Goal: Task Accomplishment & Management: Use online tool/utility

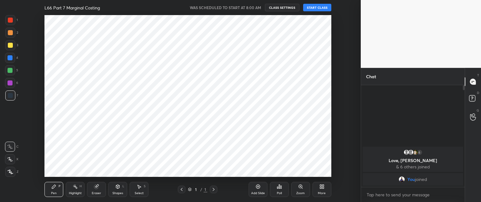
scroll to position [31182, 31008]
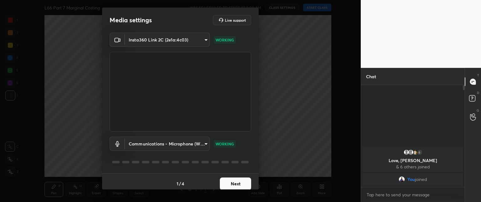
click at [242, 184] on button "Next" at bounding box center [235, 183] width 31 height 13
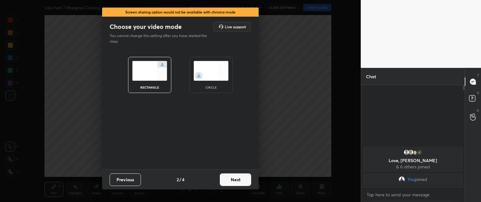
click at [242, 184] on button "Next" at bounding box center [235, 179] width 31 height 13
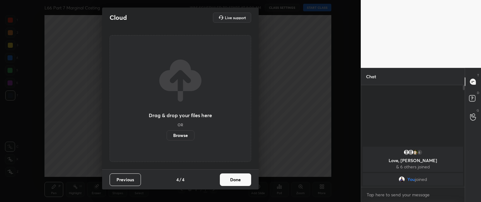
click at [242, 184] on button "Done" at bounding box center [235, 179] width 31 height 13
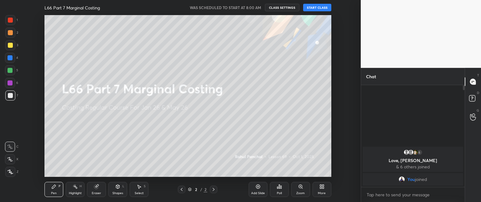
click at [310, 6] on button "START CLASS" at bounding box center [317, 8] width 28 height 8
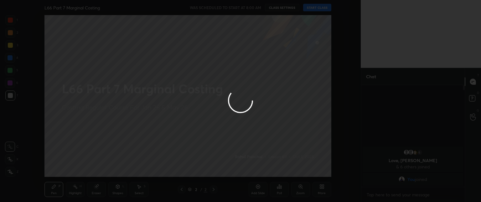
type textarea "x"
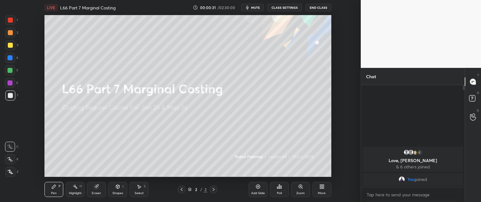
click at [320, 185] on icon at bounding box center [322, 186] width 5 height 5
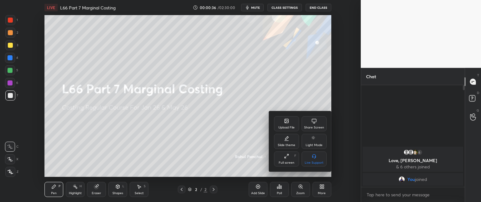
click at [289, 126] on div "Upload File" at bounding box center [287, 127] width 16 height 3
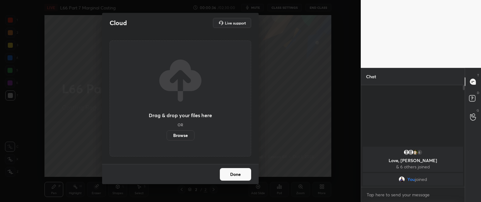
click at [178, 134] on label "Browse" at bounding box center [181, 135] width 28 height 10
click at [167, 134] on input "Browse" at bounding box center [167, 135] width 0 height 10
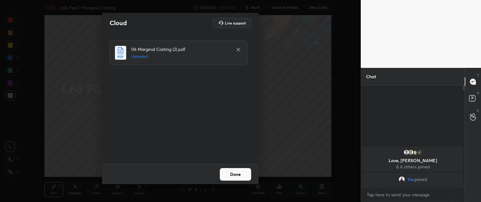
click at [232, 176] on button "Done" at bounding box center [235, 174] width 31 height 13
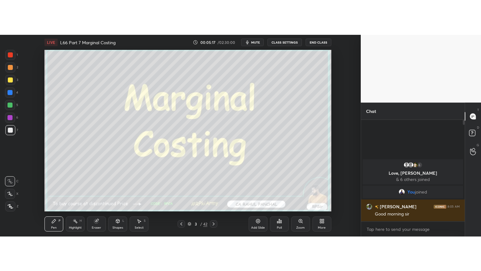
scroll to position [31182, 31008]
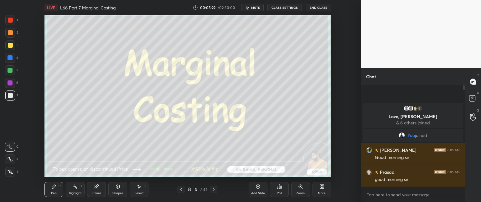
click at [318, 184] on div "More" at bounding box center [322, 188] width 19 height 15
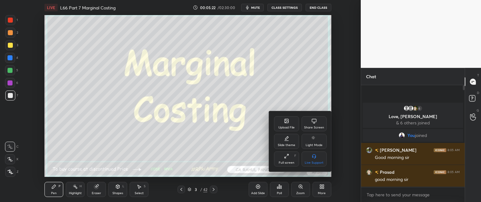
click at [287, 165] on div "Full screen F" at bounding box center [286, 158] width 25 height 15
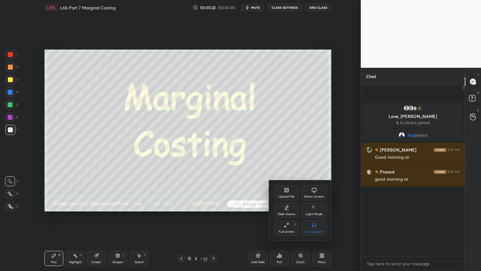
scroll to position [117, 102]
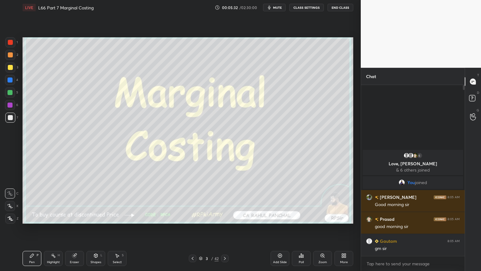
click at [72, 201] on div "Eraser" at bounding box center [74, 261] width 9 height 3
click at [8, 201] on span "Erase all" at bounding box center [9, 218] width 9 height 4
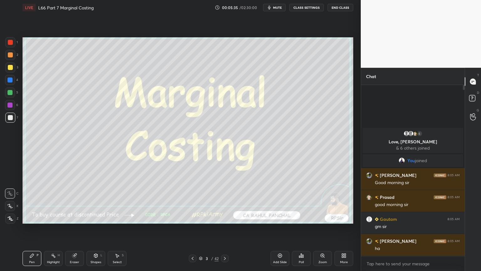
click at [201, 201] on icon at bounding box center [201, 258] width 4 height 4
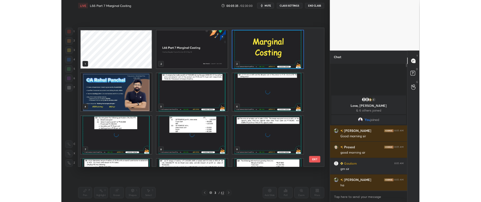
scroll to position [184, 328]
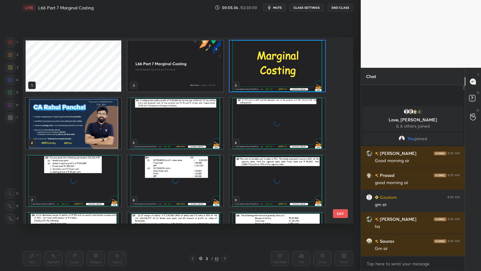
click at [165, 73] on img "grid" at bounding box center [176, 65] width 96 height 51
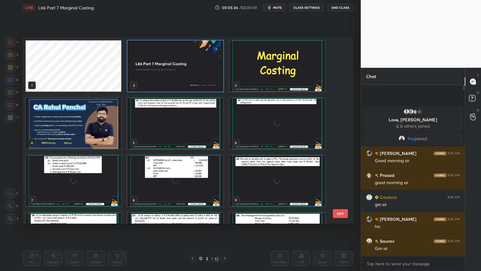
click at [160, 71] on img "grid" at bounding box center [176, 65] width 96 height 51
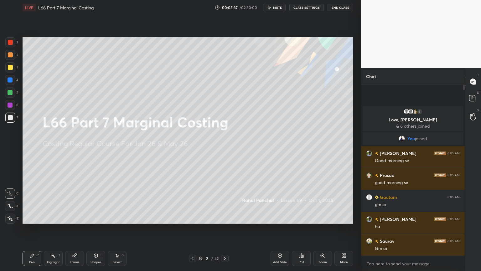
click at [193, 201] on icon at bounding box center [192, 258] width 5 height 5
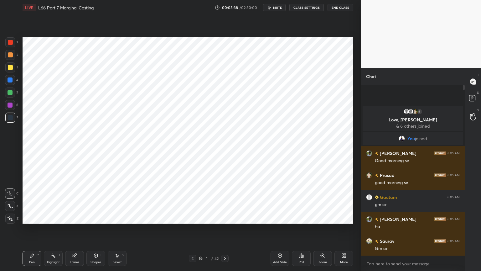
click at [12, 45] on div at bounding box center [10, 42] width 10 height 10
click at [13, 201] on div at bounding box center [10, 218] width 10 height 10
click at [342, 201] on icon at bounding box center [343, 257] width 2 height 2
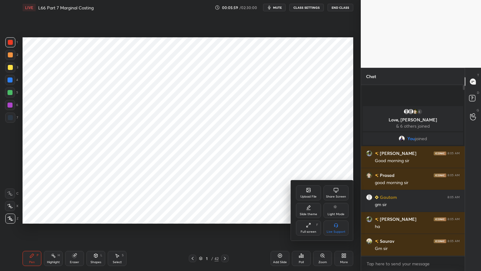
click at [306, 201] on div "Full screen F" at bounding box center [308, 227] width 25 height 15
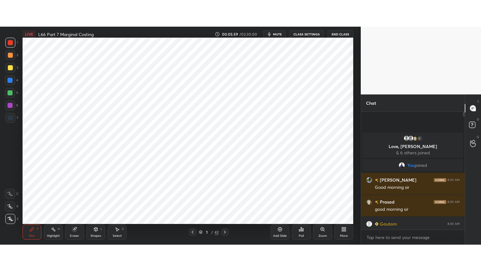
scroll to position [2, 2]
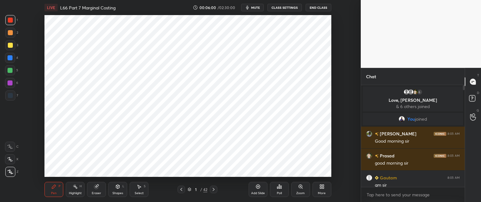
click at [323, 191] on div "More" at bounding box center [322, 192] width 8 height 3
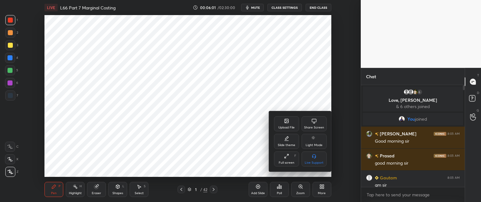
click at [284, 159] on div "Full screen F" at bounding box center [286, 158] width 25 height 15
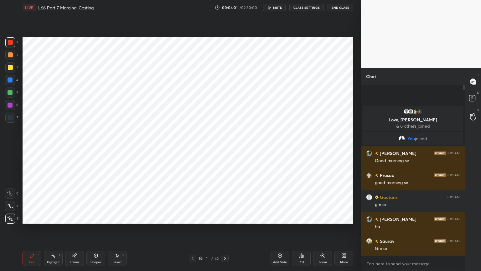
scroll to position [0, 0]
click at [345, 201] on icon at bounding box center [345, 257] width 2 height 2
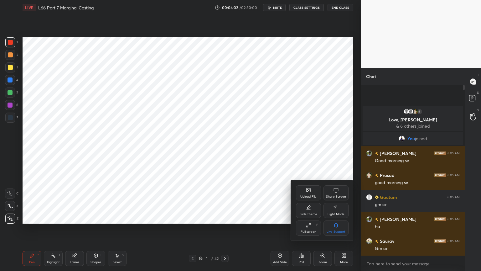
click at [307, 201] on div "Slide theme" at bounding box center [308, 210] width 25 height 15
click at [335, 201] on icon at bounding box center [336, 225] width 5 height 5
click at [301, 191] on div "Slide theme" at bounding box center [322, 189] width 53 height 7
click at [261, 199] on div at bounding box center [240, 135] width 481 height 271
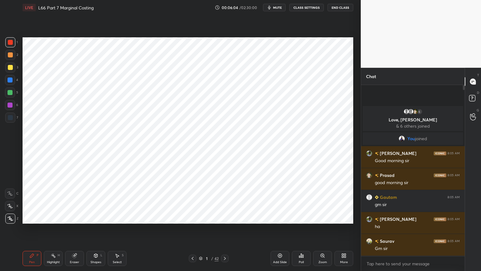
click at [279, 201] on icon at bounding box center [280, 255] width 5 height 5
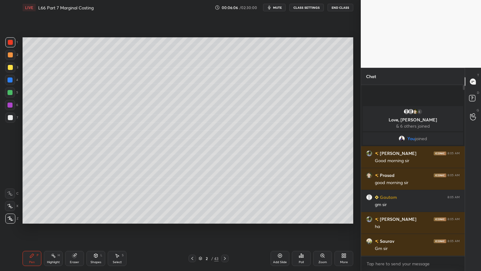
click at [11, 76] on div at bounding box center [10, 80] width 10 height 10
click at [10, 197] on div at bounding box center [10, 193] width 10 height 10
click at [94, 201] on div "Shapes" at bounding box center [96, 261] width 11 height 3
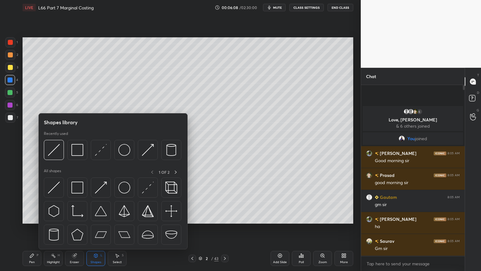
click at [75, 155] on img at bounding box center [77, 150] width 12 height 12
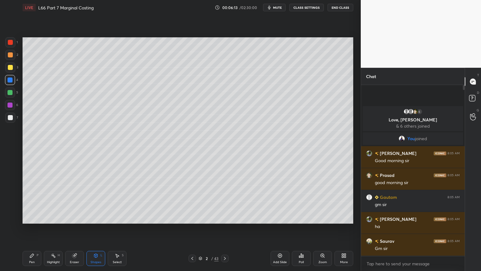
click at [34, 201] on div "Pen P" at bounding box center [32, 258] width 19 height 15
click at [10, 74] on div "3" at bounding box center [11, 68] width 13 height 13
click at [96, 201] on div "Shapes L" at bounding box center [96, 258] width 19 height 15
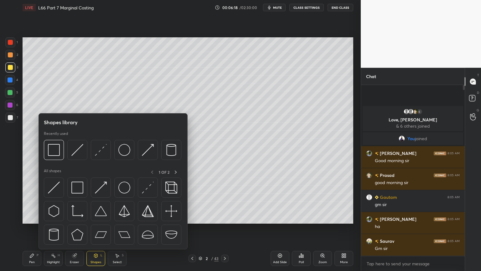
click at [54, 151] on img at bounding box center [54, 150] width 12 height 12
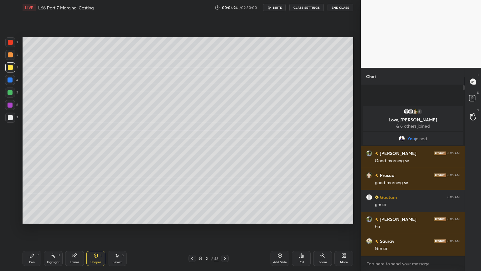
click at [29, 201] on div "Pen P" at bounding box center [32, 258] width 19 height 15
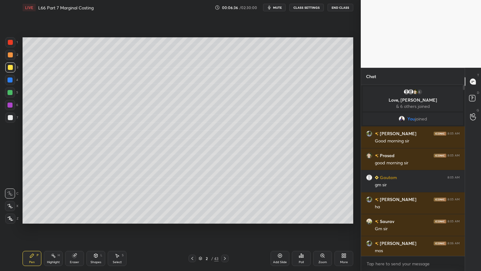
click at [11, 80] on div at bounding box center [10, 79] width 5 height 5
click at [97, 201] on div "Shapes L" at bounding box center [96, 258] width 19 height 15
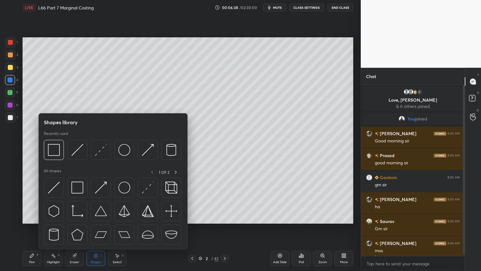
click at [78, 150] on img at bounding box center [77, 150] width 12 height 12
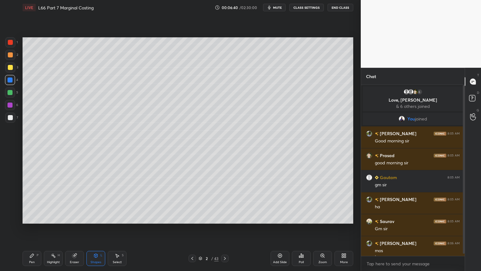
click at [11, 108] on div at bounding box center [10, 105] width 10 height 10
click at [7, 118] on div at bounding box center [10, 118] width 10 height 10
click at [24, 201] on div "Pen P" at bounding box center [32, 258] width 19 height 15
click at [11, 81] on div at bounding box center [10, 79] width 5 height 5
click at [98, 201] on icon at bounding box center [95, 255] width 5 height 5
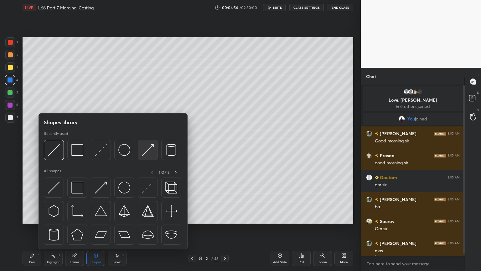
click at [154, 146] on div at bounding box center [148, 150] width 20 height 20
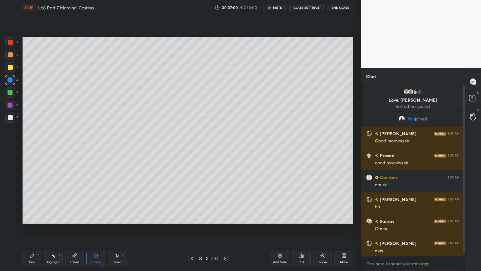
click at [32, 201] on icon at bounding box center [32, 256] width 4 height 4
click at [11, 121] on div at bounding box center [10, 118] width 10 height 10
click at [75, 201] on div "Eraser" at bounding box center [74, 258] width 19 height 15
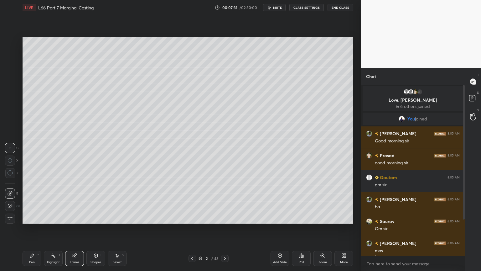
click at [34, 201] on div "Pen" at bounding box center [32, 261] width 6 height 3
click at [15, 46] on div "1" at bounding box center [11, 42] width 13 height 10
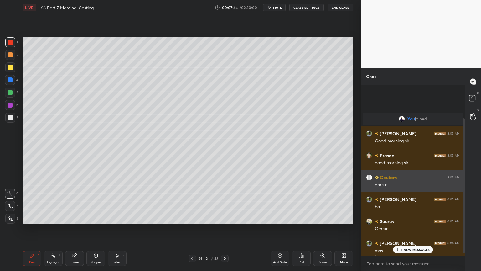
scroll to position [45, 0]
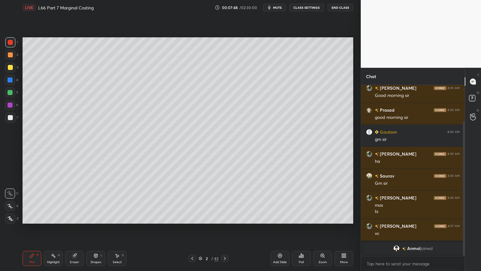
click at [100, 201] on div "Shapes" at bounding box center [96, 261] width 11 height 3
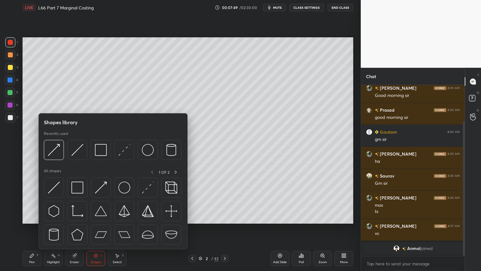
click at [108, 149] on div at bounding box center [101, 150] width 20 height 20
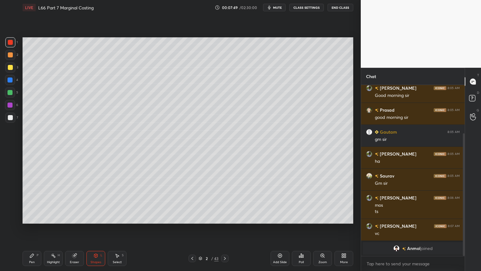
scroll to position [67, 0]
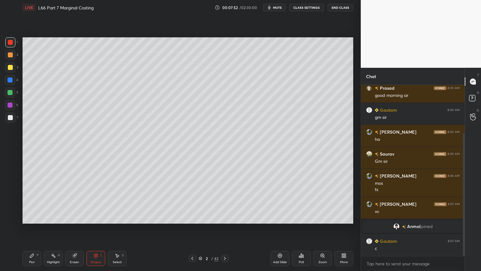
click at [96, 201] on icon at bounding box center [95, 256] width 3 height 4
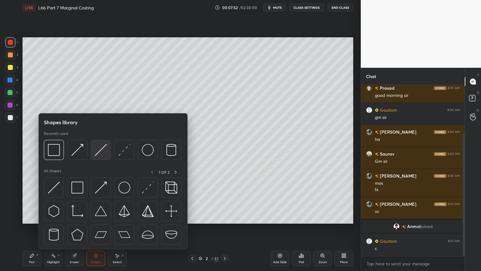
scroll to position [89, 0]
click at [100, 153] on img at bounding box center [101, 150] width 12 height 12
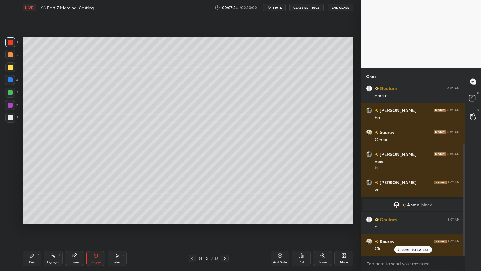
click at [37, 201] on div "Pen P" at bounding box center [32, 258] width 19 height 15
click at [12, 116] on div at bounding box center [10, 117] width 5 height 5
click at [101, 201] on div "L" at bounding box center [102, 255] width 2 height 3
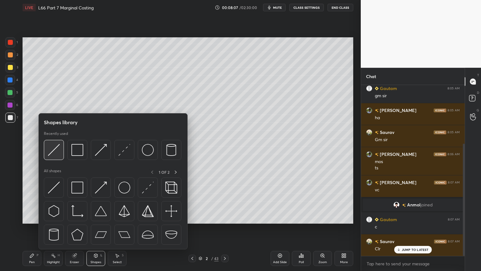
click at [55, 157] on div at bounding box center [54, 150] width 20 height 20
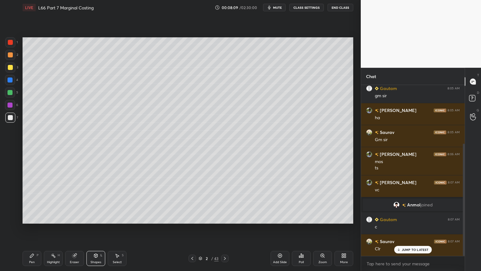
click at [12, 47] on div "1" at bounding box center [11, 43] width 13 height 13
click at [33, 201] on div "Pen" at bounding box center [32, 261] width 6 height 3
click at [119, 201] on div "Select S" at bounding box center [117, 258] width 19 height 15
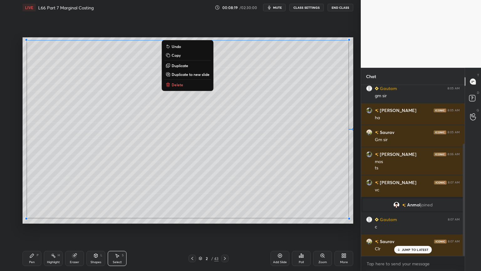
click at [26, 201] on div "Pen P" at bounding box center [32, 258] width 19 height 15
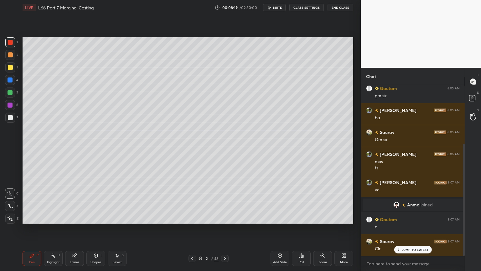
click at [116, 201] on div "Select S" at bounding box center [117, 258] width 19 height 15
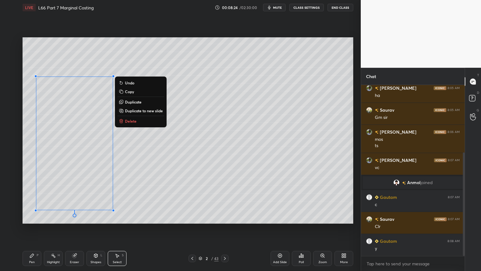
click at [32, 201] on div "Pen" at bounding box center [32, 261] width 6 height 3
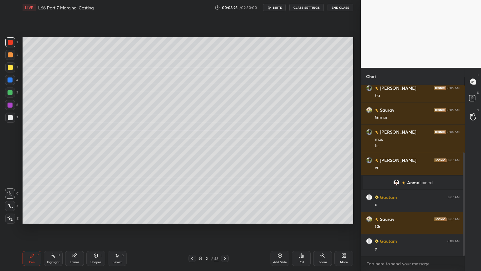
click at [12, 66] on div at bounding box center [10, 67] width 5 height 5
click at [13, 115] on div at bounding box center [10, 118] width 10 height 10
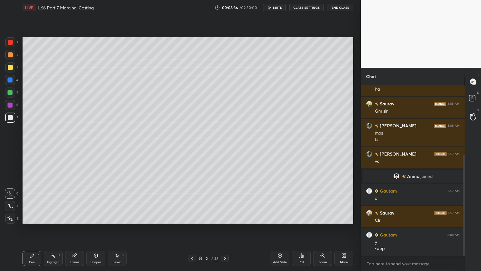
scroll to position [139, 0]
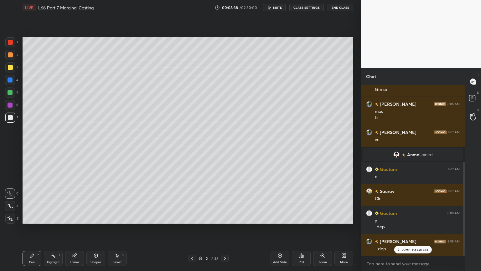
click at [12, 84] on div at bounding box center [10, 80] width 10 height 10
click at [95, 201] on div "Shapes" at bounding box center [96, 261] width 11 height 3
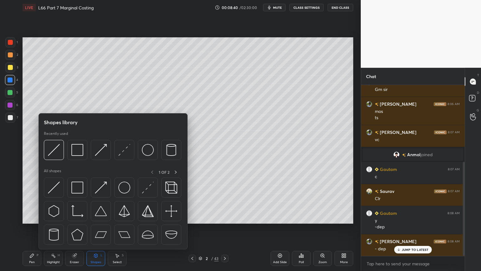
click at [59, 153] on img at bounding box center [54, 150] width 12 height 12
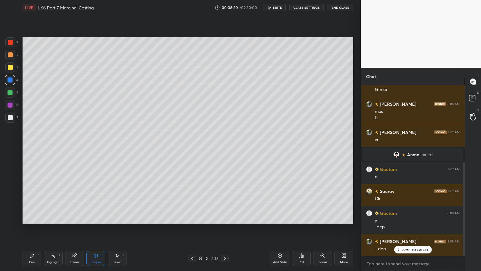
click at [30, 201] on div "Pen" at bounding box center [32, 261] width 6 height 3
click at [8, 123] on div "7" at bounding box center [11, 119] width 13 height 13
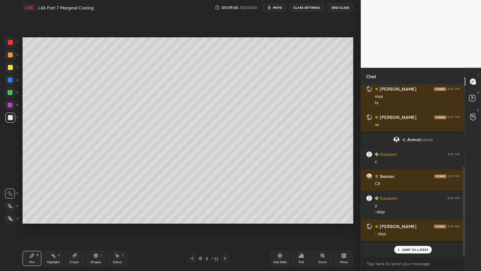
click at [34, 201] on icon at bounding box center [31, 255] width 5 height 5
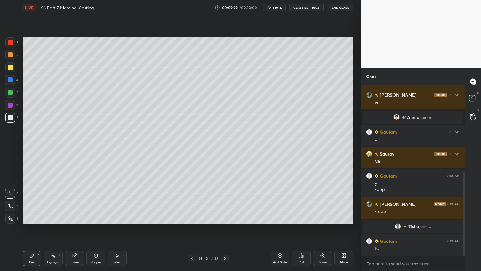
click at [114, 201] on div "Select S" at bounding box center [117, 258] width 19 height 15
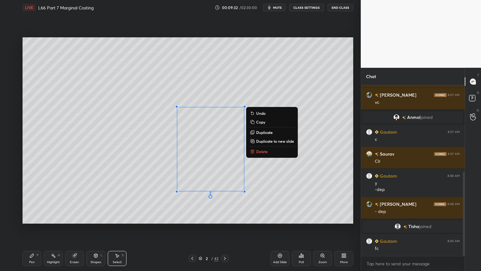
click at [260, 150] on p "Delete" at bounding box center [262, 151] width 12 height 5
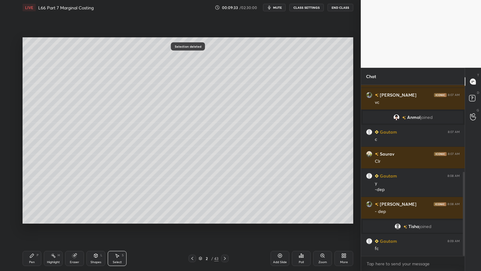
click at [32, 201] on icon at bounding box center [32, 256] width 4 height 4
click at [8, 59] on div at bounding box center [10, 55] width 10 height 10
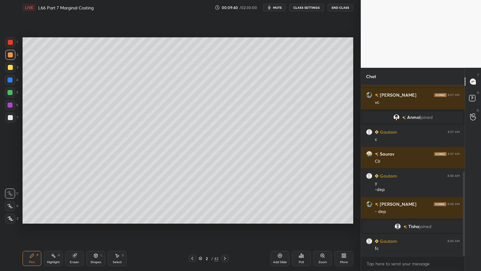
click at [10, 84] on div at bounding box center [10, 80] width 10 height 10
click at [94, 201] on div "Shapes L" at bounding box center [96, 258] width 19 height 15
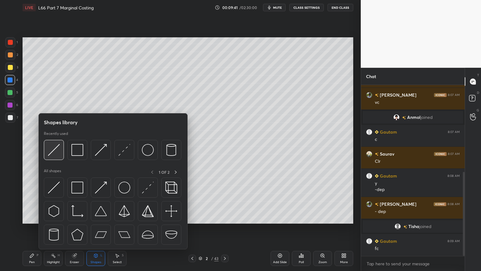
click at [49, 150] on img at bounding box center [54, 150] width 12 height 12
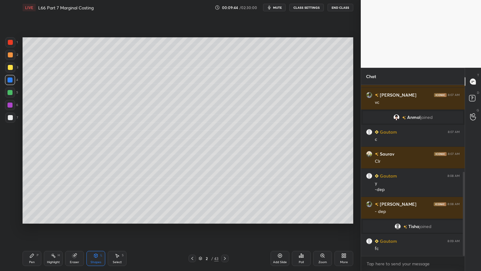
click at [28, 201] on div "Pen P" at bounding box center [32, 258] width 19 height 15
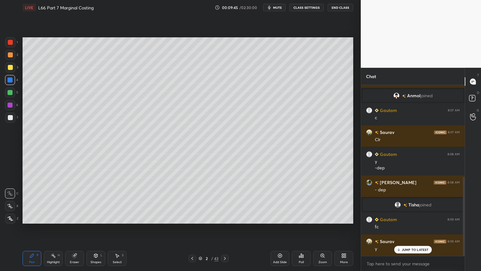
click at [11, 71] on div at bounding box center [10, 67] width 10 height 10
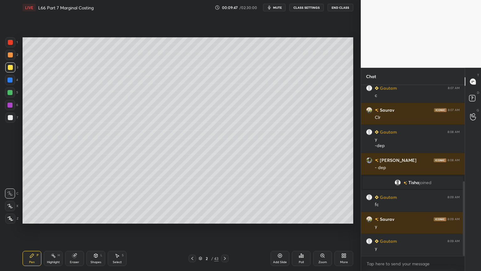
scroll to position [242, 0]
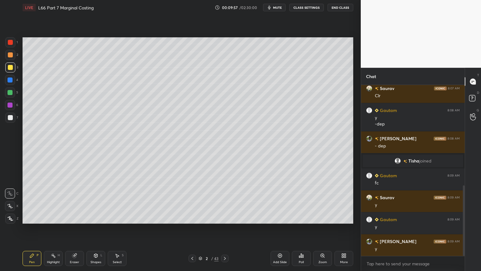
click at [10, 118] on div at bounding box center [10, 117] width 5 height 5
click at [12, 68] on div at bounding box center [10, 67] width 5 height 5
click at [15, 120] on div at bounding box center [10, 118] width 10 height 10
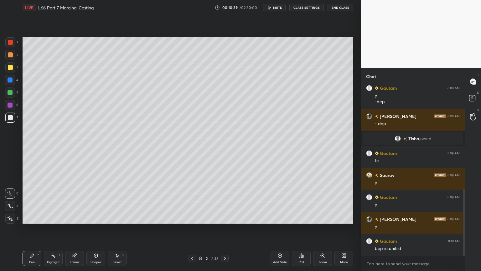
click at [13, 70] on div at bounding box center [10, 67] width 10 height 10
click at [9, 118] on div at bounding box center [10, 117] width 5 height 5
click at [10, 80] on div at bounding box center [10, 79] width 5 height 5
click at [4, 117] on div "1 2 3 4 5 6 7 C X Z C X Z E E Erase all H H" at bounding box center [10, 130] width 20 height 186
click at [13, 123] on div "7" at bounding box center [11, 119] width 13 height 13
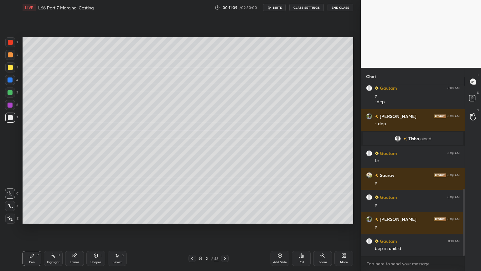
click at [96, 201] on icon at bounding box center [95, 256] width 3 height 4
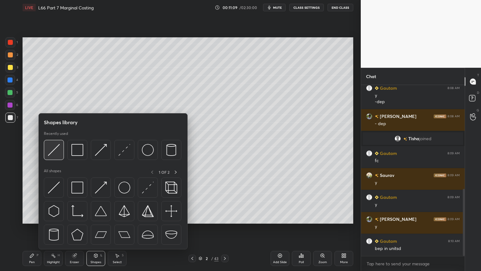
click at [55, 155] on img at bounding box center [54, 150] width 12 height 12
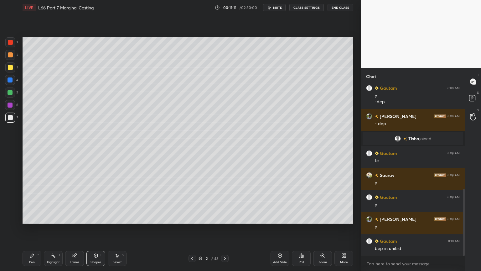
click at [27, 201] on div "Pen P" at bounding box center [32, 258] width 19 height 15
click at [10, 70] on div at bounding box center [10, 67] width 10 height 10
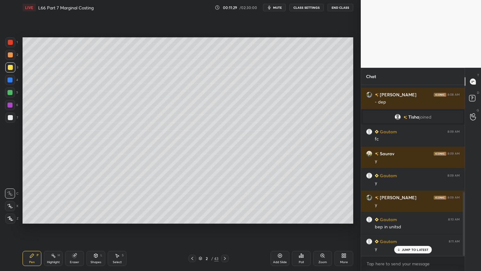
scroll to position [308, 0]
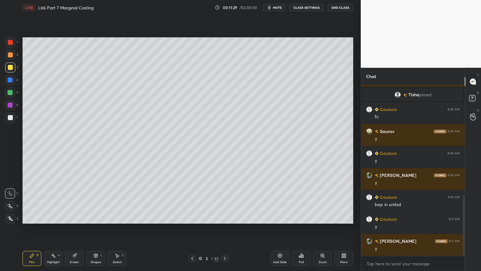
click at [8, 79] on div at bounding box center [10, 79] width 5 height 5
click at [88, 201] on div "Shapes L" at bounding box center [96, 258] width 19 height 15
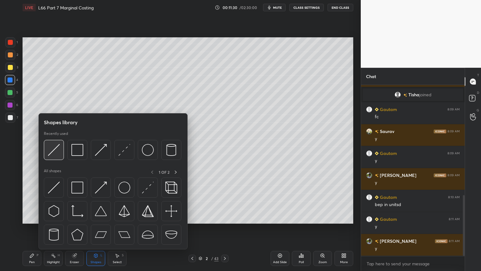
click at [53, 155] on img at bounding box center [54, 150] width 12 height 12
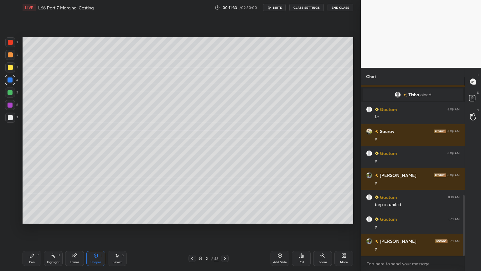
click at [12, 68] on div at bounding box center [10, 67] width 5 height 5
click at [32, 201] on div "Pen" at bounding box center [32, 261] width 6 height 3
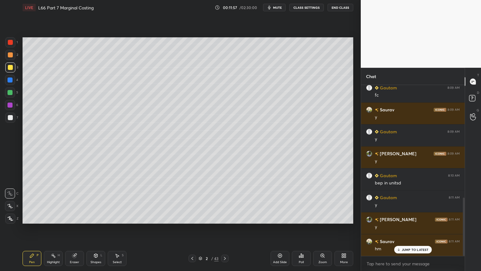
click at [6, 117] on div at bounding box center [10, 118] width 10 height 10
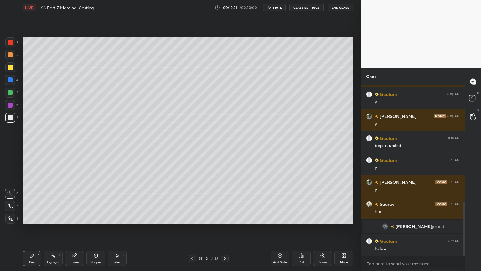
scroll to position [389, 0]
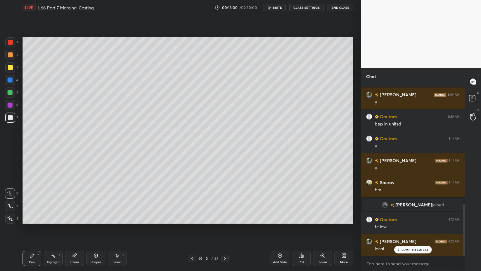
click at [9, 70] on div at bounding box center [10, 67] width 10 height 10
click at [11, 119] on div at bounding box center [10, 117] width 5 height 5
click at [95, 201] on icon at bounding box center [95, 255] width 5 height 5
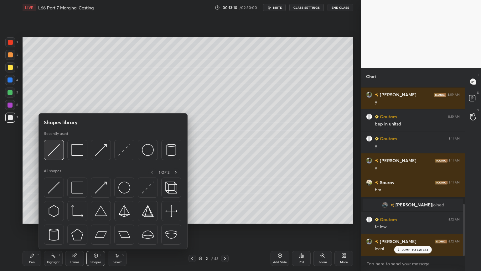
click at [58, 153] on img at bounding box center [54, 150] width 12 height 12
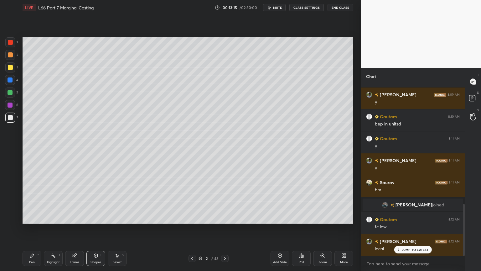
click at [14, 123] on div "7" at bounding box center [11, 119] width 13 height 13
click at [35, 201] on div "Pen P Highlight H Eraser Shapes L Select S 2 / 43 Add Slide Poll Zoom More" at bounding box center [188, 258] width 331 height 25
click at [28, 201] on div "Pen P" at bounding box center [32, 258] width 19 height 15
click at [97, 201] on icon at bounding box center [95, 255] width 5 height 5
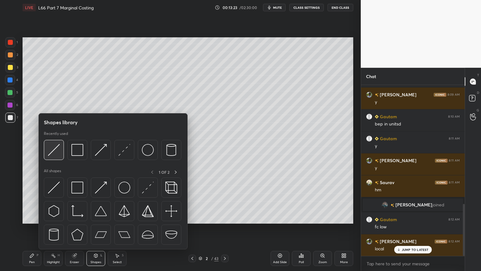
click at [57, 154] on img at bounding box center [54, 150] width 12 height 12
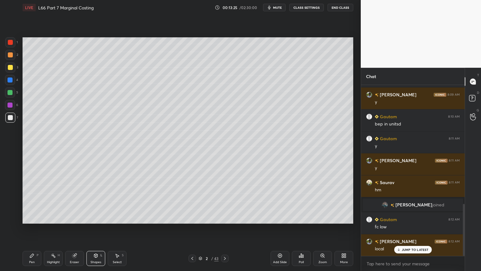
click at [31, 201] on div "Pen" at bounding box center [32, 261] width 6 height 3
click at [10, 46] on div at bounding box center [10, 42] width 10 height 10
click at [9, 124] on div "7" at bounding box center [11, 119] width 13 height 13
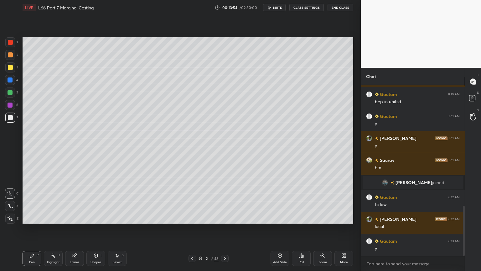
scroll to position [433, 0]
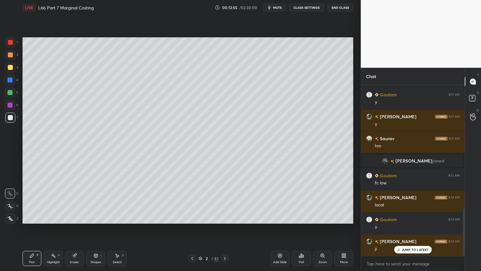
click at [12, 69] on div at bounding box center [10, 67] width 5 height 5
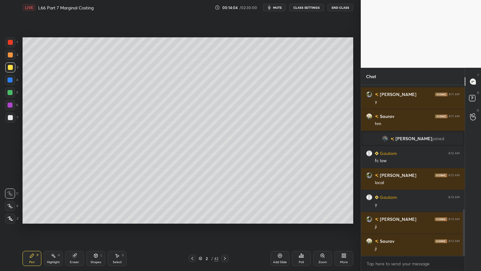
click at [97, 201] on icon at bounding box center [95, 256] width 3 height 4
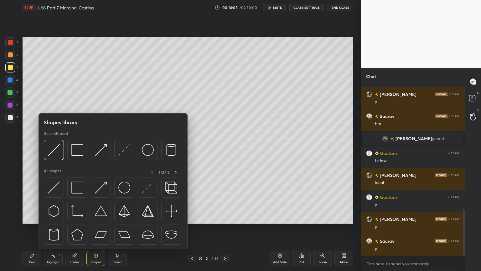
click at [59, 154] on img at bounding box center [54, 150] width 12 height 12
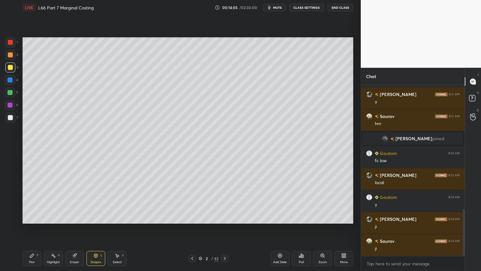
scroll to position [482, 0]
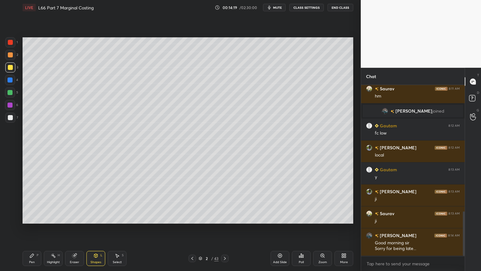
click at [36, 201] on div "Pen P" at bounding box center [32, 258] width 19 height 15
click at [11, 121] on div at bounding box center [10, 118] width 10 height 10
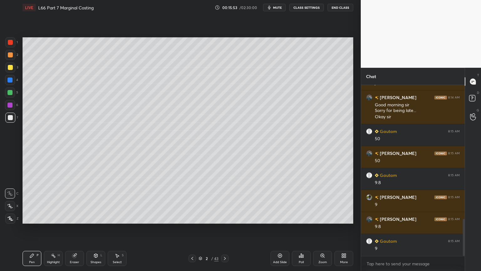
scroll to position [642, 0]
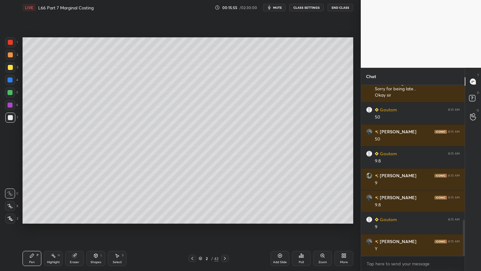
click at [113, 201] on div "Select" at bounding box center [117, 261] width 9 height 3
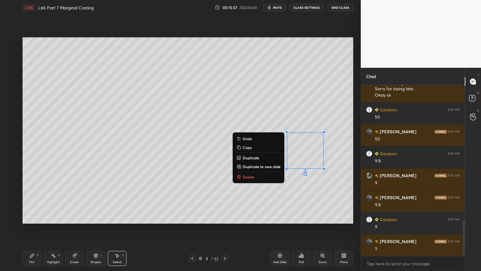
click at [267, 176] on button "Delete" at bounding box center [258, 177] width 47 height 8
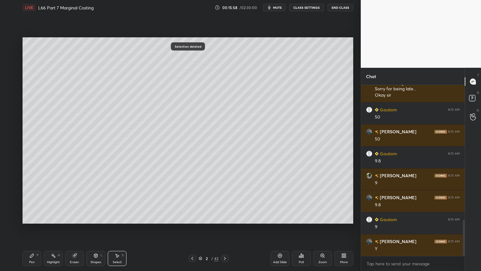
click at [32, 201] on div "Pen" at bounding box center [32, 261] width 6 height 3
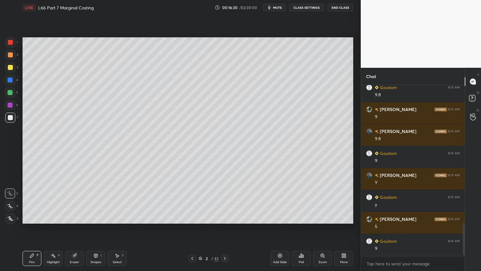
scroll to position [730, 0]
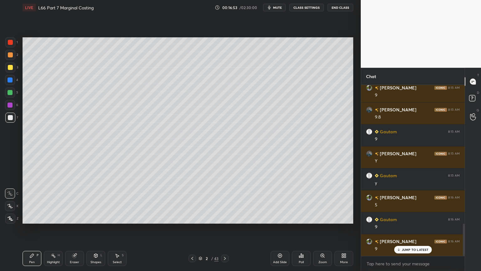
click at [9, 83] on div at bounding box center [10, 80] width 10 height 10
click at [93, 201] on div "Shapes L" at bounding box center [96, 258] width 19 height 15
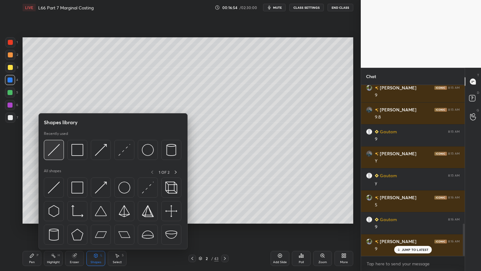
click at [59, 156] on div at bounding box center [54, 150] width 20 height 20
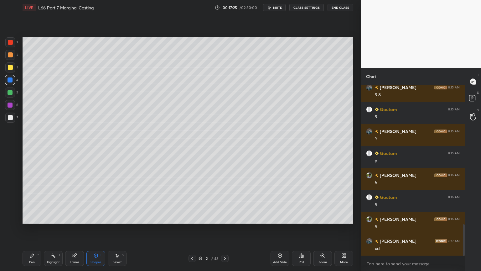
scroll to position [774, 0]
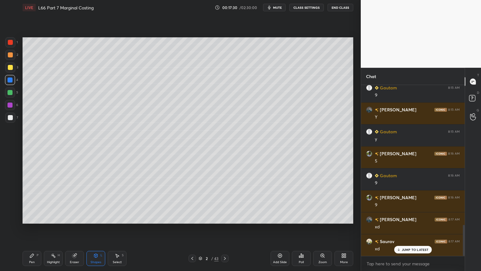
click at [224, 201] on icon at bounding box center [225, 258] width 5 height 5
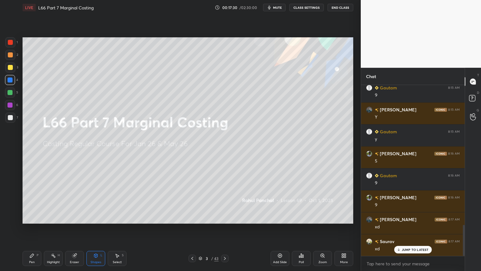
click at [224, 201] on icon at bounding box center [225, 258] width 5 height 5
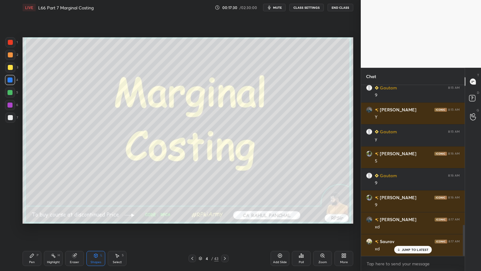
click at [224, 201] on icon at bounding box center [225, 258] width 5 height 5
click at [224, 201] on icon at bounding box center [225, 258] width 2 height 3
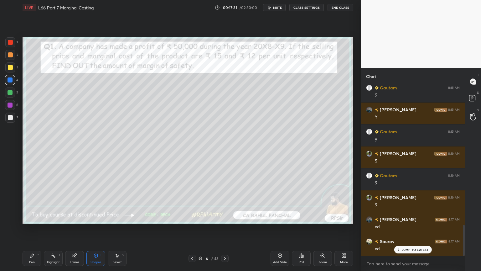
click at [224, 201] on icon at bounding box center [225, 258] width 2 height 3
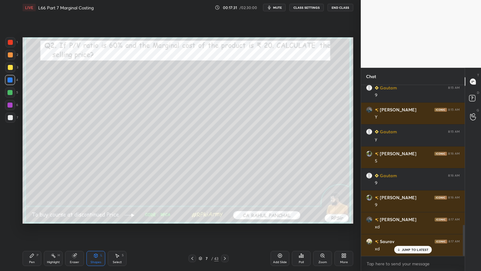
click at [224, 201] on icon at bounding box center [225, 258] width 2 height 3
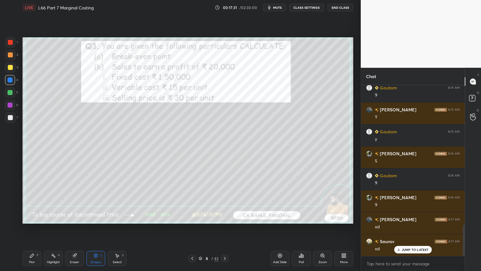
click at [223, 201] on icon at bounding box center [225, 258] width 5 height 5
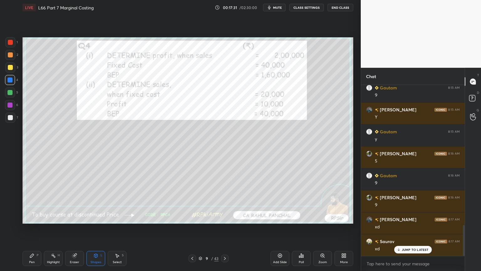
click at [224, 201] on icon at bounding box center [225, 258] width 5 height 5
click at [223, 201] on icon at bounding box center [225, 258] width 5 height 5
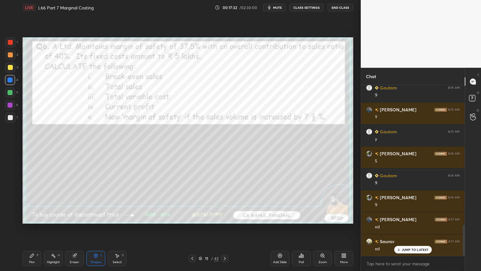
click at [223, 201] on icon at bounding box center [225, 258] width 5 height 5
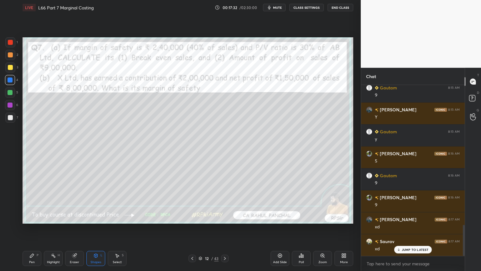
click at [223, 201] on icon at bounding box center [225, 258] width 5 height 5
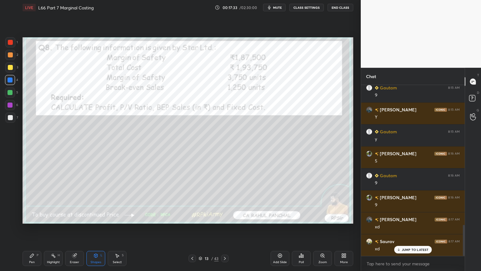
click at [222, 201] on div at bounding box center [225, 259] width 8 height 8
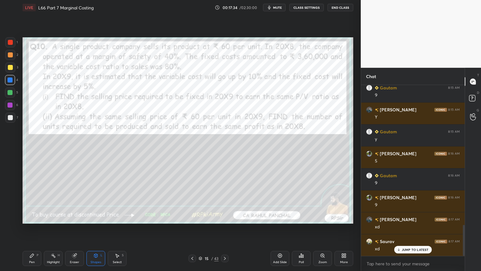
click at [221, 201] on div "15 / 43" at bounding box center [209, 259] width 40 height 8
click at [192, 201] on icon at bounding box center [192, 258] width 5 height 5
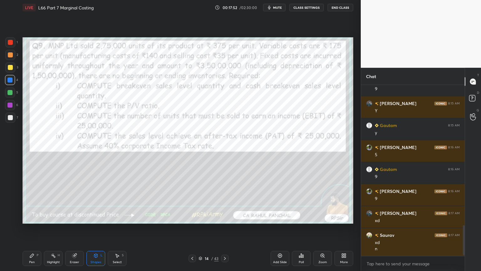
scroll to position [802, 0]
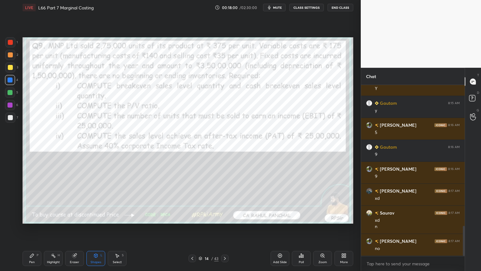
click at [225, 201] on icon at bounding box center [225, 258] width 2 height 3
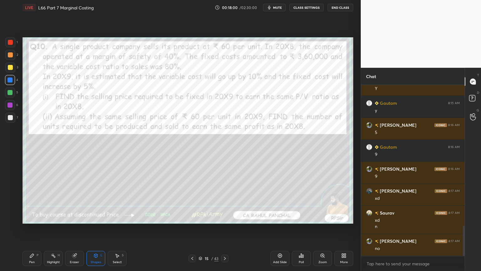
click at [225, 201] on icon at bounding box center [225, 258] width 5 height 5
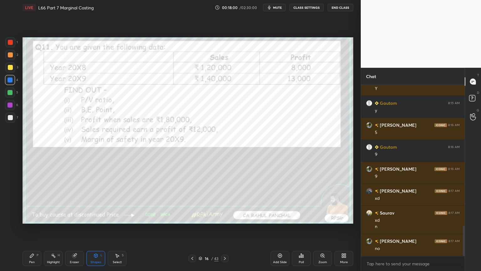
click at [226, 201] on icon at bounding box center [225, 258] width 5 height 5
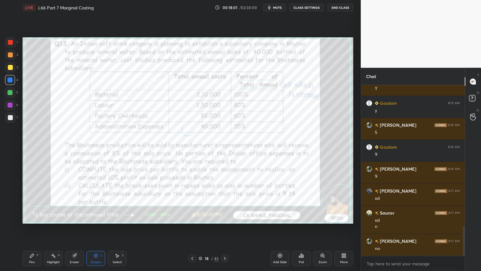
click at [223, 201] on icon at bounding box center [225, 258] width 5 height 5
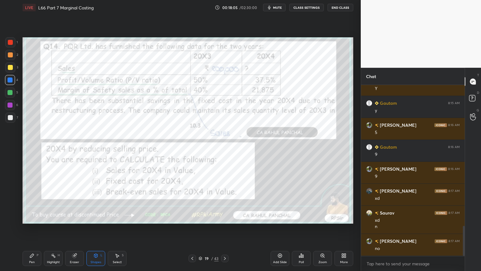
click at [193, 201] on icon at bounding box center [192, 258] width 5 height 5
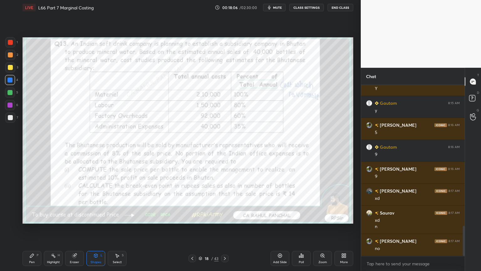
click at [224, 201] on icon at bounding box center [225, 258] width 5 height 5
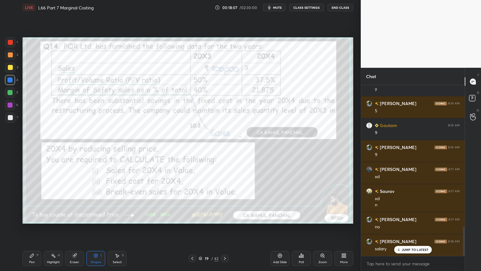
click at [223, 201] on icon at bounding box center [225, 258] width 5 height 5
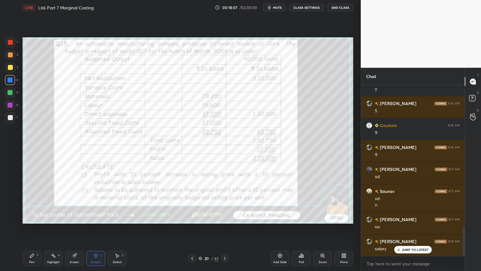
click at [191, 201] on icon at bounding box center [192, 258] width 5 height 5
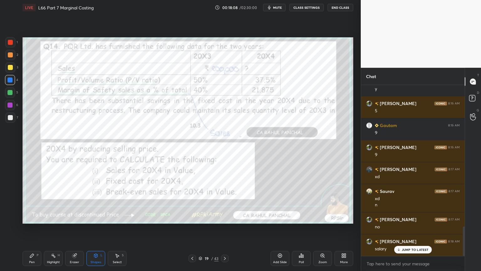
click at [275, 201] on div "Add Slide" at bounding box center [280, 258] width 19 height 15
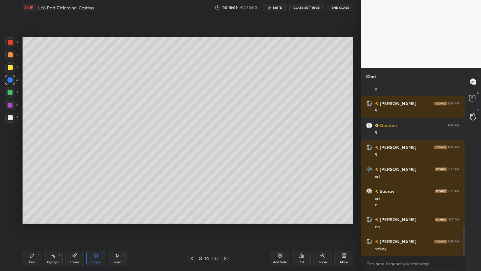
scroll to position [846, 0]
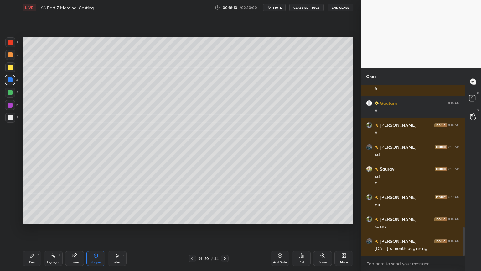
click at [91, 201] on div "Shapes L" at bounding box center [96, 258] width 19 height 15
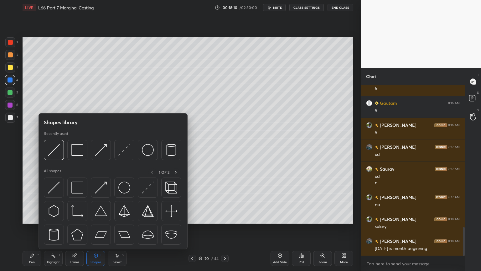
click at [72, 155] on img at bounding box center [77, 150] width 12 height 12
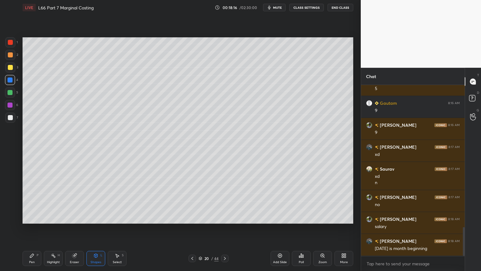
click at [34, 201] on icon at bounding box center [31, 255] width 5 height 5
click at [10, 68] on div at bounding box center [10, 67] width 5 height 5
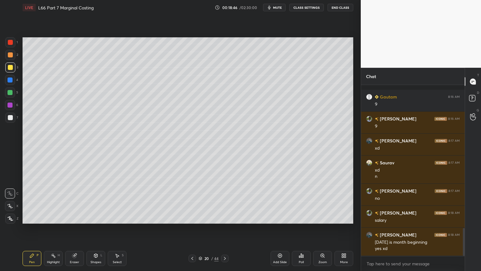
scroll to position [880, 0]
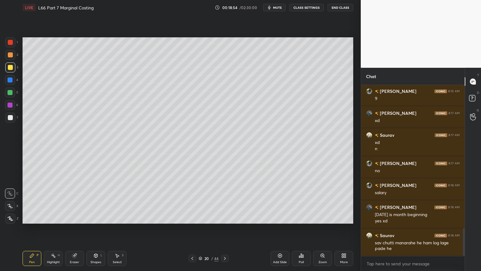
click at [192, 201] on div at bounding box center [193, 259] width 8 height 8
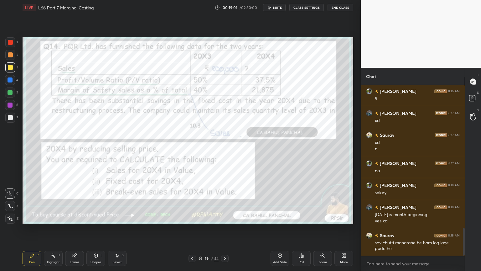
scroll to position [901, 0]
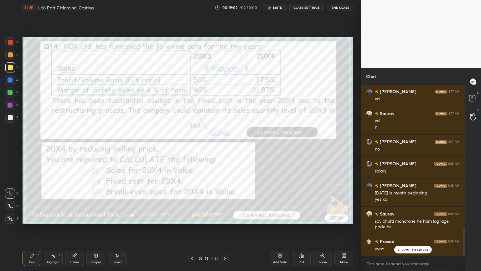
click at [226, 201] on icon at bounding box center [225, 258] width 5 height 5
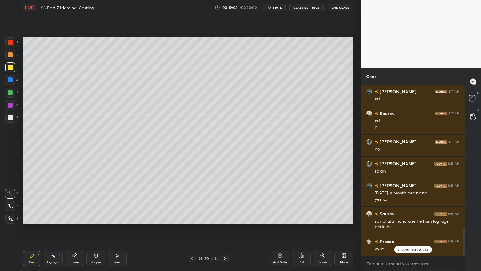
click at [12, 56] on div at bounding box center [10, 54] width 5 height 5
click at [28, 201] on div "Pen P" at bounding box center [32, 258] width 19 height 15
click at [13, 74] on div "3" at bounding box center [11, 68] width 13 height 13
click at [71, 201] on div "Eraser" at bounding box center [74, 258] width 19 height 15
click at [29, 201] on icon at bounding box center [31, 255] width 5 height 5
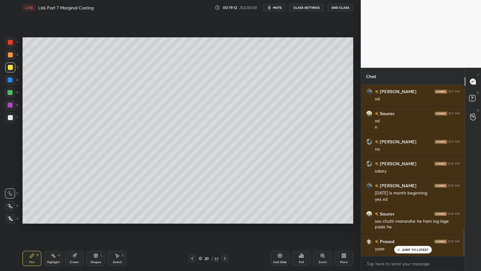
click at [10, 201] on icon at bounding box center [10, 219] width 5 height 4
click at [10, 43] on div at bounding box center [10, 42] width 5 height 5
click at [94, 201] on div "Shapes L" at bounding box center [96, 258] width 19 height 15
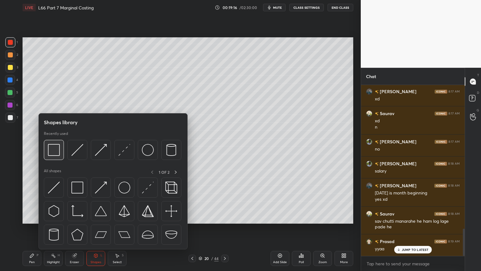
click at [54, 150] on img at bounding box center [54, 150] width 12 height 12
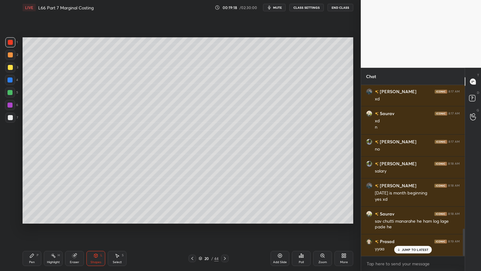
click at [33, 201] on icon at bounding box center [31, 255] width 5 height 5
click at [10, 116] on div at bounding box center [10, 117] width 5 height 5
click at [192, 201] on icon at bounding box center [192, 258] width 5 height 5
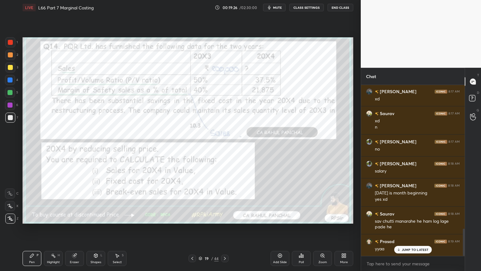
click at [77, 201] on div "Eraser" at bounding box center [74, 258] width 19 height 15
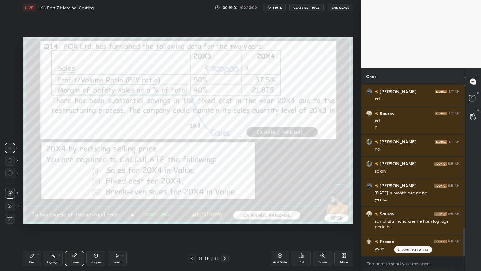
click at [13, 201] on span "Erase all" at bounding box center [9, 218] width 9 height 4
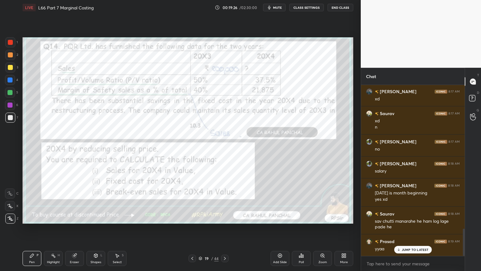
click at [29, 201] on div "Pen P" at bounding box center [32, 258] width 19 height 15
click at [15, 41] on div at bounding box center [10, 42] width 10 height 10
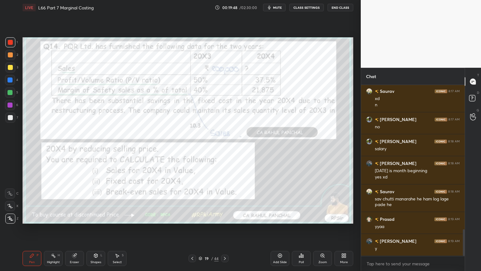
click at [53, 201] on div "Highlight" at bounding box center [53, 261] width 13 height 3
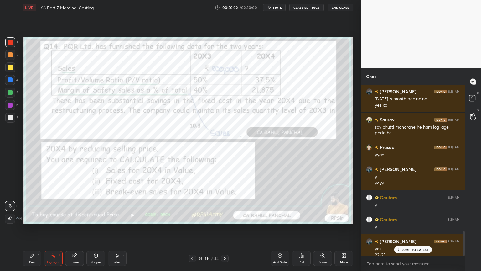
scroll to position [1002, 0]
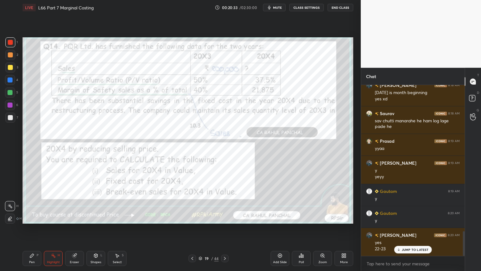
click at [34, 201] on div "Pen P" at bounding box center [32, 258] width 19 height 15
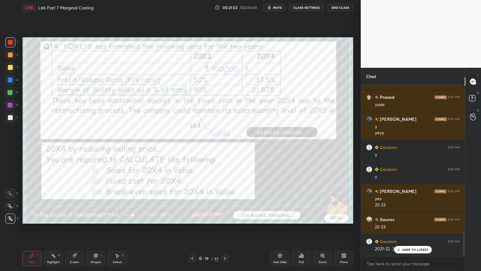
scroll to position [1085, 0]
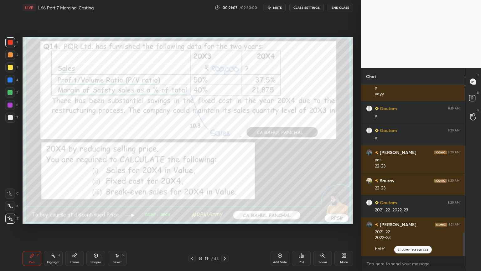
click at [72, 201] on div "Eraser" at bounding box center [74, 258] width 19 height 15
click at [12, 201] on span "Erase all" at bounding box center [9, 218] width 9 height 4
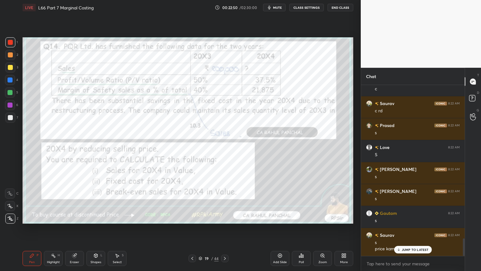
scroll to position [1508, 0]
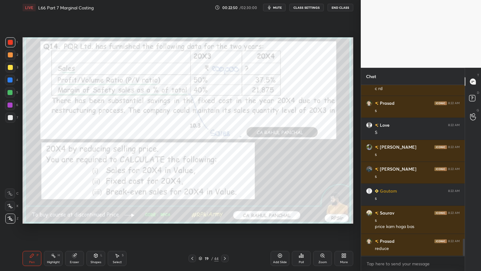
click at [224, 201] on div at bounding box center [225, 259] width 8 height 8
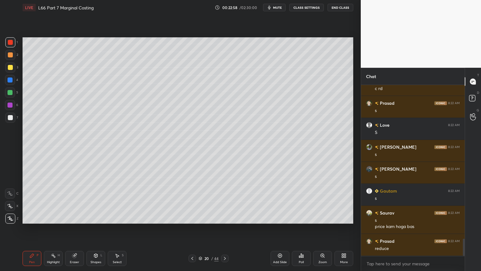
click at [12, 58] on div at bounding box center [10, 55] width 10 height 10
click at [8, 70] on div at bounding box center [10, 67] width 5 height 5
click at [30, 201] on div "Pen" at bounding box center [32, 261] width 6 height 3
click at [8, 195] on icon at bounding box center [10, 193] width 6 height 4
click at [97, 201] on icon at bounding box center [95, 255] width 5 height 5
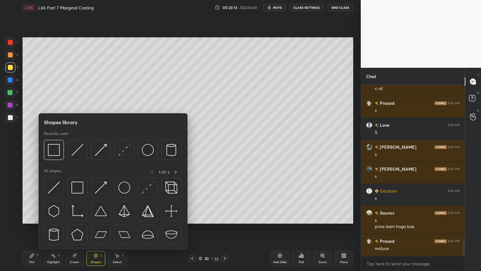
click at [78, 149] on img at bounding box center [77, 150] width 12 height 12
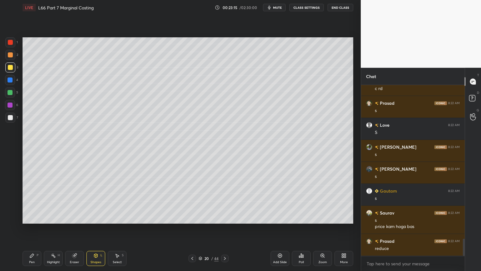
click at [10, 118] on div at bounding box center [10, 117] width 5 height 5
click at [33, 201] on icon at bounding box center [31, 255] width 5 height 5
click at [116, 201] on div "Select" at bounding box center [117, 261] width 9 height 3
click at [97, 201] on icon at bounding box center [95, 256] width 3 height 4
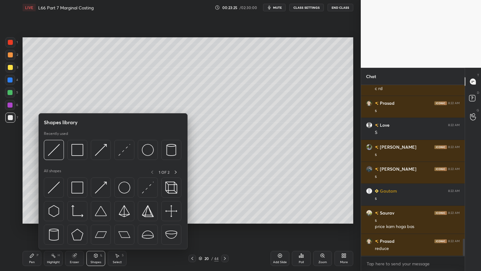
click at [52, 151] on img at bounding box center [54, 150] width 12 height 12
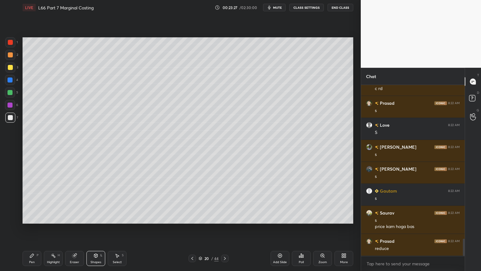
click at [29, 201] on div "Pen P" at bounding box center [32, 258] width 19 height 15
click at [97, 201] on div "Shapes L" at bounding box center [96, 258] width 19 height 15
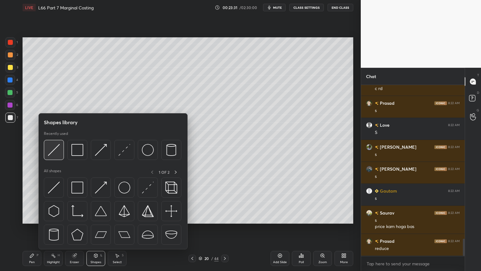
click at [52, 154] on img at bounding box center [54, 150] width 12 height 12
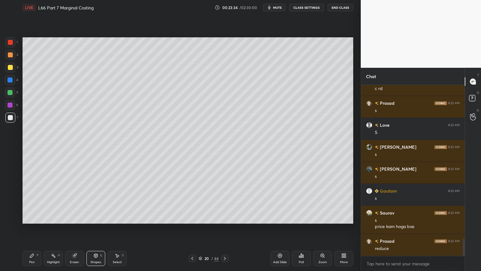
click at [47, 201] on div "Highlight H" at bounding box center [53, 258] width 19 height 15
click at [28, 201] on div "Pen P" at bounding box center [32, 258] width 19 height 15
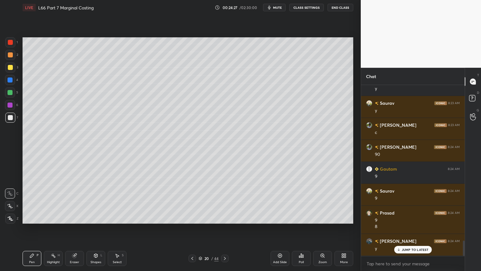
scroll to position [1711, 0]
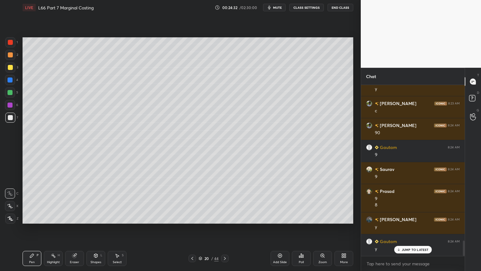
click at [112, 201] on div "Select S" at bounding box center [117, 258] width 19 height 15
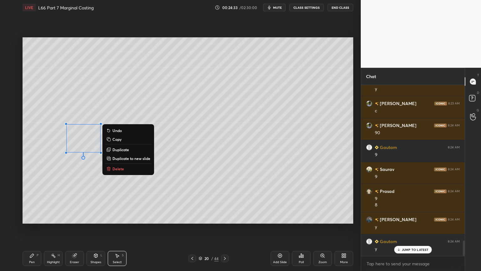
click at [130, 167] on button "Delete" at bounding box center [128, 169] width 47 height 8
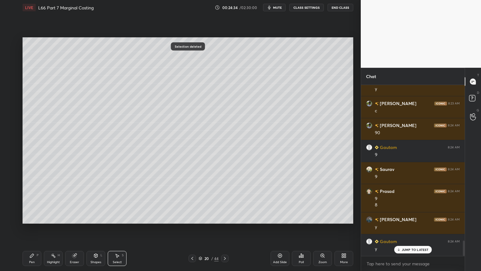
click at [38, 201] on div "P" at bounding box center [38, 255] width 2 height 3
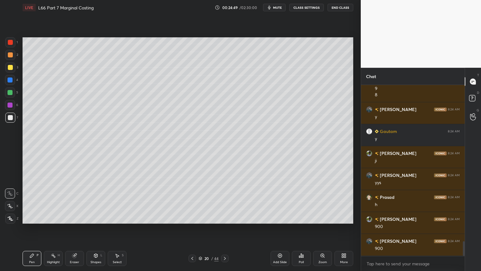
scroll to position [1843, 0]
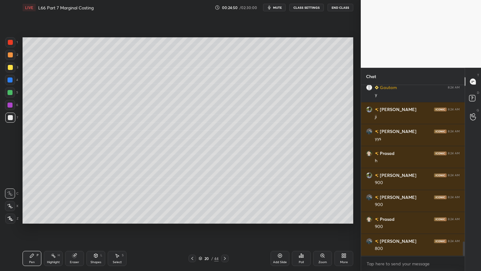
click at [11, 45] on div at bounding box center [10, 42] width 10 height 10
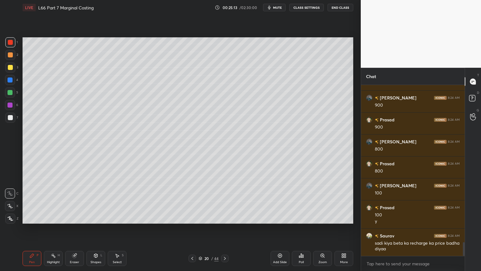
scroll to position [1987, 0]
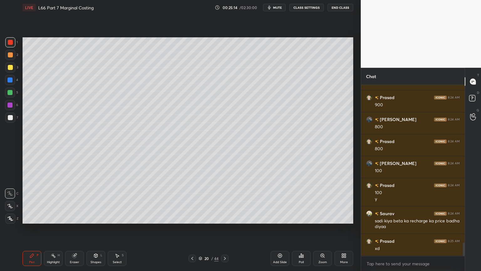
click at [119, 201] on div "Select S" at bounding box center [117, 258] width 19 height 15
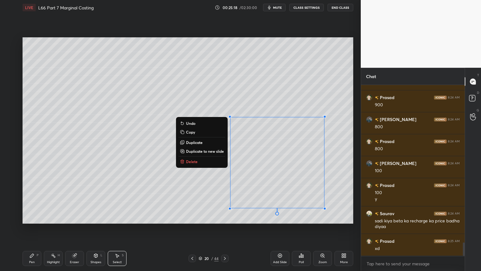
click at [130, 175] on div "0 ° Undo Copy Duplicate Duplicate to new slide Delete" at bounding box center [188, 130] width 331 height 186
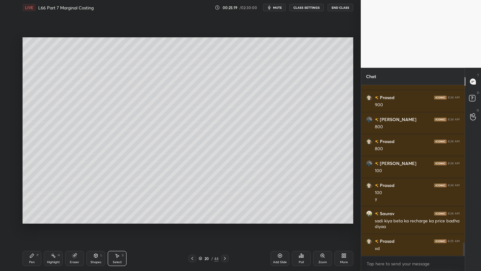
click at [35, 201] on div "Pen P" at bounding box center [32, 258] width 19 height 15
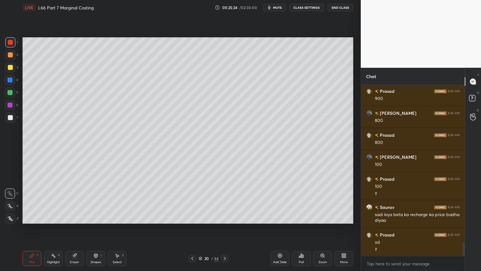
scroll to position [2015, 0]
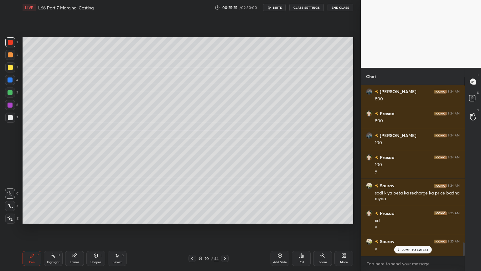
click at [35, 201] on div "Pen P" at bounding box center [32, 258] width 19 height 15
click at [4, 59] on div "1 2 3 4 5 6 7 C X Z C X Z E E Erase all H H" at bounding box center [10, 130] width 20 height 186
click at [6, 60] on div "2" at bounding box center [11, 55] width 13 height 10
click at [191, 201] on icon at bounding box center [192, 258] width 5 height 5
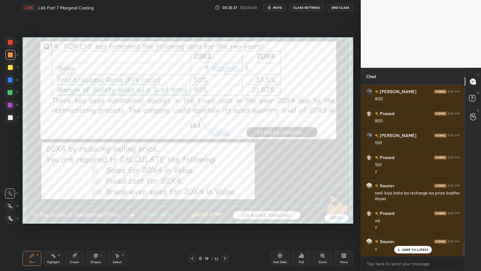
click at [226, 201] on icon at bounding box center [225, 258] width 2 height 3
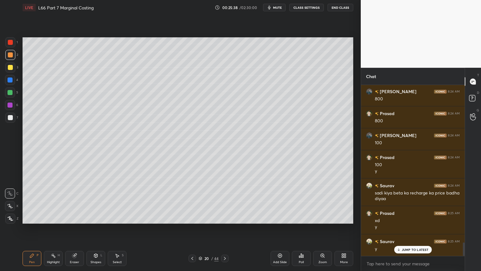
click at [75, 201] on icon at bounding box center [74, 256] width 4 height 4
click at [29, 201] on icon at bounding box center [31, 255] width 5 height 5
click at [11, 83] on div at bounding box center [10, 80] width 10 height 10
click at [87, 201] on div "Shapes L" at bounding box center [96, 258] width 19 height 15
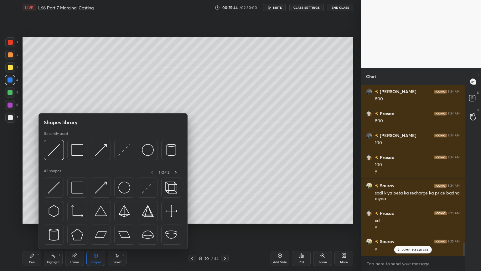
click at [54, 146] on img at bounding box center [54, 150] width 12 height 12
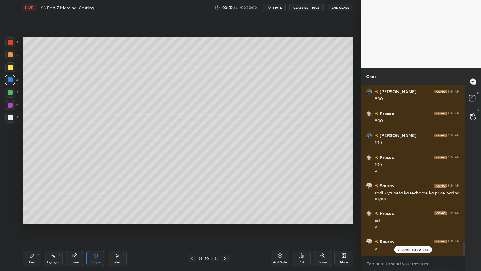
click at [26, 201] on div "Pen P" at bounding box center [32, 258] width 19 height 15
click at [13, 112] on div "6" at bounding box center [11, 106] width 13 height 13
click at [14, 120] on div at bounding box center [10, 118] width 10 height 10
click at [12, 81] on div at bounding box center [10, 79] width 5 height 5
click at [95, 201] on icon at bounding box center [95, 255] width 5 height 5
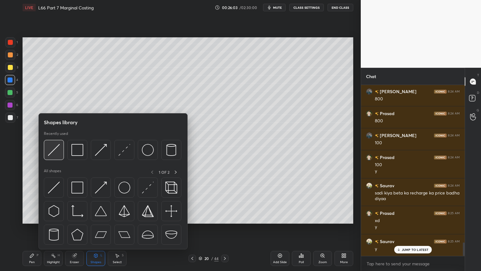
click at [55, 152] on img at bounding box center [54, 150] width 12 height 12
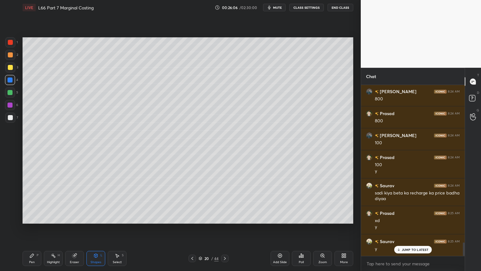
click at [13, 119] on div at bounding box center [10, 118] width 10 height 10
click at [30, 201] on div "Pen P" at bounding box center [32, 258] width 19 height 15
click at [194, 201] on icon at bounding box center [192, 258] width 5 height 5
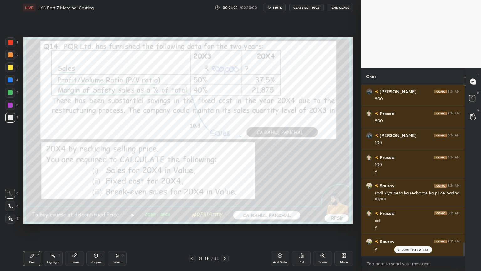
click at [227, 201] on icon at bounding box center [225, 258] width 5 height 5
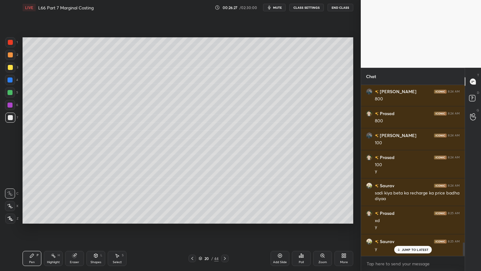
click at [12, 94] on div at bounding box center [10, 92] width 5 height 5
click at [192, 201] on icon at bounding box center [193, 258] width 2 height 3
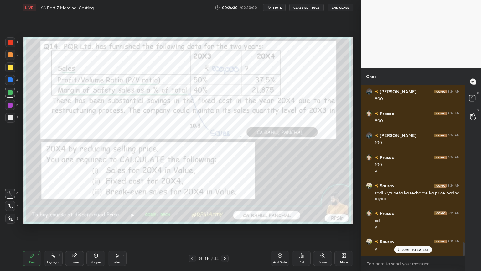
click at [223, 201] on icon at bounding box center [225, 258] width 5 height 5
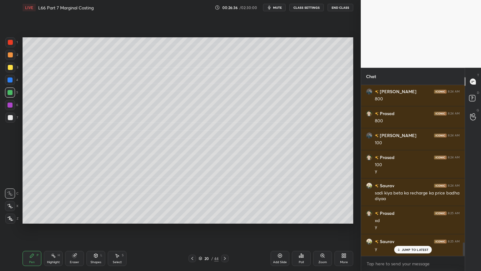
click at [10, 116] on div at bounding box center [10, 117] width 5 height 5
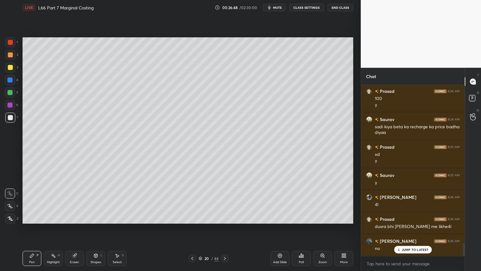
scroll to position [2103, 0]
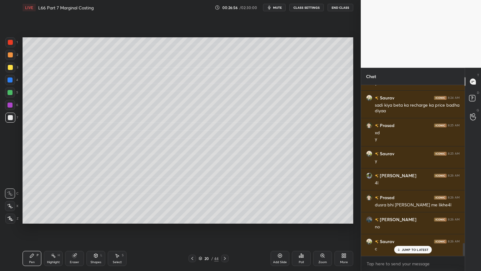
click at [192, 201] on div "Pen P Highlight H Eraser Shapes L Select S 20 / 44 Add Slide Poll Zoom More" at bounding box center [188, 258] width 331 height 25
click at [194, 201] on icon at bounding box center [192, 258] width 5 height 5
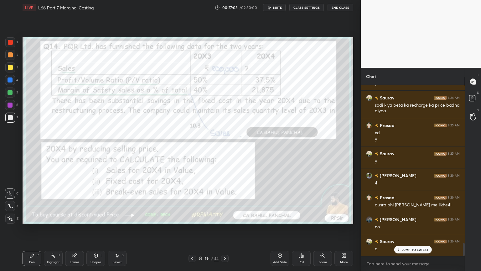
click at [227, 201] on div at bounding box center [225, 259] width 8 height 8
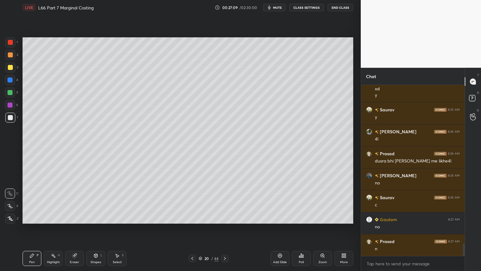
scroll to position [2169, 0]
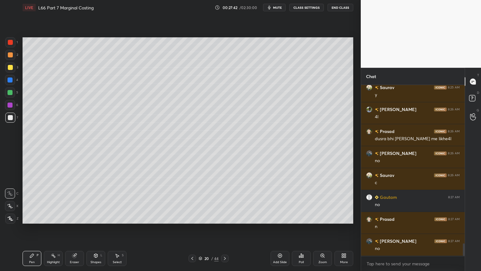
click at [194, 201] on icon at bounding box center [192, 258] width 5 height 5
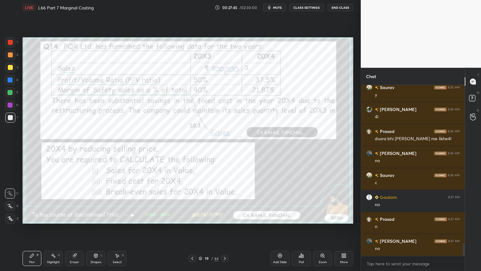
click at [225, 201] on icon at bounding box center [225, 258] width 5 height 5
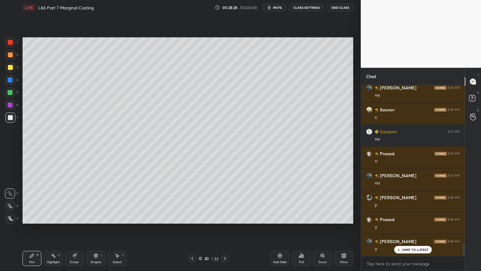
scroll to position [2256, 0]
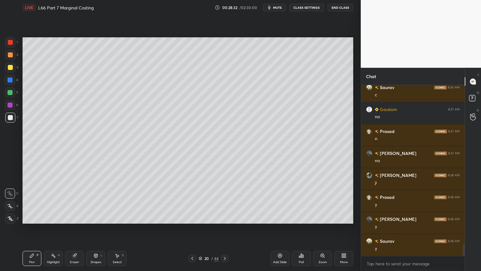
click at [118, 201] on div "Select S" at bounding box center [117, 258] width 19 height 15
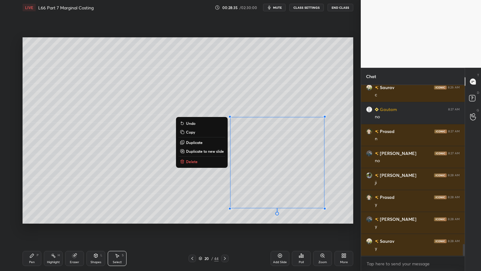
click at [135, 191] on div "0 ° Undo Copy Duplicate Duplicate to new slide Delete" at bounding box center [188, 130] width 331 height 186
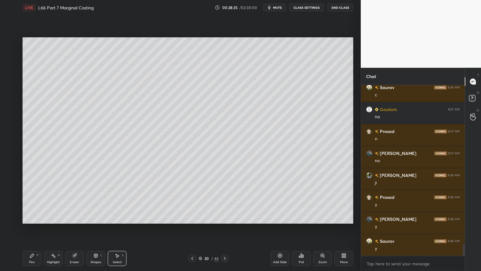
click at [19, 201] on div "1 2 3 4 5 6 7 C X Z C X Z E E Erase all H H LIVE L66 Part 7 Marginal Costing 00…" at bounding box center [178, 135] width 356 height 271
click at [29, 201] on div "Pen P" at bounding box center [32, 258] width 19 height 15
click at [9, 44] on div at bounding box center [10, 42] width 5 height 5
click at [116, 201] on div "Select S" at bounding box center [117, 258] width 19 height 15
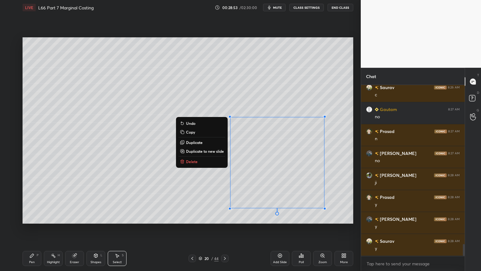
click at [186, 155] on div "0 ° Undo Copy Duplicate Duplicate to new slide Delete" at bounding box center [188, 130] width 331 height 186
click at [190, 158] on button "Delete" at bounding box center [202, 162] width 47 height 8
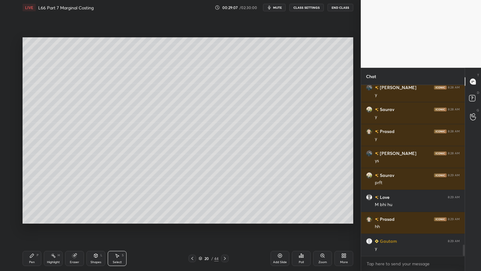
scroll to position [2410, 0]
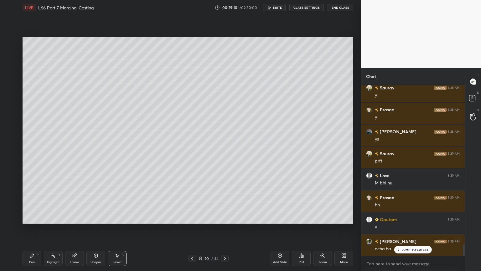
click at [193, 201] on icon at bounding box center [192, 258] width 5 height 5
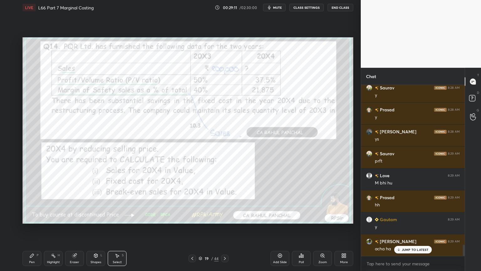
click at [76, 201] on div "Eraser" at bounding box center [74, 258] width 19 height 15
click at [9, 201] on span "Erase all" at bounding box center [9, 218] width 9 height 4
click at [25, 201] on div "Pen P Highlight H Eraser Shapes L Select S 19 / 44 Add Slide Poll Zoom More" at bounding box center [188, 258] width 331 height 25
click at [13, 44] on div at bounding box center [10, 42] width 10 height 10
click at [5, 201] on div at bounding box center [10, 206] width 10 height 10
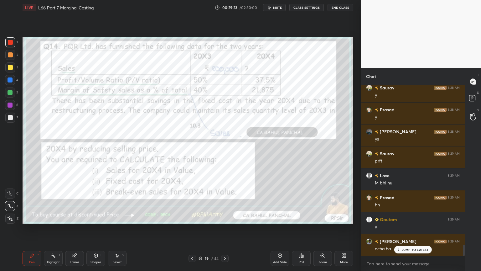
scroll to position [2416, 0]
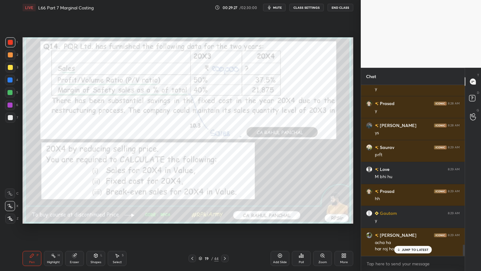
click at [225, 201] on icon at bounding box center [225, 258] width 5 height 5
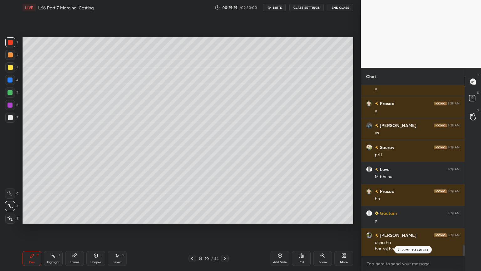
click at [193, 201] on icon at bounding box center [192, 258] width 5 height 5
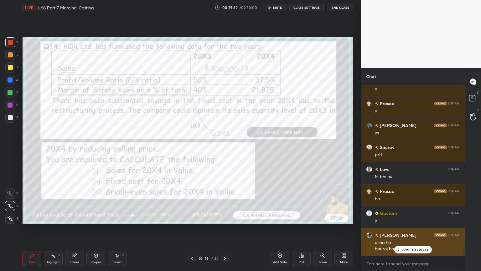
click at [405, 201] on p "JUMP TO LATEST" at bounding box center [415, 250] width 27 height 4
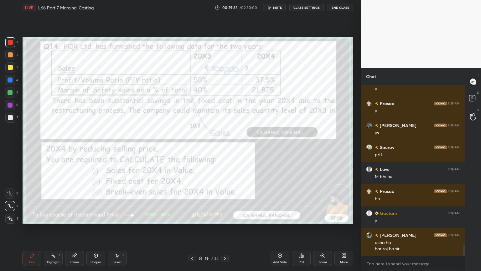
scroll to position [2438, 0]
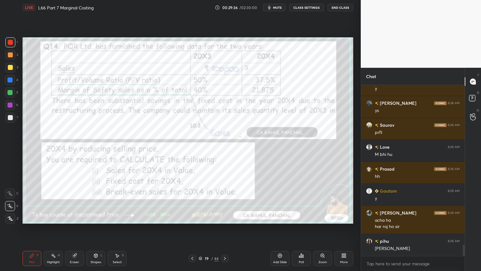
click at [29, 201] on div "Pen P" at bounding box center [32, 258] width 19 height 15
click at [11, 201] on div at bounding box center [10, 218] width 10 height 10
click at [226, 201] on icon at bounding box center [225, 258] width 5 height 5
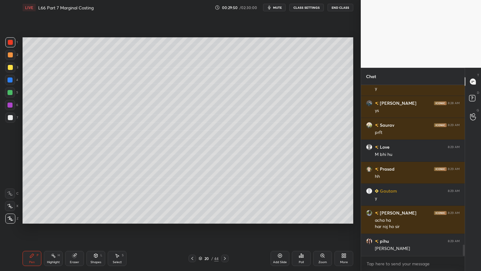
scroll to position [2460, 0]
click at [9, 69] on div at bounding box center [10, 67] width 5 height 5
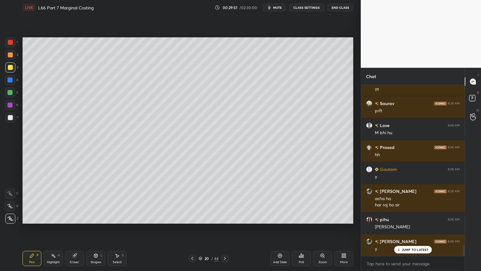
click at [30, 201] on icon at bounding box center [31, 255] width 5 height 5
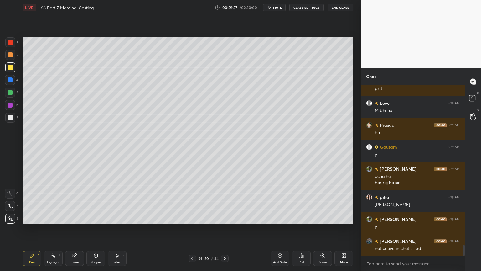
click at [29, 201] on icon at bounding box center [31, 255] width 5 height 5
click at [10, 195] on icon at bounding box center [10, 193] width 6 height 4
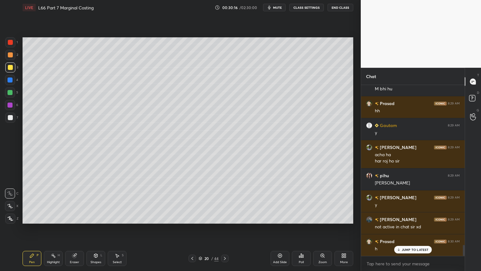
click at [96, 201] on icon at bounding box center [96, 256] width 0 height 2
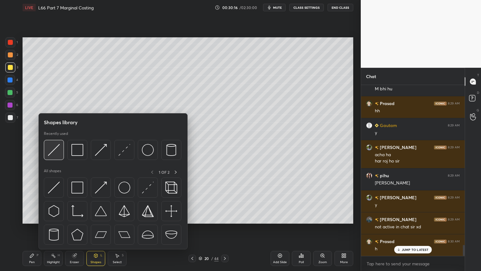
click at [57, 155] on img at bounding box center [54, 150] width 12 height 12
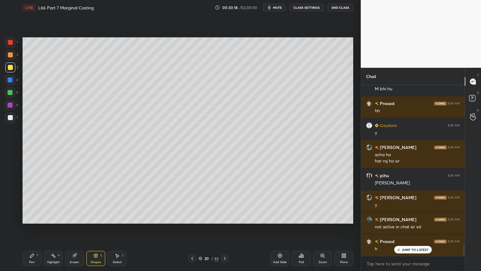
click at [7, 121] on div at bounding box center [10, 118] width 10 height 10
click at [33, 201] on icon at bounding box center [32, 256] width 4 height 4
click at [8, 83] on div at bounding box center [10, 80] width 10 height 10
click at [92, 201] on div "Shapes L" at bounding box center [96, 258] width 19 height 15
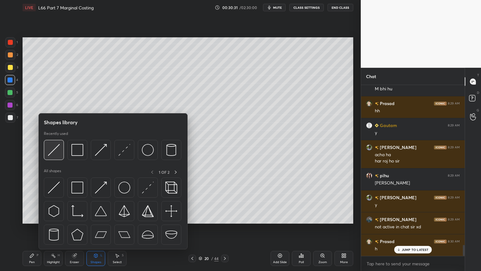
click at [55, 154] on img at bounding box center [54, 150] width 12 height 12
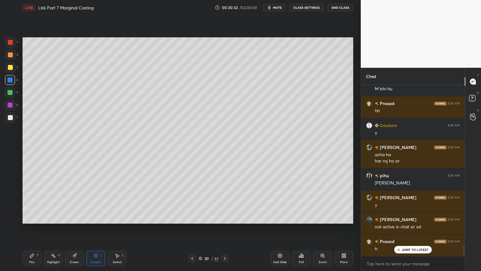
click at [12, 118] on div at bounding box center [10, 117] width 5 height 5
click at [10, 60] on div at bounding box center [10, 55] width 10 height 10
click at [29, 201] on div "Pen P" at bounding box center [32, 258] width 19 height 15
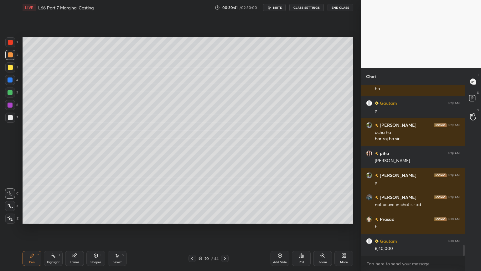
click at [55, 201] on icon at bounding box center [53, 255] width 5 height 5
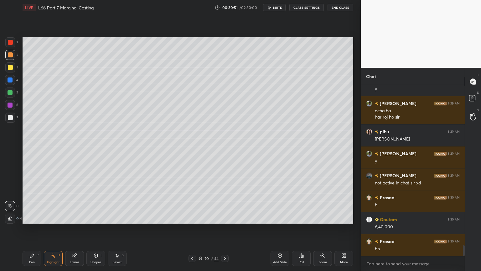
click at [27, 201] on div "Pen P" at bounding box center [32, 258] width 19 height 15
click at [12, 121] on div at bounding box center [10, 118] width 10 height 10
click at [191, 201] on icon at bounding box center [192, 258] width 5 height 5
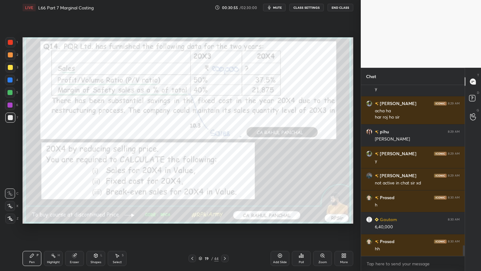
click at [222, 201] on div at bounding box center [225, 259] width 8 height 8
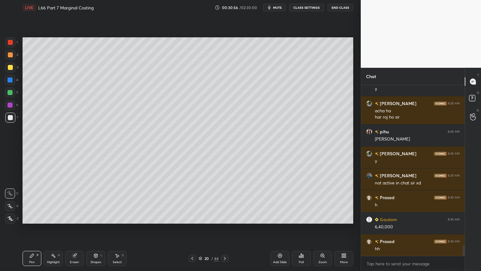
click at [5, 95] on div at bounding box center [10, 92] width 10 height 10
click at [8, 118] on div at bounding box center [10, 117] width 5 height 5
click at [13, 46] on div at bounding box center [10, 42] width 10 height 10
click at [10, 95] on div at bounding box center [10, 92] width 10 height 10
click at [93, 201] on icon at bounding box center [95, 255] width 5 height 5
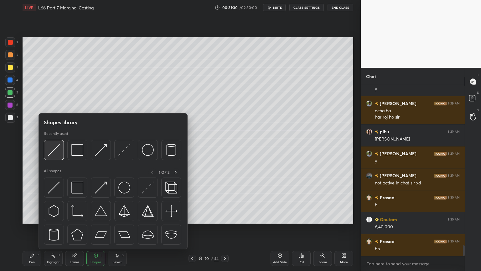
click at [49, 155] on img at bounding box center [54, 150] width 12 height 12
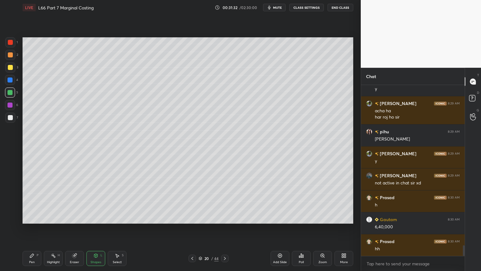
click at [35, 201] on div "Pen P" at bounding box center [32, 258] width 19 height 15
click at [4, 119] on div "1 2 3 4 5 6 7 C X Z C X Z E E Erase all H H" at bounding box center [10, 130] width 20 height 186
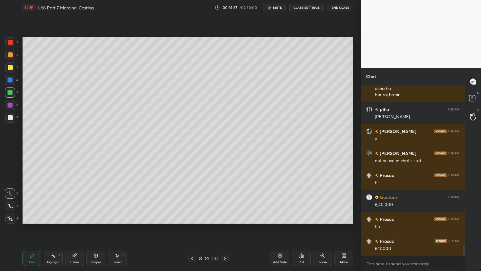
click at [192, 201] on icon at bounding box center [192, 258] width 5 height 5
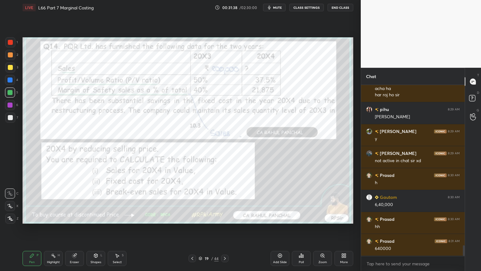
scroll to position [2592, 0]
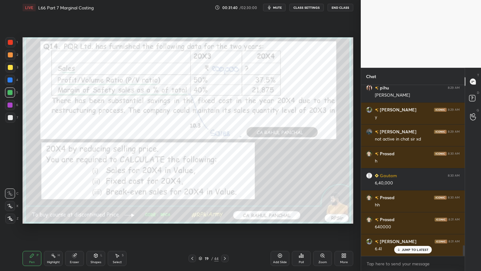
click at [225, 201] on icon at bounding box center [225, 258] width 2 height 3
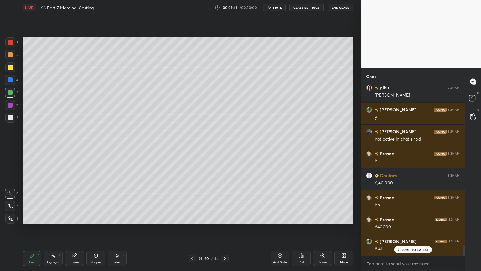
click at [76, 201] on icon at bounding box center [74, 256] width 4 height 4
click at [30, 201] on icon at bounding box center [32, 256] width 4 height 4
click at [11, 69] on div at bounding box center [10, 67] width 5 height 5
click at [11, 121] on div at bounding box center [10, 118] width 10 height 10
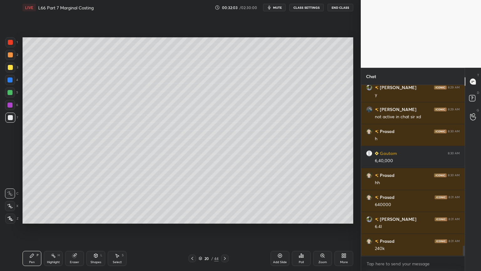
click at [97, 201] on div "Shapes L" at bounding box center [96, 258] width 19 height 15
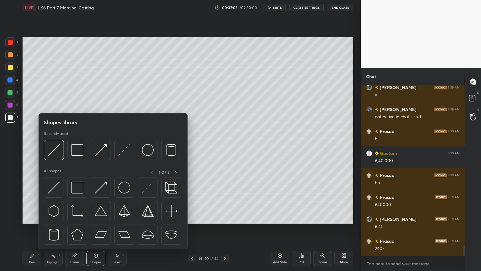
click at [56, 151] on img at bounding box center [54, 150] width 12 height 12
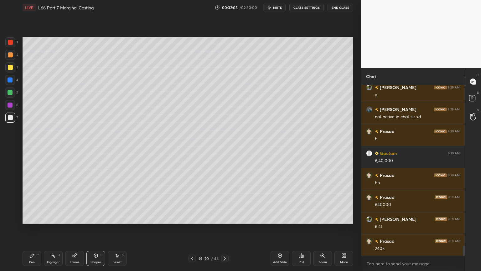
click at [30, 201] on icon at bounding box center [31, 255] width 5 height 5
click at [9, 45] on div at bounding box center [10, 42] width 10 height 10
click at [96, 201] on div "Shapes L" at bounding box center [96, 258] width 19 height 15
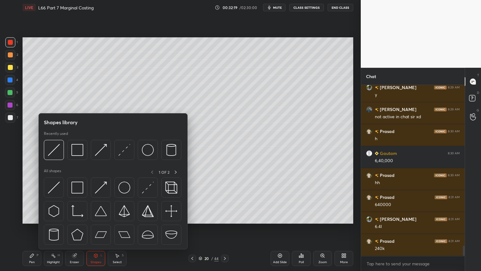
click at [75, 153] on img at bounding box center [77, 150] width 12 height 12
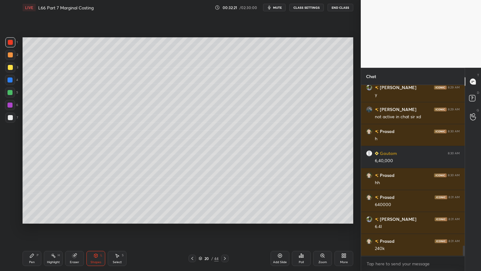
click at [11, 120] on div at bounding box center [10, 118] width 10 height 10
click at [19, 201] on div "1 2 3 4 5 6 7 C X Z C X Z E E Erase all H H LIVE L66 Part 7 Marginal Costing 00…" at bounding box center [178, 135] width 356 height 271
click at [31, 201] on icon at bounding box center [31, 255] width 5 height 5
click at [189, 201] on div at bounding box center [193, 259] width 8 height 8
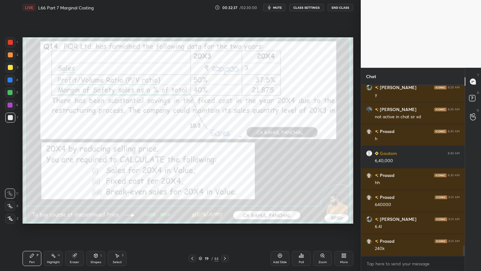
click at [74, 201] on div "Eraser" at bounding box center [74, 258] width 19 height 15
click at [9, 201] on span "Erase all" at bounding box center [9, 218] width 9 height 4
click at [21, 201] on div "LIVE L66 Part 7 Marginal Costing 00:32:38 / 02:30:00 mute CLASS SETTINGS End Cl…" at bounding box center [188, 135] width 336 height 271
click at [12, 44] on div at bounding box center [10, 42] width 5 height 5
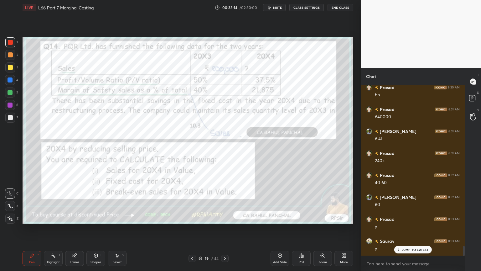
scroll to position [2723, 0]
click at [74, 201] on div "Eraser" at bounding box center [74, 258] width 19 height 15
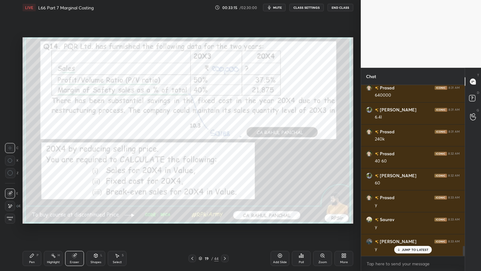
click at [12, 201] on span "Erase all" at bounding box center [9, 218] width 9 height 4
click at [18, 201] on div "1 2 3 4 5 6 7 C X Z C X Z E E Erase all H H LIVE L66 Part 7 Marginal Costing 00…" at bounding box center [178, 135] width 356 height 271
click at [225, 201] on div at bounding box center [225, 259] width 8 height 8
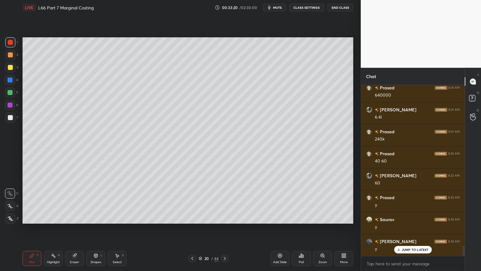
click at [9, 71] on div at bounding box center [10, 67] width 10 height 10
click at [76, 201] on div "Eraser" at bounding box center [74, 258] width 19 height 15
click at [28, 201] on div "Pen P" at bounding box center [32, 258] width 19 height 15
click at [191, 201] on icon at bounding box center [192, 258] width 5 height 5
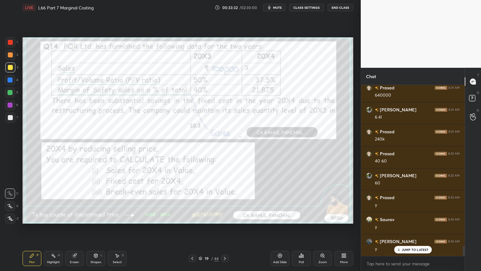
click at [11, 45] on div at bounding box center [10, 42] width 10 height 10
click at [223, 201] on icon at bounding box center [225, 258] width 5 height 5
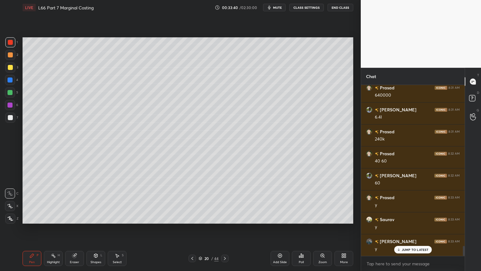
click at [33, 201] on div "Pen" at bounding box center [32, 261] width 6 height 3
click at [10, 72] on div at bounding box center [10, 67] width 10 height 10
click at [92, 201] on div "Shapes L" at bounding box center [96, 258] width 19 height 15
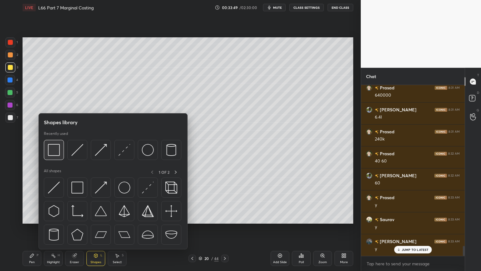
click at [56, 152] on img at bounding box center [54, 150] width 12 height 12
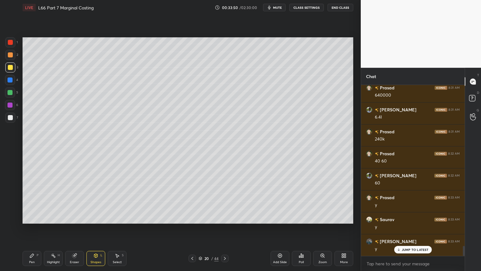
click at [89, 201] on div "Shapes L" at bounding box center [96, 258] width 19 height 15
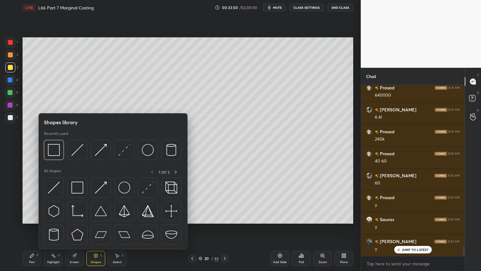
click at [79, 149] on img at bounding box center [77, 150] width 12 height 12
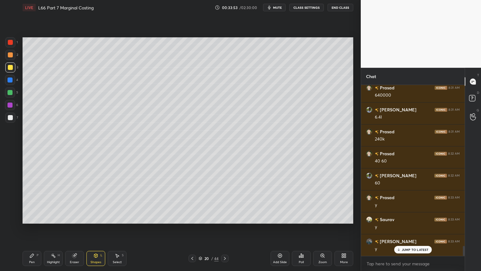
click at [29, 201] on div "Pen" at bounding box center [32, 261] width 6 height 3
click at [9, 60] on div "2" at bounding box center [11, 56] width 13 height 13
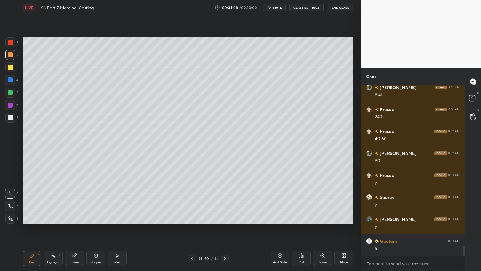
click at [12, 119] on div at bounding box center [10, 117] width 5 height 5
click at [36, 201] on div "Pen P" at bounding box center [32, 258] width 19 height 15
click at [193, 201] on icon at bounding box center [192, 258] width 5 height 5
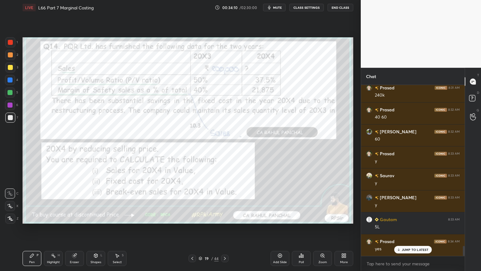
click at [227, 201] on icon at bounding box center [225, 258] width 5 height 5
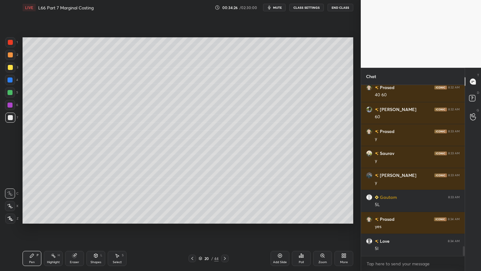
scroll to position [2811, 0]
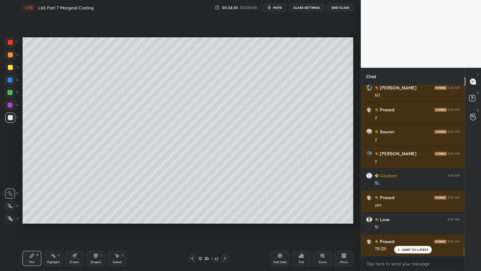
click at [192, 201] on icon at bounding box center [193, 258] width 2 height 3
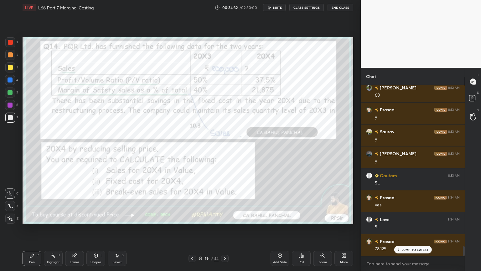
click at [225, 201] on icon at bounding box center [225, 258] width 5 height 5
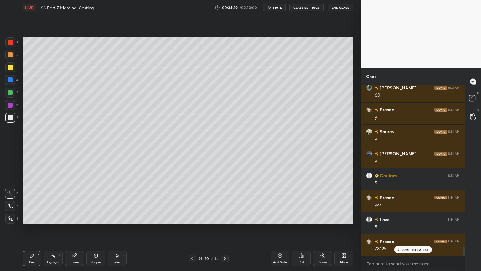
click at [11, 85] on div "4" at bounding box center [11, 81] width 13 height 13
click at [10, 117] on div at bounding box center [10, 117] width 5 height 5
click at [193, 201] on icon at bounding box center [192, 258] width 5 height 5
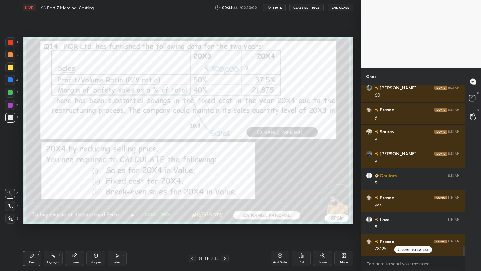
click at [223, 201] on icon at bounding box center [225, 258] width 5 height 5
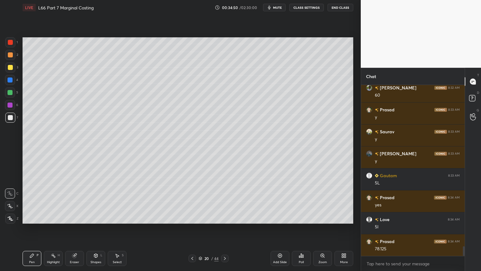
scroll to position [2833, 0]
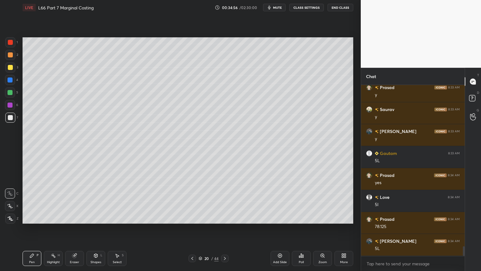
click at [97, 201] on div "Shapes L" at bounding box center [96, 258] width 19 height 15
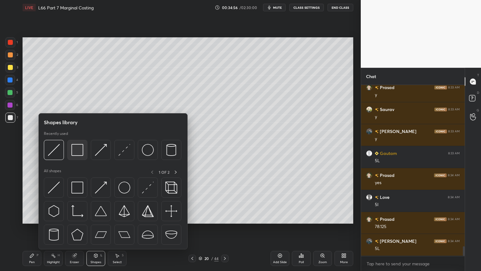
click at [80, 154] on img at bounding box center [77, 150] width 12 height 12
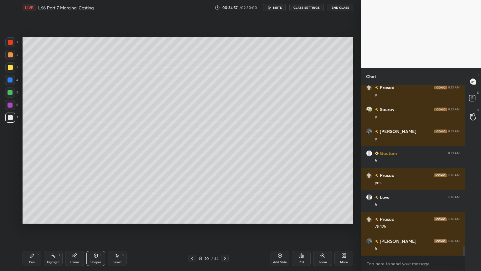
click at [9, 42] on div at bounding box center [10, 42] width 5 height 5
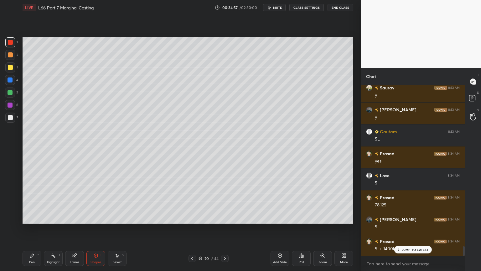
click at [99, 201] on div "Shapes" at bounding box center [96, 261] width 11 height 3
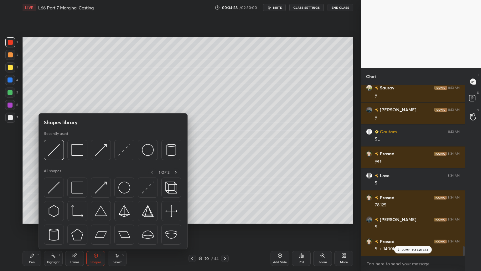
click at [79, 153] on img at bounding box center [77, 150] width 12 height 12
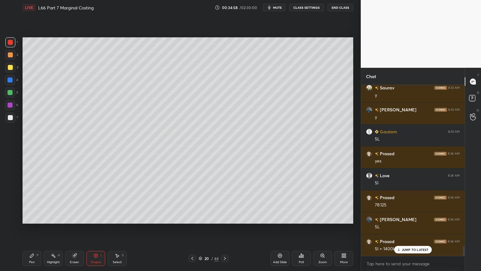
scroll to position [2877, 0]
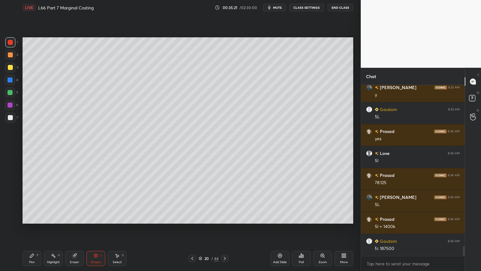
click at [196, 201] on div at bounding box center [193, 259] width 8 height 8
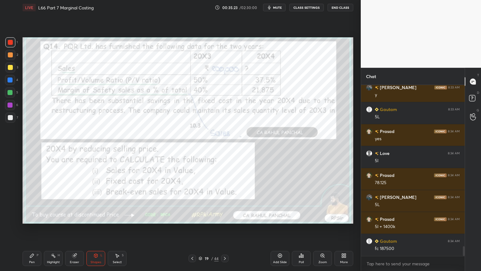
click at [13, 39] on div at bounding box center [10, 42] width 10 height 10
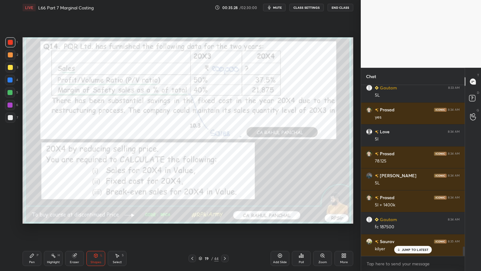
click at [78, 201] on div "Eraser" at bounding box center [74, 258] width 19 height 15
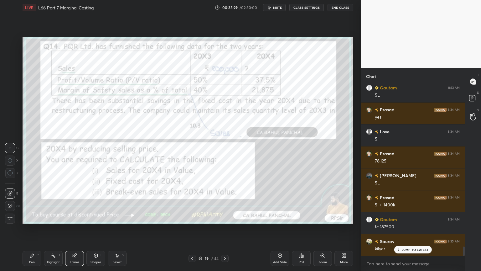
click at [10, 201] on div "Erase all" at bounding box center [10, 218] width 10 height 10
click at [23, 201] on div "Pen P" at bounding box center [32, 258] width 19 height 15
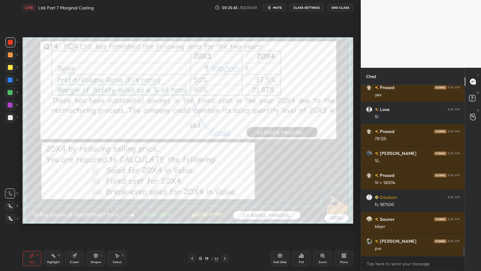
click at [225, 201] on div at bounding box center [225, 259] width 8 height 8
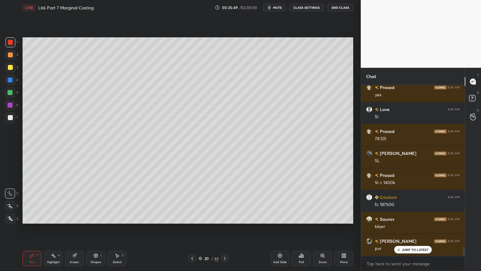
scroll to position [2943, 0]
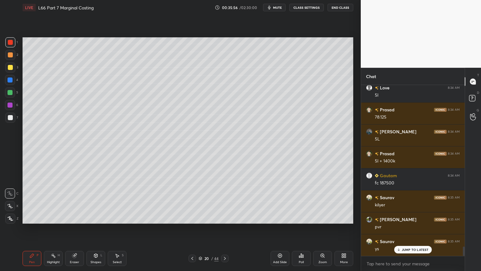
click at [11, 80] on div at bounding box center [10, 79] width 5 height 5
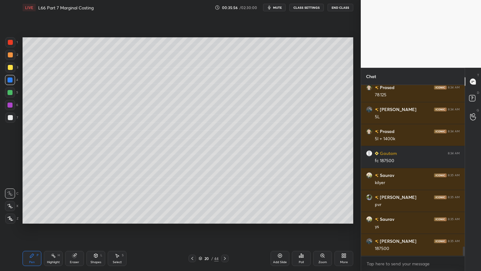
click at [97, 201] on div "Shapes L" at bounding box center [96, 258] width 19 height 15
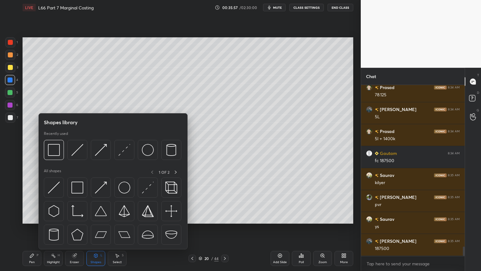
click at [76, 152] on img at bounding box center [77, 150] width 12 height 12
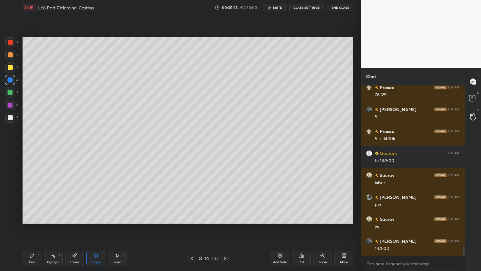
scroll to position [2986, 0]
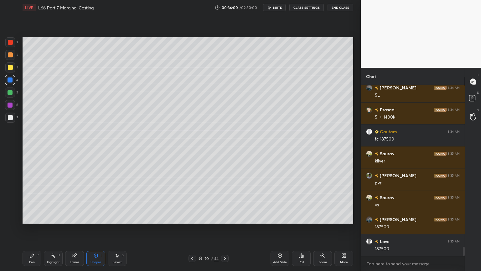
click at [34, 201] on div "Pen P" at bounding box center [32, 258] width 19 height 15
click at [13, 68] on div at bounding box center [10, 67] width 10 height 10
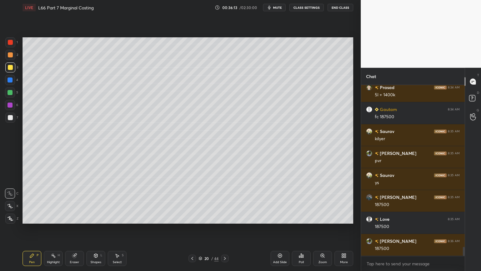
click at [99, 201] on div "Shapes L" at bounding box center [96, 258] width 19 height 15
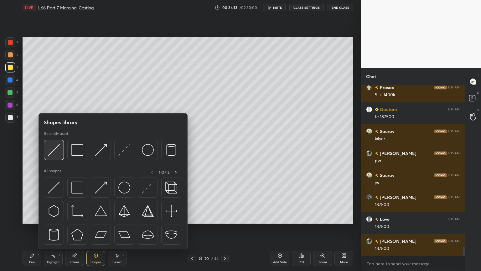
click at [59, 154] on img at bounding box center [54, 150] width 12 height 12
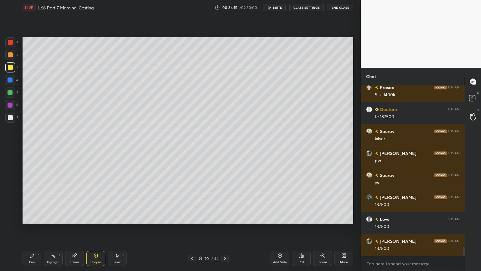
click at [11, 53] on div at bounding box center [10, 54] width 5 height 5
click at [29, 201] on div "Pen P" at bounding box center [32, 258] width 19 height 15
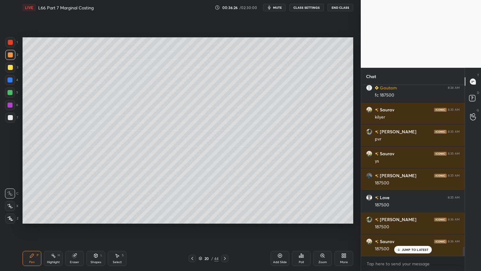
scroll to position [3053, 0]
click at [96, 201] on div "Shapes L" at bounding box center [96, 258] width 19 height 15
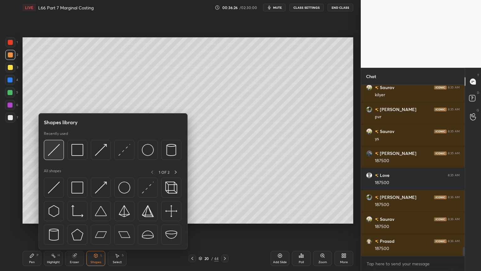
click at [56, 152] on img at bounding box center [54, 150] width 12 height 12
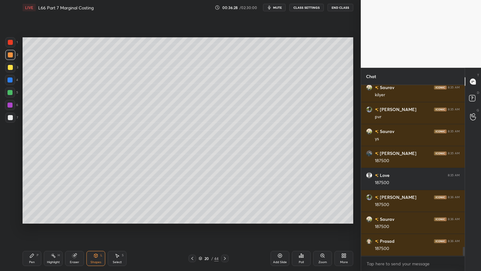
click at [8, 121] on div at bounding box center [10, 118] width 10 height 10
click at [31, 201] on div "Pen" at bounding box center [32, 261] width 6 height 3
click at [92, 201] on div "Shapes L" at bounding box center [96, 258] width 19 height 15
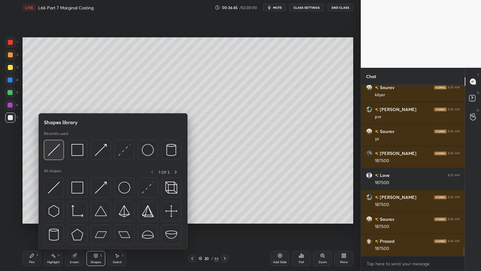
click at [56, 152] on img at bounding box center [54, 150] width 12 height 12
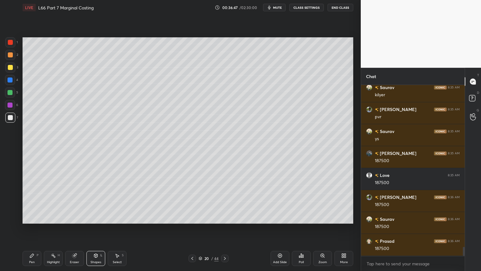
click at [34, 201] on icon at bounding box center [31, 255] width 5 height 5
click at [10, 47] on div "1" at bounding box center [11, 43] width 13 height 13
click at [90, 201] on div "Shapes L" at bounding box center [96, 258] width 19 height 15
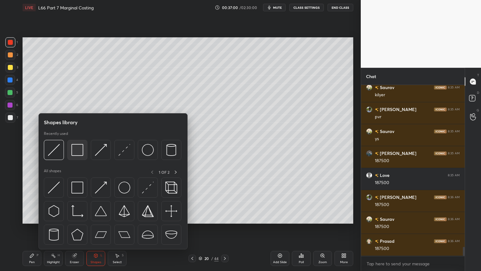
click at [84, 153] on div at bounding box center [77, 150] width 20 height 20
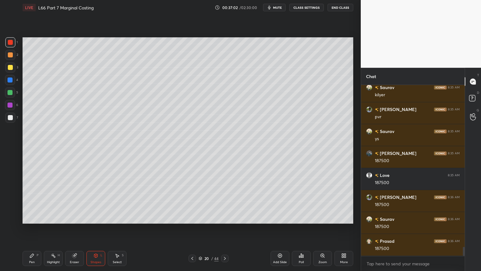
click at [10, 119] on div at bounding box center [10, 117] width 5 height 5
click at [29, 201] on div "Pen P" at bounding box center [32, 258] width 19 height 15
click at [114, 201] on div "Select" at bounding box center [117, 261] width 9 height 3
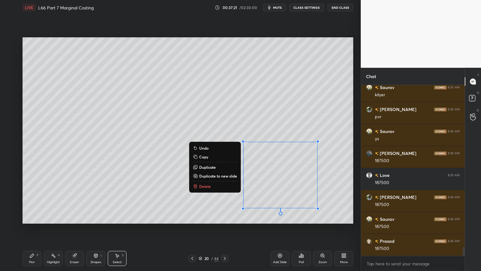
click at [203, 187] on p "Delete" at bounding box center [205, 186] width 12 height 5
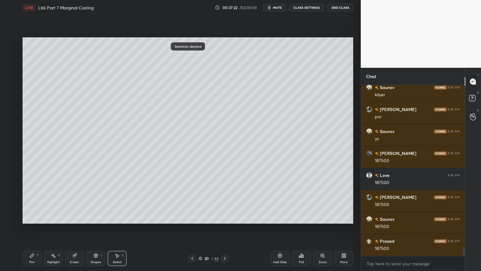
click at [33, 201] on div "Pen P" at bounding box center [32, 258] width 19 height 15
click at [11, 70] on div at bounding box center [10, 67] width 10 height 10
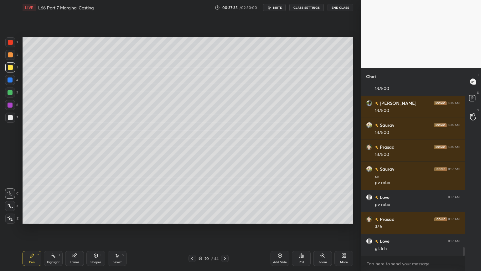
scroll to position [3168, 0]
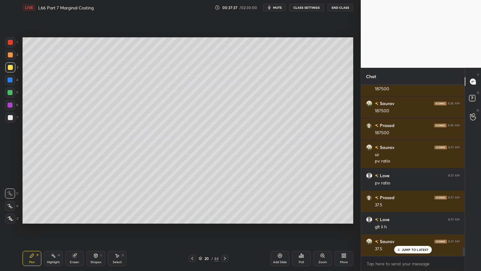
click at [72, 201] on div "Eraser" at bounding box center [74, 258] width 19 height 15
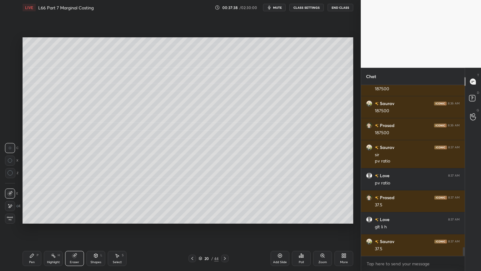
scroll to position [3191, 0]
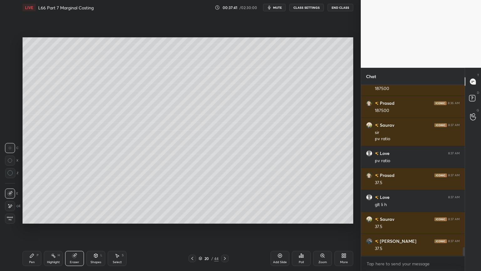
click at [32, 201] on icon at bounding box center [32, 256] width 4 height 4
click at [11, 115] on div at bounding box center [10, 117] width 5 height 5
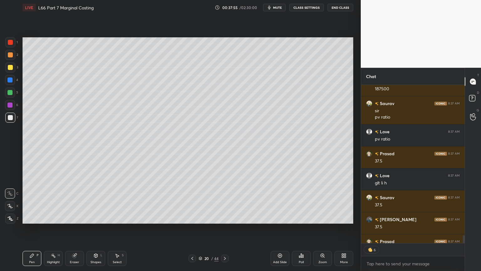
scroll to position [3232, 0]
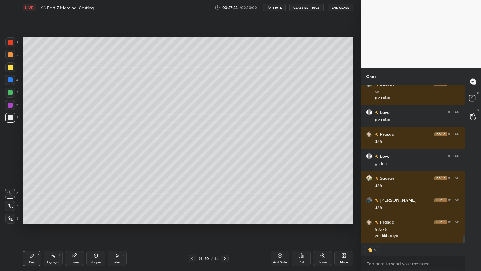
type textarea "x"
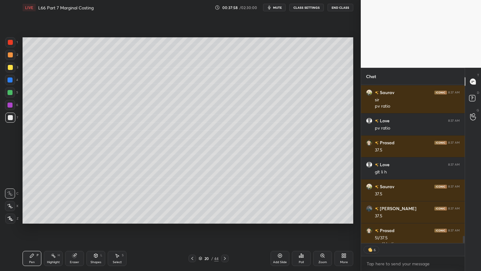
click at [10, 45] on div at bounding box center [10, 42] width 10 height 10
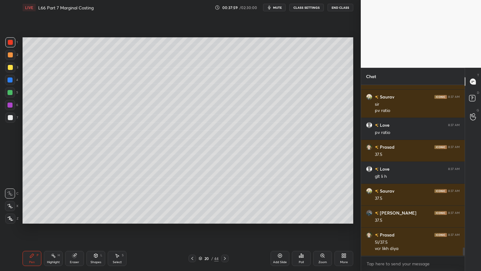
click at [88, 201] on div "Shapes L" at bounding box center [96, 258] width 19 height 15
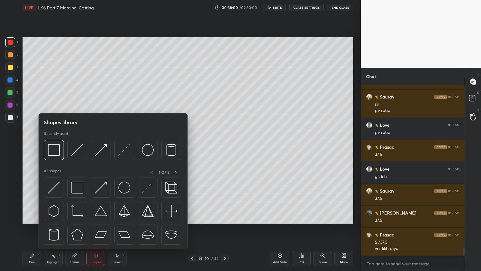
click at [49, 148] on img at bounding box center [54, 150] width 12 height 12
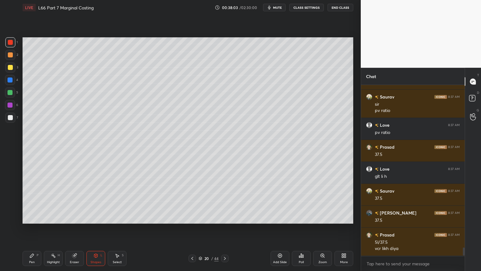
click at [33, 201] on div "Pen P" at bounding box center [32, 258] width 19 height 15
click at [12, 121] on div at bounding box center [10, 118] width 10 height 10
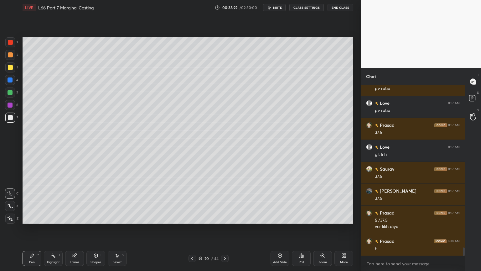
click at [192, 201] on icon at bounding box center [192, 258] width 5 height 5
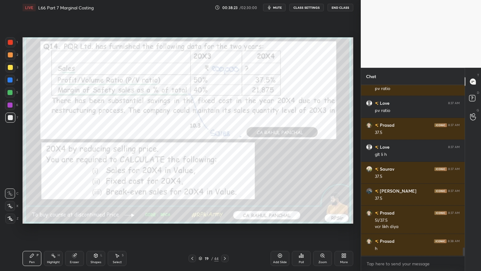
click at [73, 201] on div "Eraser" at bounding box center [74, 258] width 19 height 15
click at [11, 201] on div "Erase all" at bounding box center [10, 218] width 10 height 10
click at [225, 201] on icon at bounding box center [225, 258] width 5 height 5
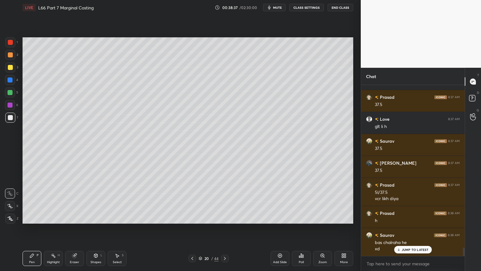
scroll to position [3291, 0]
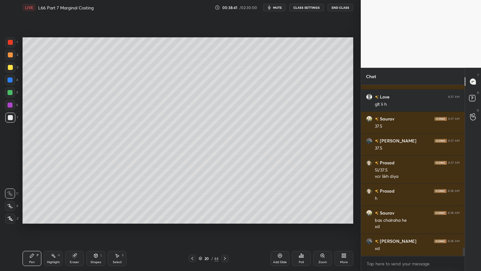
click at [225, 201] on icon at bounding box center [225, 258] width 2 height 3
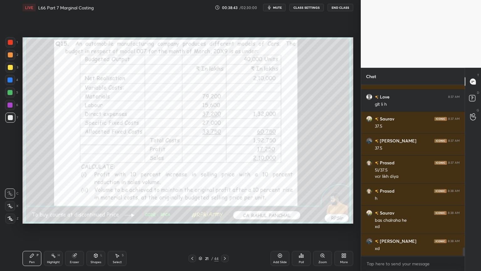
click at [192, 201] on icon at bounding box center [193, 258] width 2 height 3
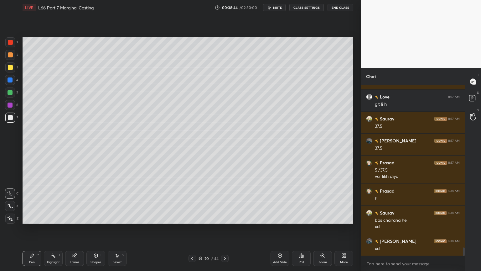
click at [274, 201] on div "Add Slide" at bounding box center [280, 258] width 19 height 15
click at [10, 81] on div at bounding box center [10, 79] width 5 height 5
click at [97, 201] on div "Shapes" at bounding box center [96, 261] width 11 height 3
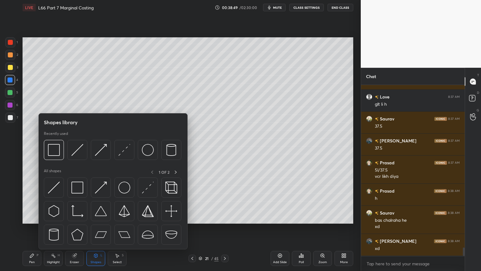
click at [54, 150] on img at bounding box center [54, 150] width 12 height 12
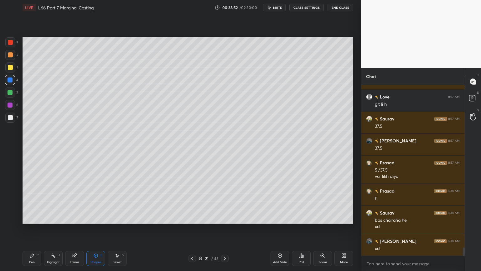
click at [28, 201] on div "Pen P" at bounding box center [32, 258] width 19 height 15
click at [13, 70] on div at bounding box center [10, 67] width 10 height 10
click at [89, 201] on div "Shapes L" at bounding box center [96, 258] width 19 height 15
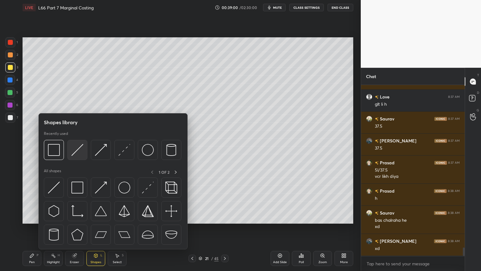
click at [79, 150] on img at bounding box center [77, 150] width 12 height 12
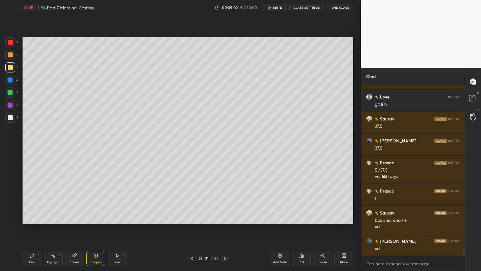
click at [28, 201] on div "Pen P" at bounding box center [32, 258] width 19 height 15
click at [13, 113] on div at bounding box center [10, 118] width 10 height 10
click at [73, 201] on icon at bounding box center [74, 255] width 5 height 5
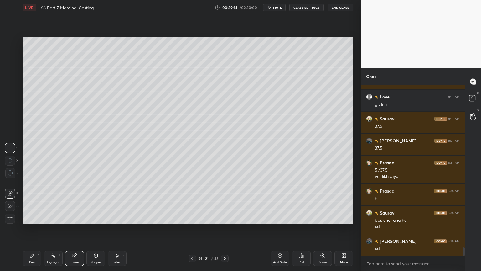
click at [29, 201] on div "Pen P" at bounding box center [32, 258] width 19 height 15
click at [13, 67] on div at bounding box center [10, 67] width 5 height 5
click at [11, 55] on div at bounding box center [10, 54] width 5 height 5
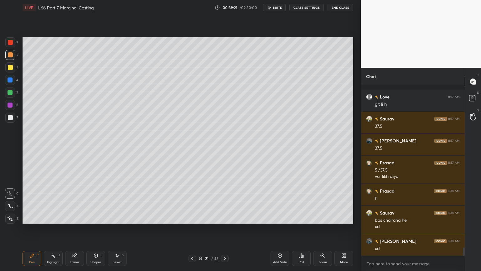
scroll to position [3318, 0]
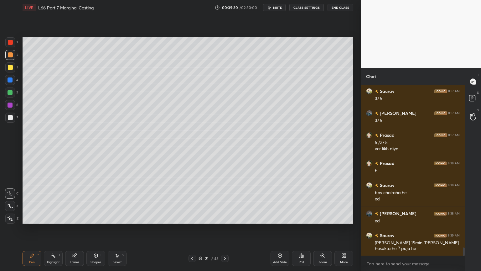
click at [94, 201] on icon at bounding box center [95, 256] width 3 height 4
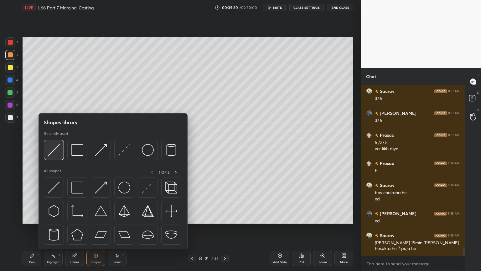
click at [58, 153] on img at bounding box center [54, 150] width 12 height 12
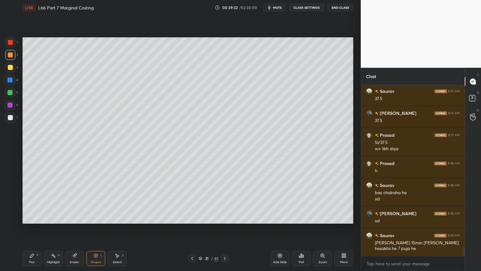
click at [11, 117] on div at bounding box center [10, 117] width 5 height 5
click at [27, 201] on div "Pen P" at bounding box center [32, 258] width 19 height 15
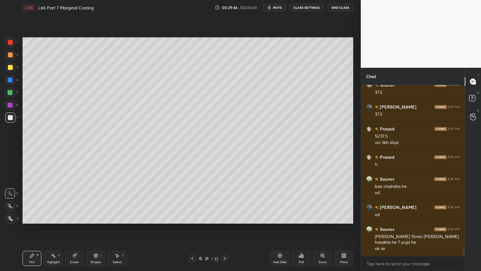
click at [10, 82] on div at bounding box center [10, 80] width 10 height 10
click at [94, 201] on icon at bounding box center [95, 255] width 5 height 5
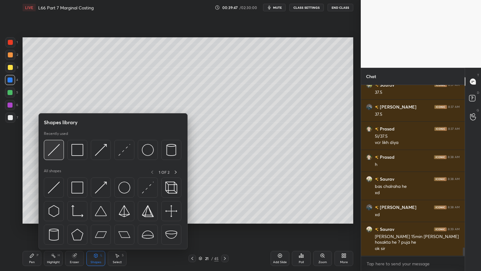
click at [54, 156] on div at bounding box center [54, 150] width 20 height 20
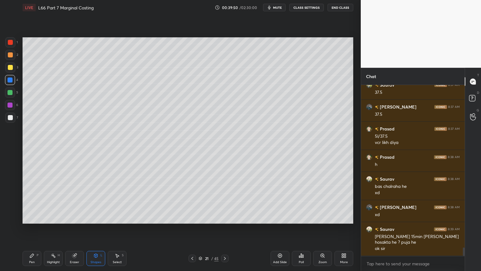
click at [7, 121] on div at bounding box center [10, 118] width 10 height 10
click at [30, 201] on div "Pen" at bounding box center [32, 261] width 6 height 3
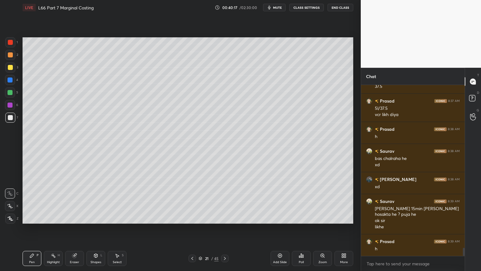
scroll to position [3375, 0]
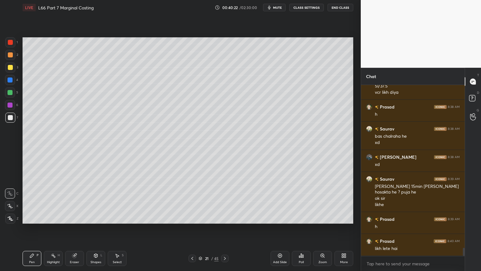
click at [11, 44] on div at bounding box center [10, 42] width 5 height 5
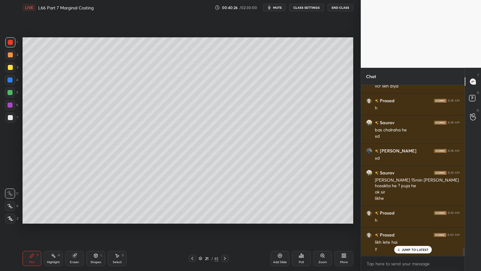
scroll to position [3403, 0]
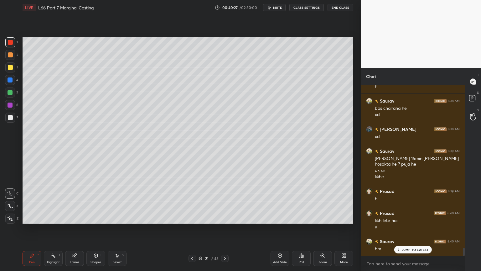
click at [95, 201] on icon at bounding box center [95, 256] width 3 height 4
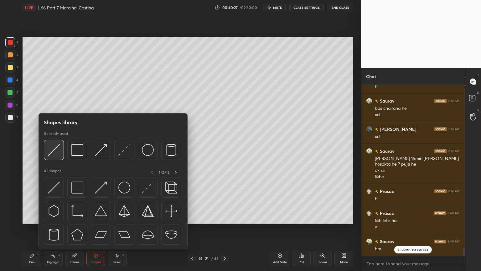
click at [52, 159] on div at bounding box center [54, 150] width 20 height 20
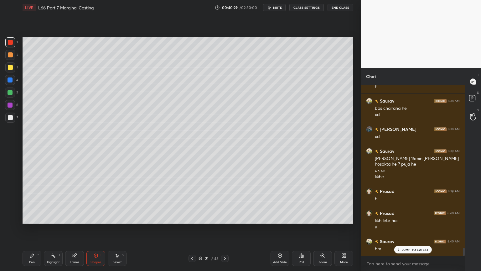
click at [13, 120] on div at bounding box center [10, 118] width 10 height 10
click at [31, 201] on icon at bounding box center [32, 256] width 4 height 4
click at [10, 43] on div at bounding box center [10, 42] width 5 height 5
click at [9, 68] on div at bounding box center [10, 67] width 5 height 5
click at [10, 56] on div at bounding box center [10, 54] width 5 height 5
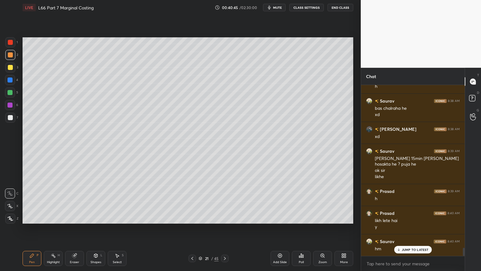
click at [96, 201] on div "Shapes L" at bounding box center [96, 258] width 19 height 15
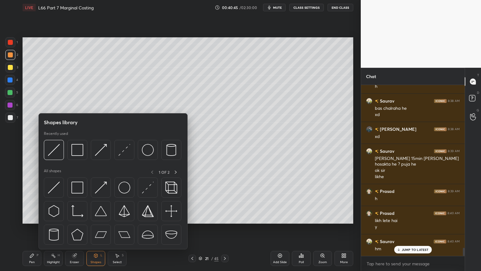
click at [53, 158] on div at bounding box center [54, 150] width 20 height 20
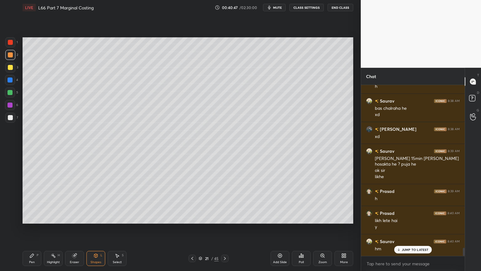
click at [13, 119] on div at bounding box center [10, 118] width 10 height 10
click at [28, 201] on div "Pen P" at bounding box center [32, 258] width 19 height 15
click at [75, 201] on icon at bounding box center [74, 256] width 4 height 4
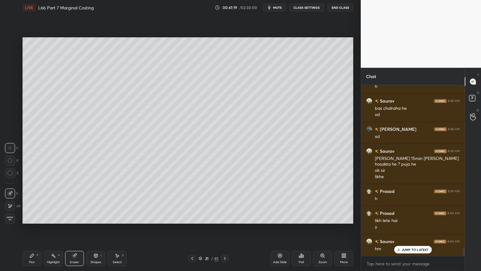
click at [31, 201] on icon at bounding box center [32, 256] width 4 height 4
click at [113, 201] on div "Select S" at bounding box center [117, 258] width 19 height 15
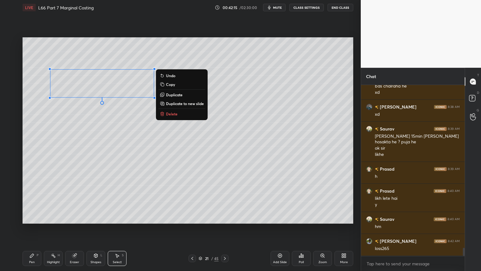
click at [184, 135] on div "0 ° Undo Copy Duplicate Duplicate to new slide Delete" at bounding box center [188, 130] width 331 height 186
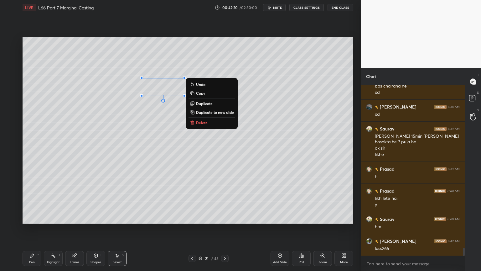
click at [202, 123] on p "Delete" at bounding box center [202, 122] width 12 height 5
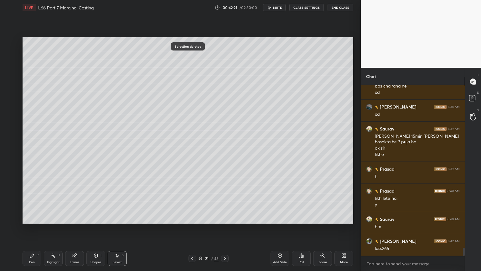
click at [73, 201] on div "Eraser" at bounding box center [74, 258] width 19 height 15
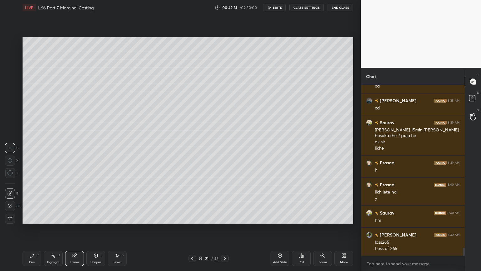
click at [10, 201] on div at bounding box center [10, 206] width 10 height 10
click at [118, 201] on icon at bounding box center [117, 255] width 5 height 5
click at [321, 201] on div "0 ° Undo Copy Duplicate Duplicate to new slide Delete" at bounding box center [188, 130] width 331 height 186
click at [320, 201] on div "0 ° Undo Copy Duplicate Duplicate to new slide Delete" at bounding box center [188, 130] width 331 height 186
click at [75, 201] on icon at bounding box center [74, 255] width 5 height 5
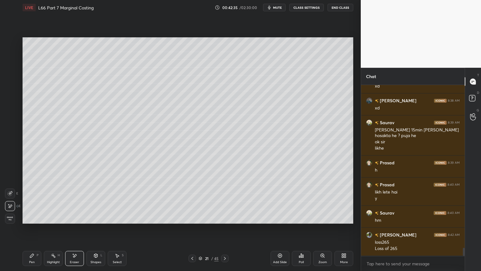
click at [117, 201] on icon at bounding box center [117, 255] width 5 height 5
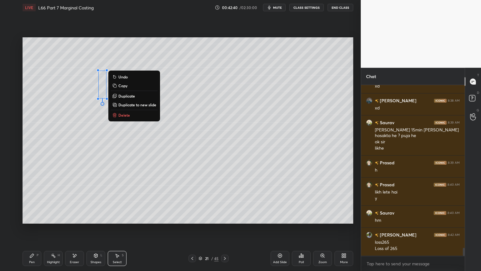
click at [98, 201] on div "Shapes L" at bounding box center [96, 258] width 19 height 15
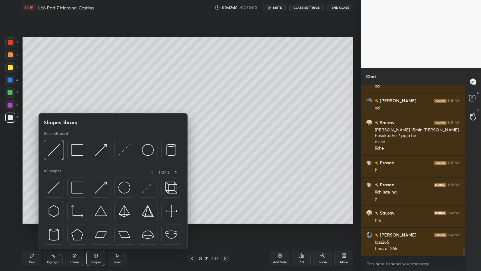
click at [56, 155] on img at bounding box center [54, 150] width 12 height 12
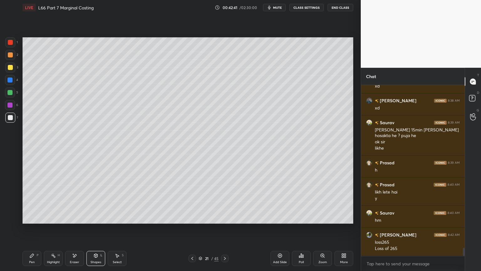
click at [7, 57] on div at bounding box center [10, 55] width 10 height 10
click at [14, 80] on div at bounding box center [10, 80] width 10 height 10
click at [94, 201] on div "Shapes" at bounding box center [96, 261] width 11 height 3
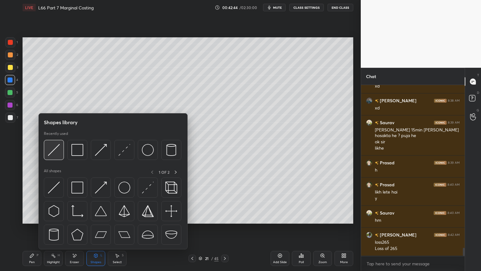
click at [52, 157] on div at bounding box center [54, 150] width 20 height 20
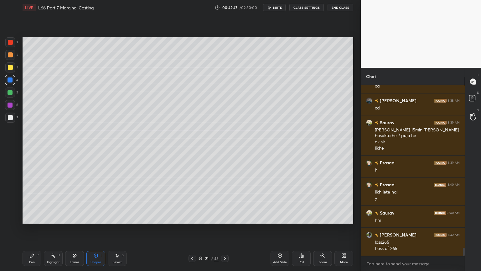
click at [10, 114] on div at bounding box center [10, 118] width 10 height 10
click at [120, 201] on div "Select S" at bounding box center [117, 258] width 19 height 15
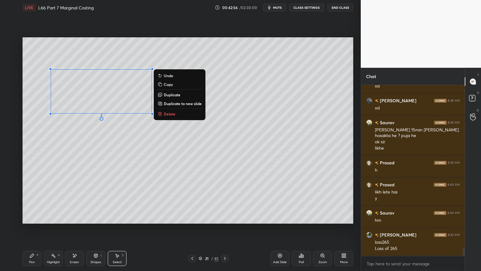
click at [168, 95] on p "Duplicate" at bounding box center [172, 94] width 17 height 5
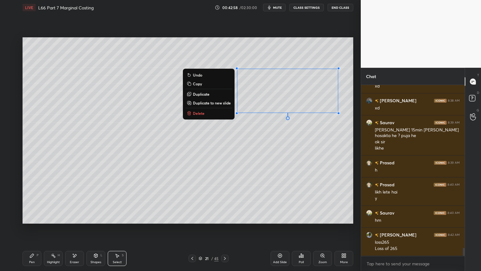
click at [235, 160] on div "0 ° Undo Copy Duplicate Duplicate to new slide Delete" at bounding box center [188, 130] width 331 height 186
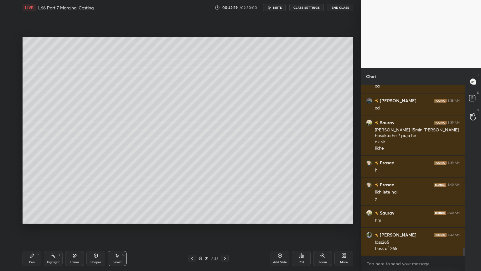
click at [27, 201] on div "Pen P" at bounding box center [32, 258] width 19 height 15
click at [69, 201] on div "Eraser" at bounding box center [74, 258] width 19 height 15
click at [32, 201] on icon at bounding box center [32, 256] width 4 height 4
click at [10, 118] on div at bounding box center [10, 117] width 5 height 5
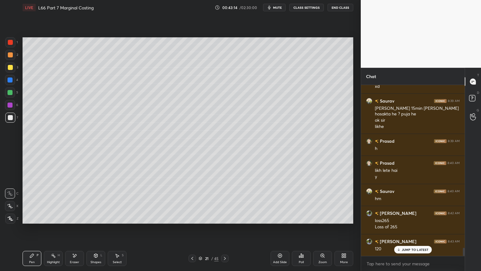
scroll to position [3475, 0]
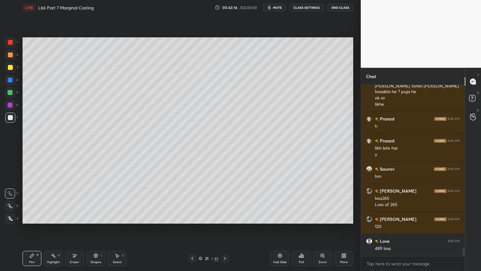
click at [13, 45] on div at bounding box center [10, 42] width 10 height 10
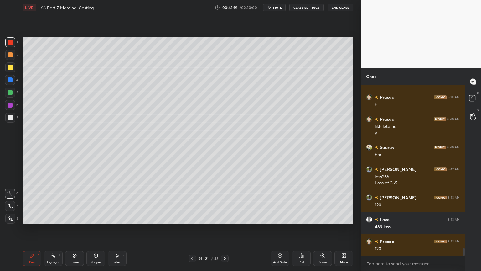
click at [97, 201] on icon at bounding box center [95, 255] width 5 height 5
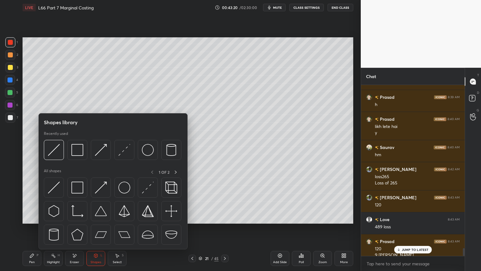
scroll to position [3503, 0]
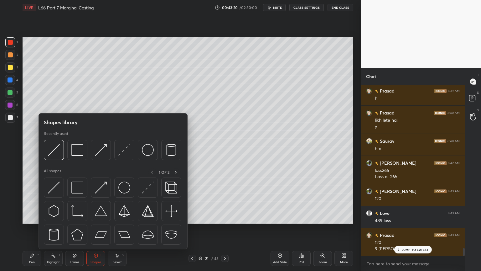
click at [55, 152] on img at bounding box center [54, 150] width 12 height 12
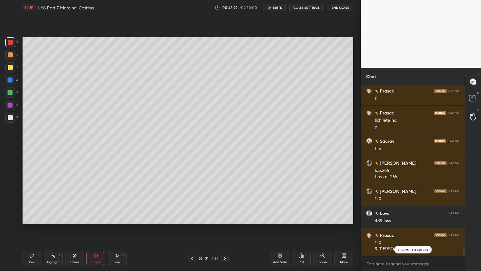
click at [8, 121] on div at bounding box center [10, 118] width 10 height 10
click at [33, 201] on div "Pen" at bounding box center [32, 261] width 6 height 3
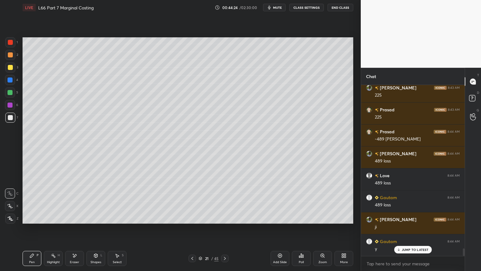
scroll to position [3789, 0]
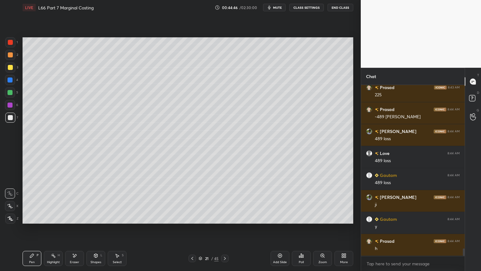
click at [13, 56] on div at bounding box center [10, 55] width 10 height 10
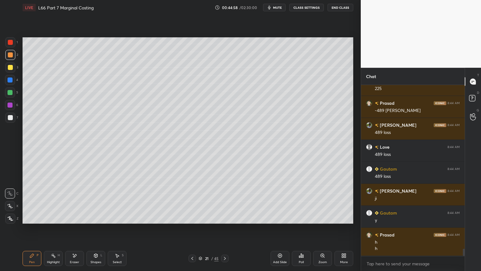
click at [95, 201] on icon at bounding box center [95, 255] width 3 height 1
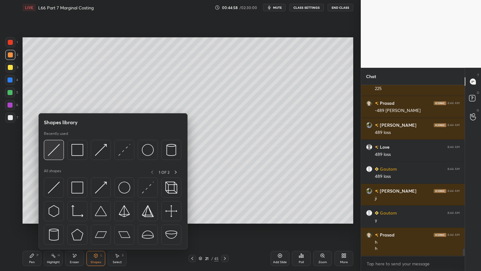
click at [47, 155] on div at bounding box center [54, 150] width 20 height 20
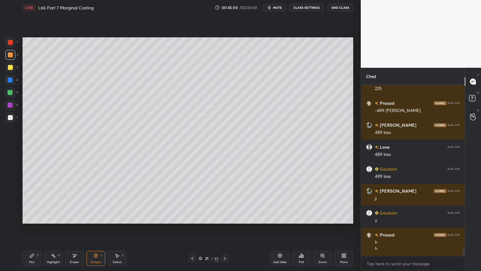
click at [34, 201] on icon at bounding box center [31, 255] width 5 height 5
click at [94, 201] on icon at bounding box center [95, 256] width 3 height 4
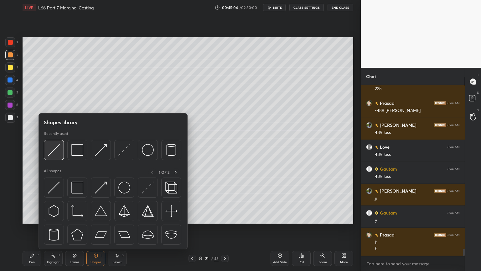
click at [55, 150] on img at bounding box center [54, 150] width 12 height 12
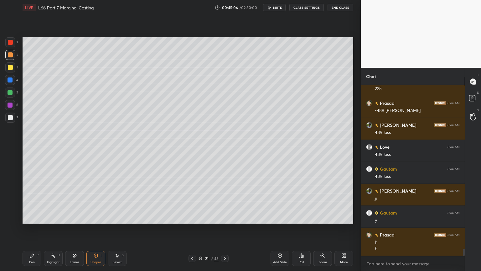
click at [12, 81] on div at bounding box center [10, 79] width 5 height 5
click at [88, 201] on div "Shapes L" at bounding box center [96, 258] width 19 height 15
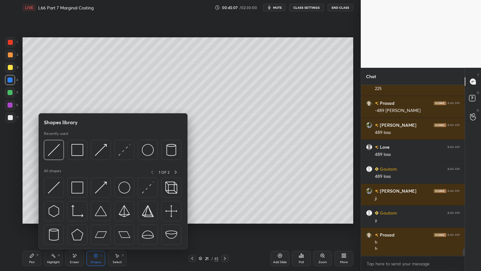
click at [53, 152] on img at bounding box center [54, 150] width 12 height 12
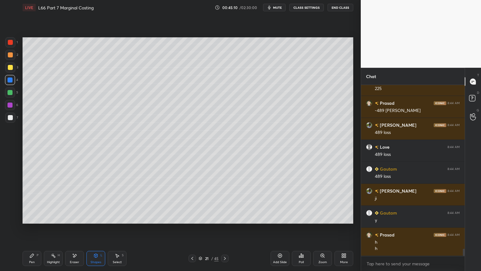
click at [10, 54] on div at bounding box center [10, 54] width 5 height 5
click at [8, 66] on div at bounding box center [10, 67] width 5 height 5
click at [91, 201] on div "Shapes L" at bounding box center [96, 258] width 19 height 15
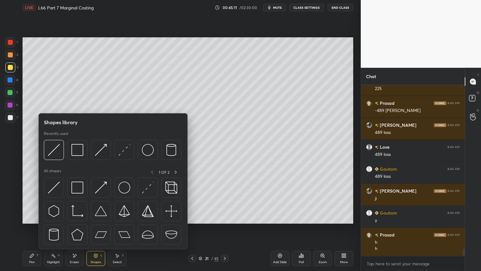
click at [123, 150] on img at bounding box center [124, 150] width 12 height 12
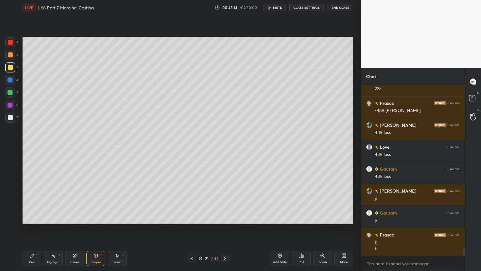
click at [33, 201] on icon at bounding box center [32, 256] width 4 height 4
click at [11, 92] on div at bounding box center [10, 92] width 5 height 5
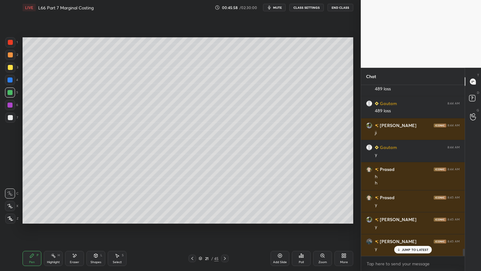
scroll to position [3867, 0]
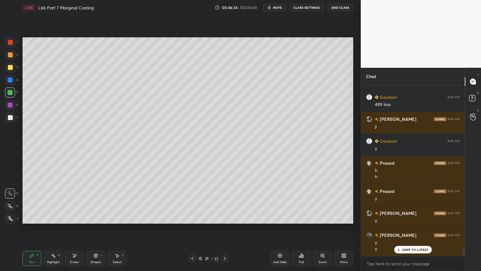
click at [10, 119] on div at bounding box center [10, 117] width 5 height 5
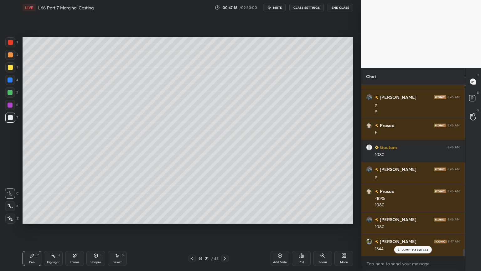
scroll to position [4027, 0]
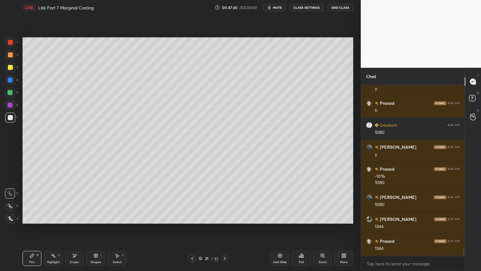
click at [74, 201] on icon at bounding box center [74, 255] width 3 height 3
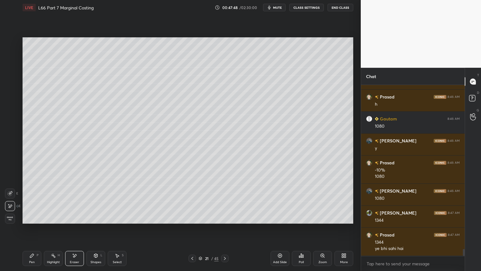
click at [34, 201] on icon at bounding box center [31, 255] width 5 height 5
click at [56, 201] on div "Highlight H" at bounding box center [53, 258] width 19 height 15
click at [227, 201] on icon at bounding box center [225, 258] width 5 height 5
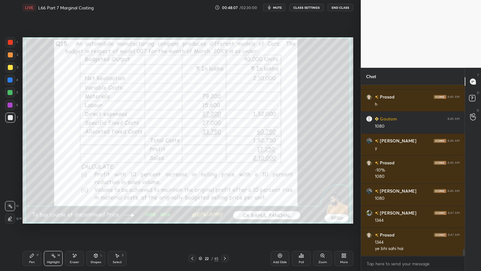
click at [225, 201] on icon at bounding box center [225, 258] width 5 height 5
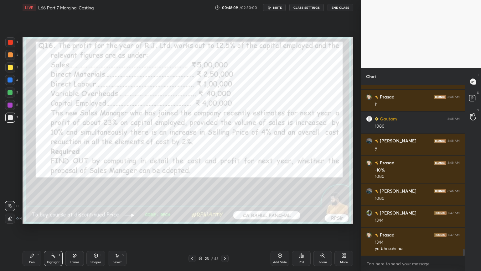
click at [275, 201] on div "Add Slide" at bounding box center [280, 258] width 19 height 15
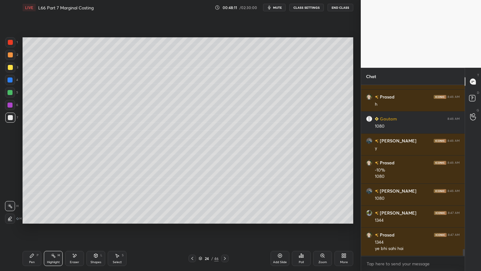
click at [8, 79] on div at bounding box center [10, 79] width 5 height 5
click at [96, 201] on icon at bounding box center [96, 256] width 0 height 2
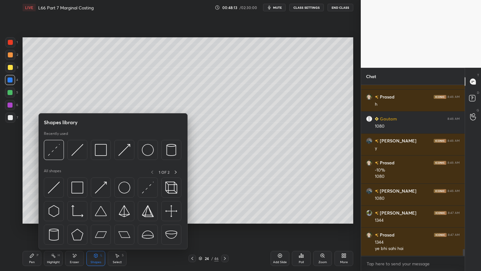
click at [105, 150] on img at bounding box center [101, 150] width 12 height 12
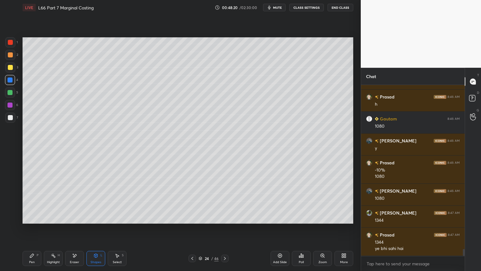
click at [31, 201] on icon at bounding box center [31, 255] width 5 height 5
click at [7, 68] on div at bounding box center [10, 67] width 10 height 10
click at [194, 201] on icon at bounding box center [192, 258] width 5 height 5
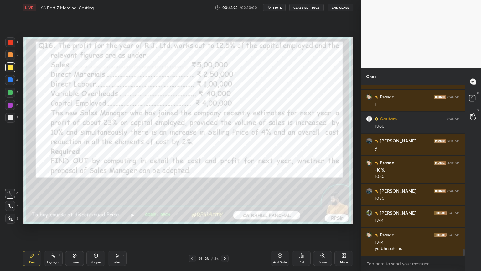
click at [224, 201] on icon at bounding box center [225, 258] width 5 height 5
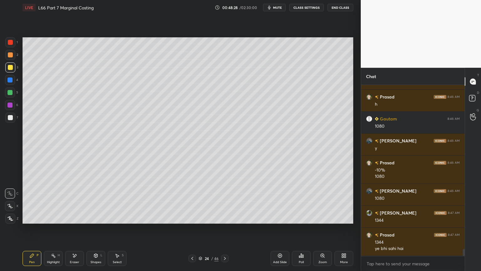
click at [10, 201] on div at bounding box center [10, 218] width 10 height 10
click at [14, 47] on div "1" at bounding box center [11, 43] width 13 height 13
click at [97, 201] on icon at bounding box center [95, 256] width 3 height 4
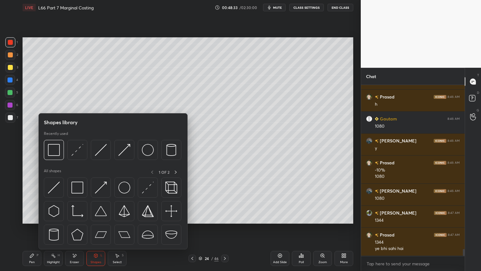
click at [54, 156] on div at bounding box center [54, 150] width 20 height 20
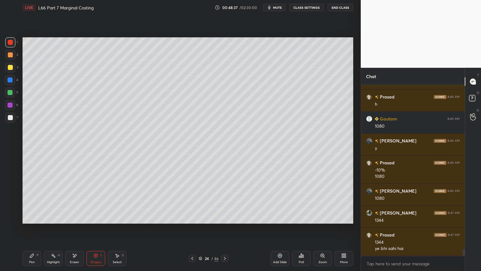
click at [32, 201] on div "Pen P" at bounding box center [32, 258] width 19 height 15
click at [192, 201] on icon at bounding box center [192, 258] width 5 height 5
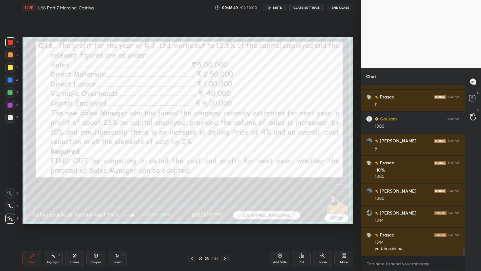
click at [226, 201] on icon at bounding box center [225, 258] width 5 height 5
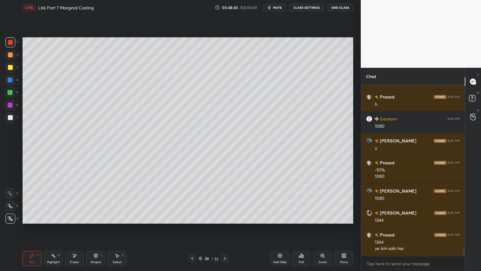
click at [204, 201] on div "24" at bounding box center [207, 258] width 6 height 4
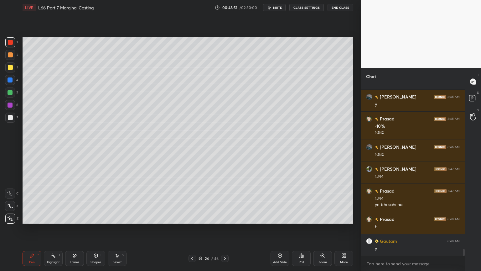
scroll to position [4099, 0]
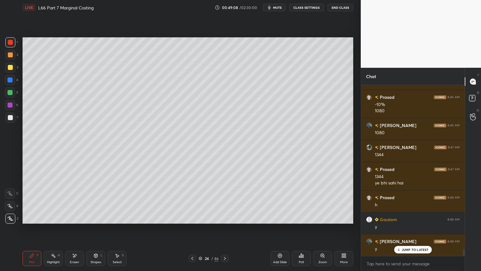
click at [191, 201] on icon at bounding box center [192, 258] width 5 height 5
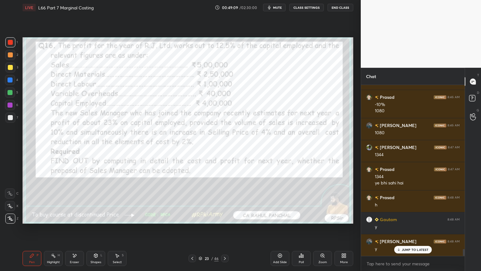
click at [30, 201] on icon at bounding box center [31, 255] width 5 height 5
click at [11, 196] on div at bounding box center [10, 193] width 10 height 10
click at [10, 46] on div at bounding box center [10, 42] width 10 height 10
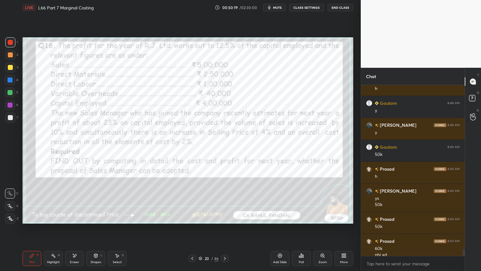
scroll to position [4221, 0]
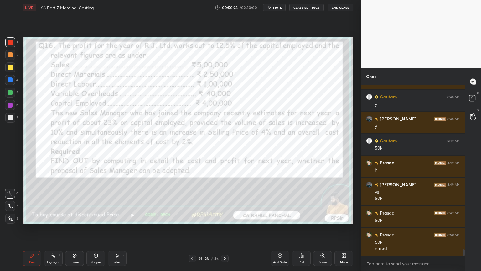
click at [76, 201] on div "Eraser" at bounding box center [74, 258] width 19 height 15
click at [26, 201] on div "Pen P" at bounding box center [32, 258] width 19 height 15
click at [73, 201] on icon at bounding box center [74, 255] width 5 height 5
click at [9, 201] on div "Erase all" at bounding box center [10, 218] width 10 height 10
click at [28, 201] on div "Pen P" at bounding box center [32, 258] width 19 height 15
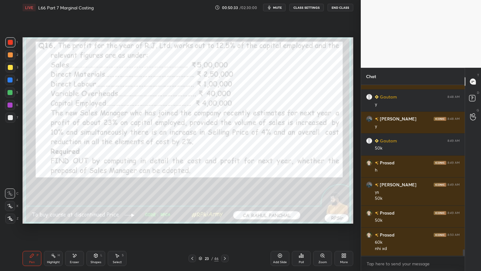
click at [11, 201] on div at bounding box center [10, 206] width 10 height 10
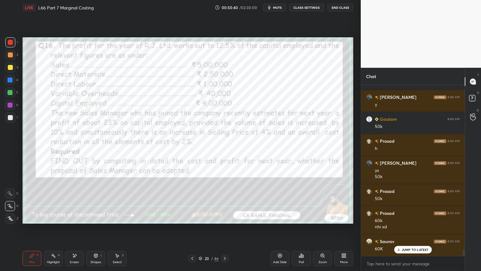
scroll to position [4265, 0]
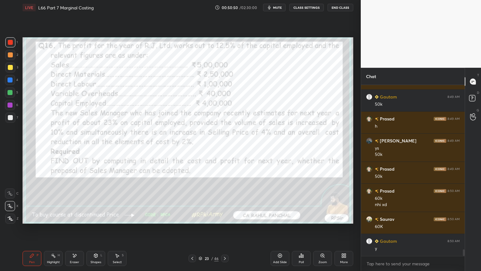
click at [226, 201] on icon at bounding box center [225, 258] width 5 height 5
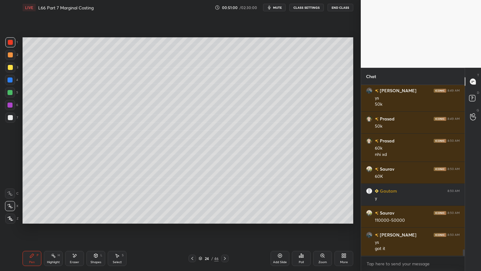
scroll to position [4337, 0]
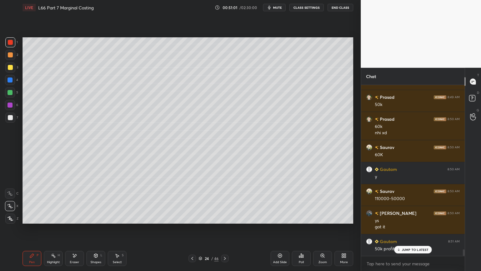
click at [192, 201] on icon at bounding box center [192, 258] width 5 height 5
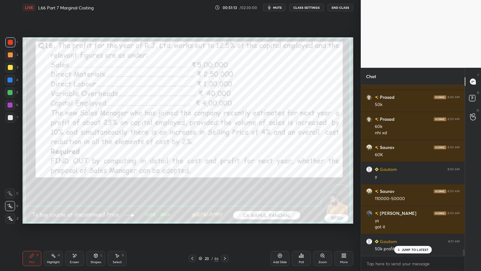
click at [223, 201] on icon at bounding box center [225, 258] width 5 height 5
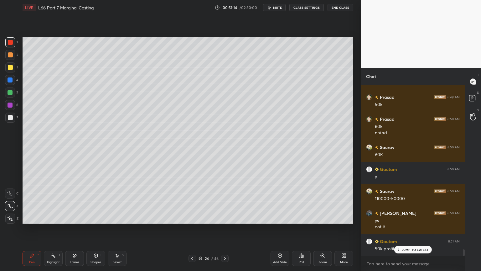
click at [10, 59] on div at bounding box center [10, 55] width 10 height 10
click at [38, 201] on div "Pen P" at bounding box center [32, 258] width 19 height 15
click at [29, 201] on div "Pen P" at bounding box center [32, 258] width 19 height 15
click at [10, 71] on div at bounding box center [10, 67] width 10 height 10
click at [34, 201] on div "Pen P" at bounding box center [32, 258] width 19 height 15
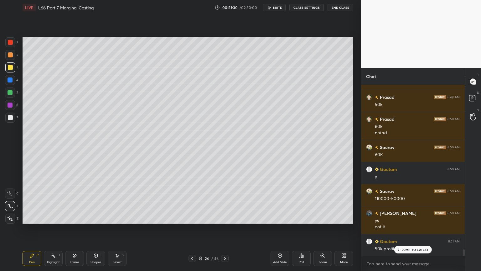
click at [75, 201] on icon at bounding box center [74, 255] width 5 height 5
click at [29, 201] on div "Pen P" at bounding box center [32, 258] width 19 height 15
click at [100, 201] on div "Shapes L" at bounding box center [96, 258] width 19 height 15
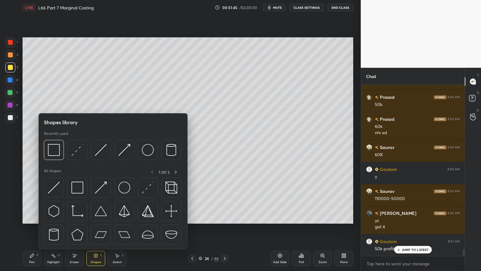
click at [100, 149] on img at bounding box center [101, 150] width 12 height 12
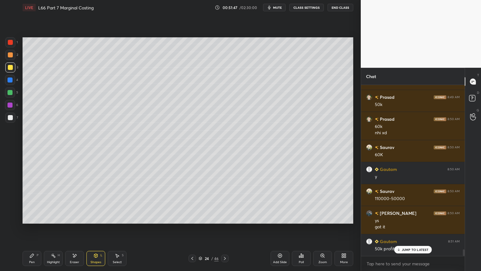
click at [10, 56] on div at bounding box center [10, 54] width 5 height 5
click at [33, 201] on icon at bounding box center [31, 255] width 5 height 5
click at [97, 201] on icon at bounding box center [95, 256] width 3 height 4
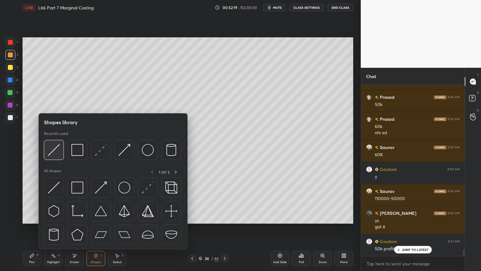
click at [55, 155] on img at bounding box center [54, 150] width 12 height 12
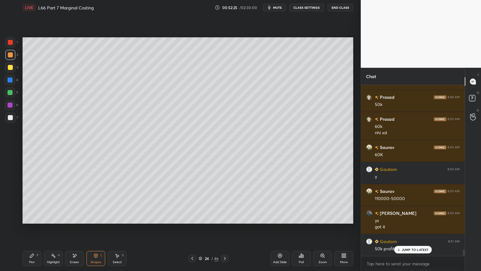
click at [31, 201] on div "Pen" at bounding box center [32, 261] width 6 height 3
click at [9, 119] on div at bounding box center [10, 117] width 5 height 5
click at [95, 201] on div "Shapes L" at bounding box center [96, 258] width 19 height 15
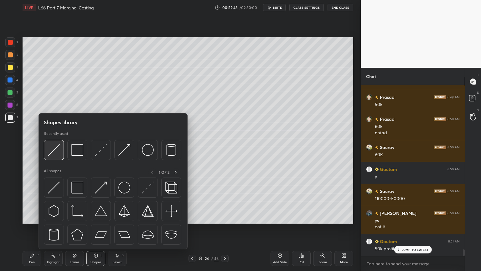
click at [53, 156] on div at bounding box center [54, 150] width 20 height 20
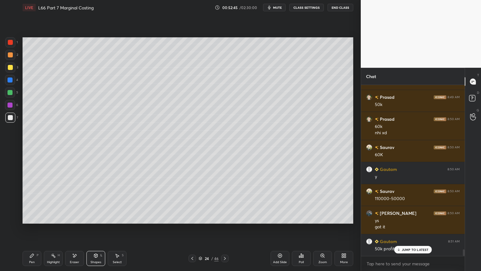
click at [28, 201] on div "Pen P" at bounding box center [32, 258] width 19 height 15
click at [192, 201] on icon at bounding box center [192, 258] width 5 height 5
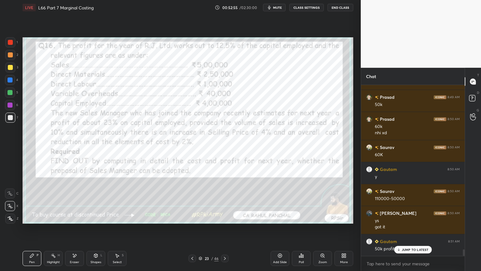
click at [224, 201] on icon at bounding box center [225, 258] width 2 height 3
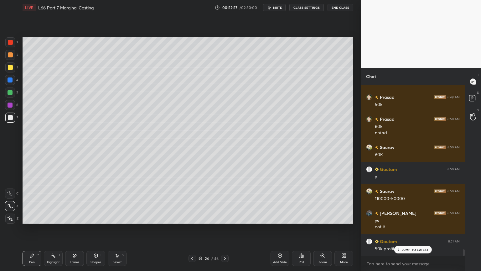
click at [76, 201] on icon at bounding box center [74, 255] width 3 height 3
click at [29, 201] on div "Pen P" at bounding box center [32, 258] width 19 height 15
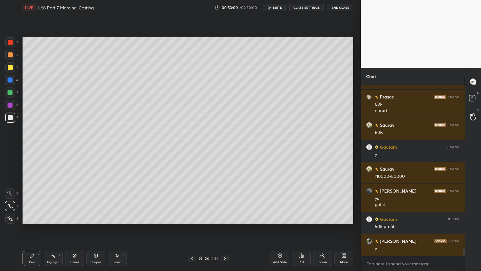
click at [6, 92] on div at bounding box center [10, 92] width 10 height 10
click at [192, 201] on icon at bounding box center [192, 258] width 5 height 5
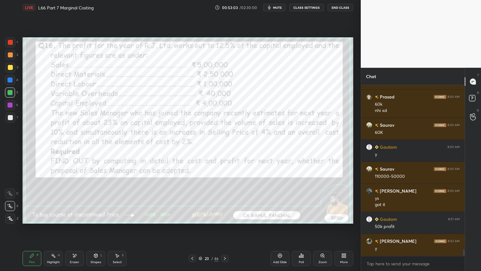
click at [225, 201] on icon at bounding box center [225, 258] width 5 height 5
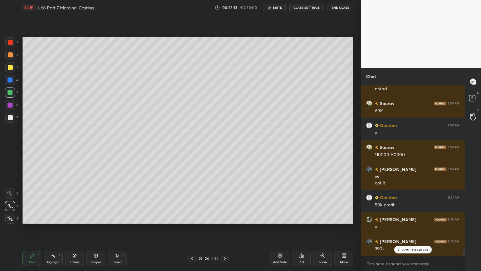
scroll to position [4403, 0]
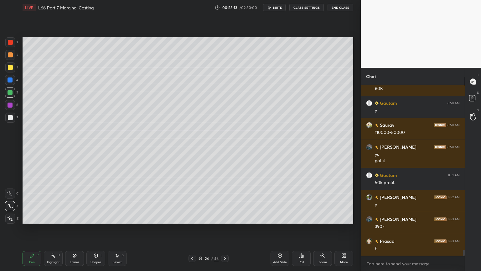
click at [14, 60] on div "2" at bounding box center [11, 56] width 13 height 13
click at [96, 201] on icon at bounding box center [96, 256] width 0 height 2
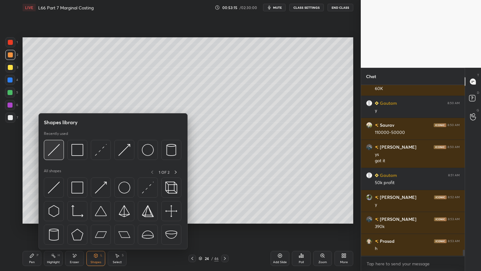
click at [57, 147] on img at bounding box center [54, 150] width 12 height 12
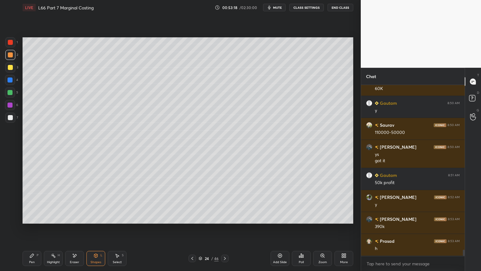
click at [10, 119] on div at bounding box center [10, 117] width 5 height 5
click at [32, 201] on icon at bounding box center [31, 255] width 5 height 5
click at [11, 56] on div at bounding box center [10, 54] width 5 height 5
click at [97, 201] on div "Shapes L" at bounding box center [96, 258] width 19 height 15
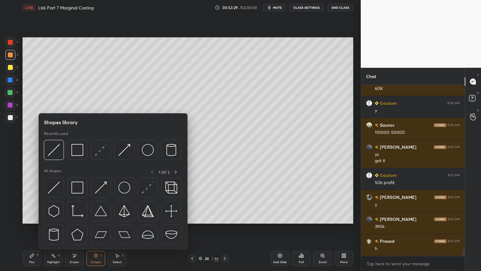
click at [54, 152] on img at bounding box center [54, 150] width 12 height 12
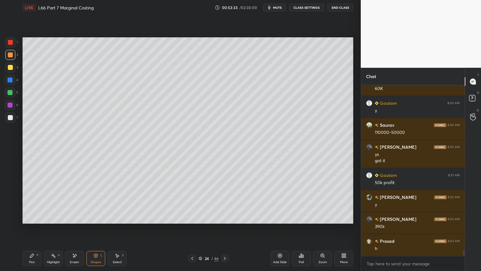
click at [8, 118] on div at bounding box center [10, 117] width 5 height 5
click at [35, 201] on div "Pen P" at bounding box center [32, 258] width 19 height 15
click at [196, 201] on div "24 / 46" at bounding box center [209, 259] width 40 height 8
click at [191, 201] on icon at bounding box center [192, 258] width 5 height 5
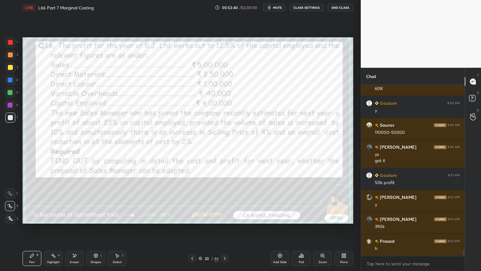
click at [224, 201] on icon at bounding box center [225, 258] width 5 height 5
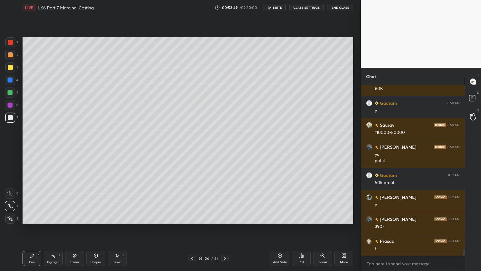
click at [197, 201] on div "24 / 46" at bounding box center [209, 259] width 40 height 8
click at [192, 201] on icon at bounding box center [192, 258] width 5 height 5
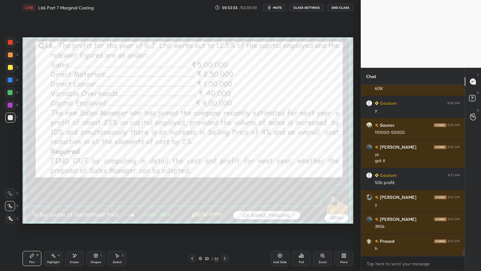
click at [227, 201] on icon at bounding box center [225, 258] width 5 height 5
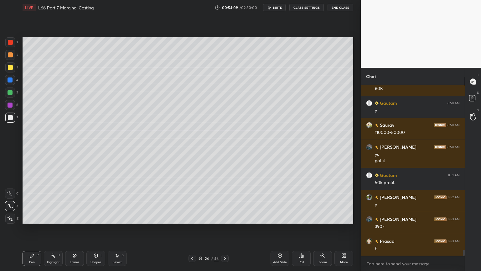
click at [193, 201] on icon at bounding box center [192, 258] width 5 height 5
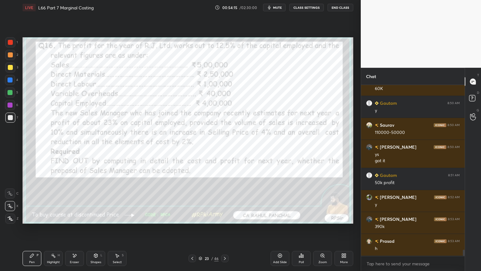
click at [224, 201] on icon at bounding box center [225, 258] width 5 height 5
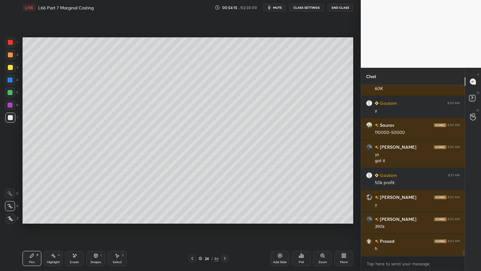
scroll to position [4425, 0]
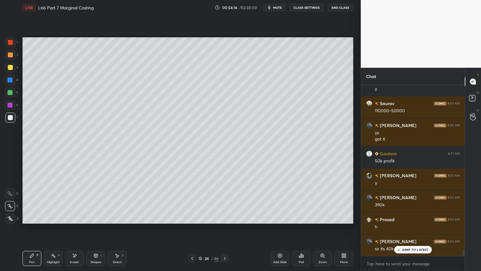
click at [12, 94] on div at bounding box center [10, 92] width 5 height 5
click at [9, 117] on div at bounding box center [10, 117] width 5 height 5
click at [75, 201] on div "Eraser" at bounding box center [74, 258] width 19 height 15
click at [8, 193] on icon at bounding box center [10, 193] width 5 height 5
click at [23, 201] on div "Pen P" at bounding box center [32, 258] width 19 height 15
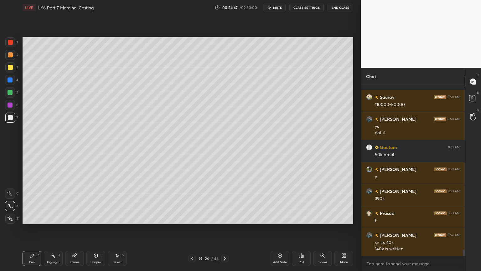
scroll to position [4437, 0]
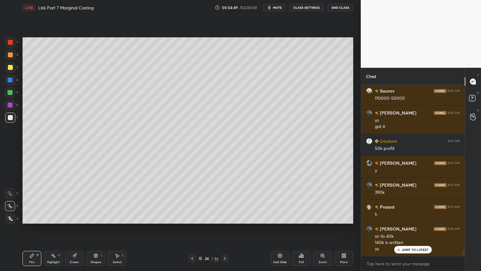
click at [30, 201] on icon at bounding box center [31, 255] width 5 height 5
click at [8, 117] on div at bounding box center [10, 117] width 5 height 5
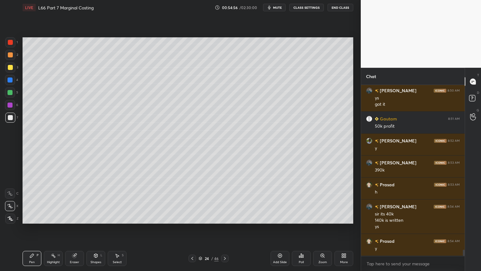
click at [13, 48] on div "1" at bounding box center [11, 43] width 13 height 13
click at [90, 201] on div "Shapes L" at bounding box center [96, 258] width 19 height 15
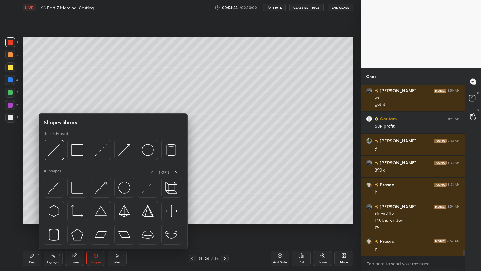
click at [152, 148] on img at bounding box center [148, 150] width 12 height 12
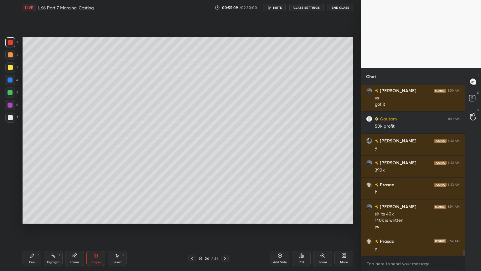
click at [8, 118] on div at bounding box center [10, 117] width 5 height 5
click at [193, 201] on div at bounding box center [193, 259] width 8 height 8
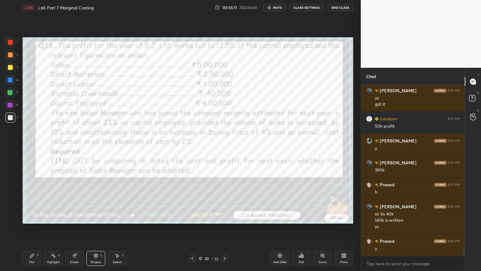
click at [77, 201] on icon at bounding box center [74, 255] width 5 height 5
click at [13, 201] on div "Erase all" at bounding box center [10, 218] width 10 height 10
click at [24, 201] on div "Pen P" at bounding box center [32, 258] width 19 height 15
click at [225, 201] on icon at bounding box center [225, 258] width 5 height 5
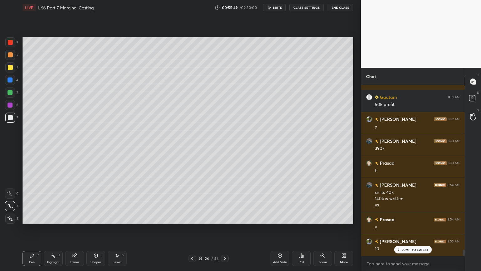
click at [191, 201] on div at bounding box center [193, 259] width 8 height 8
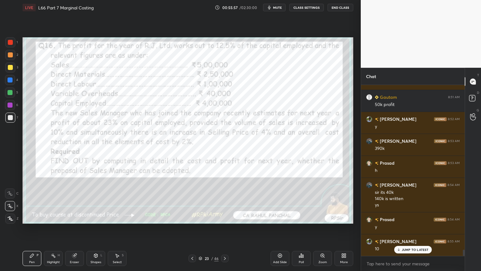
click at [223, 201] on icon at bounding box center [225, 258] width 5 height 5
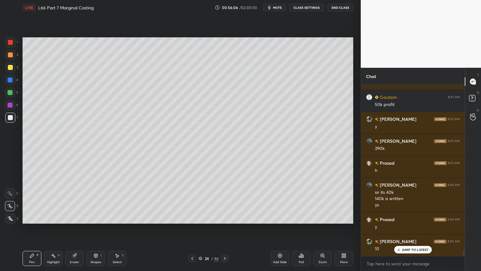
click at [190, 201] on icon at bounding box center [192, 258] width 5 height 5
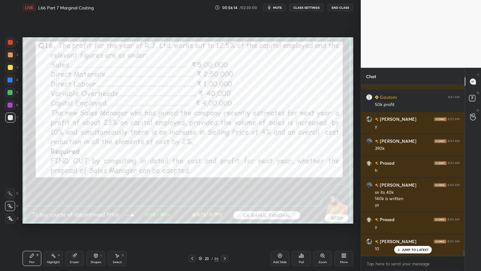
click at [224, 201] on icon at bounding box center [225, 258] width 5 height 5
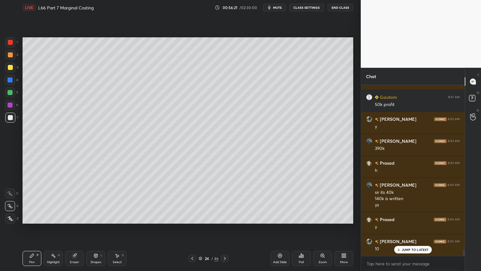
click at [9, 118] on div at bounding box center [10, 117] width 5 height 5
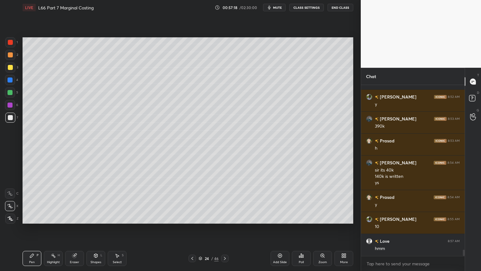
scroll to position [4525, 0]
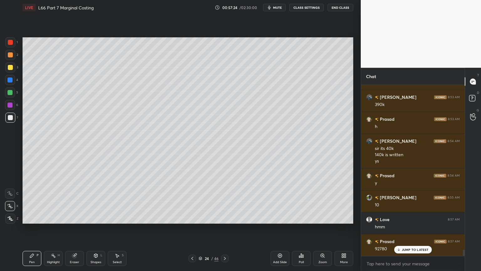
click at [8, 68] on div at bounding box center [10, 67] width 5 height 5
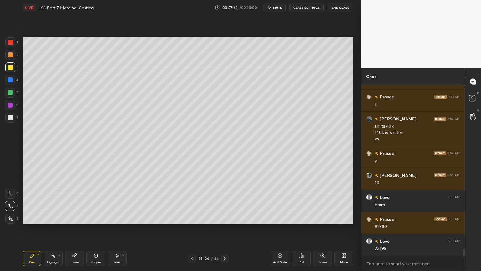
click at [97, 201] on div "Shapes L" at bounding box center [96, 258] width 19 height 15
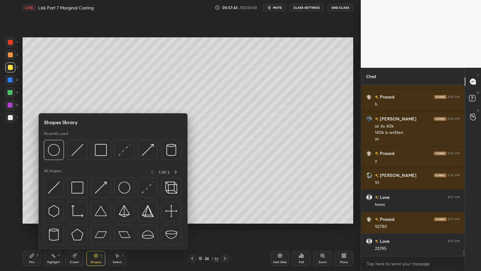
click at [77, 154] on img at bounding box center [77, 150] width 12 height 12
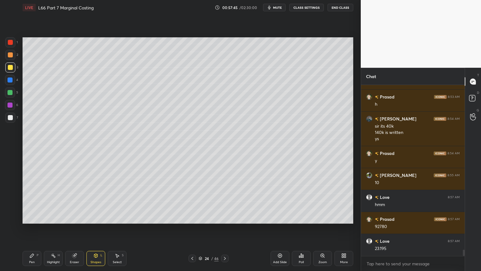
click at [12, 123] on div "7" at bounding box center [11, 119] width 13 height 13
click at [31, 201] on icon at bounding box center [32, 256] width 4 height 4
click at [95, 201] on icon at bounding box center [95, 256] width 3 height 4
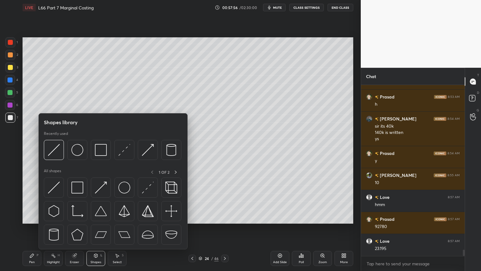
click at [53, 154] on img at bounding box center [54, 150] width 12 height 12
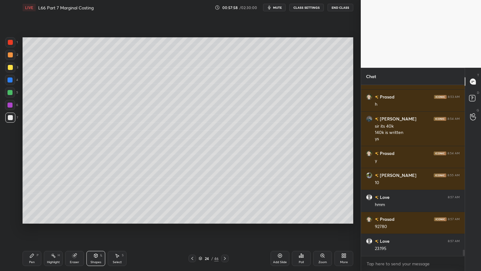
click at [30, 201] on icon at bounding box center [31, 255] width 5 height 5
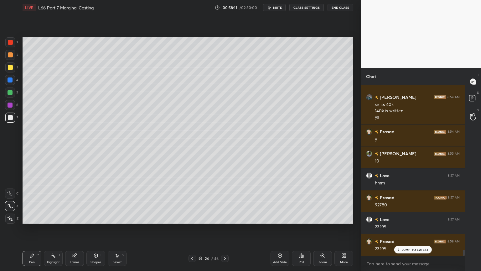
click at [189, 201] on div at bounding box center [193, 259] width 8 height 8
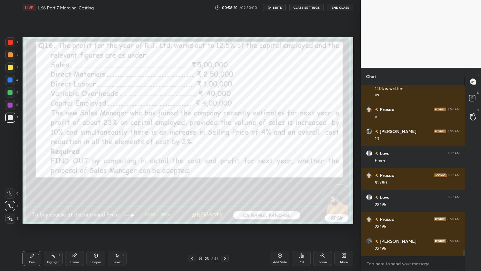
scroll to position [4613, 0]
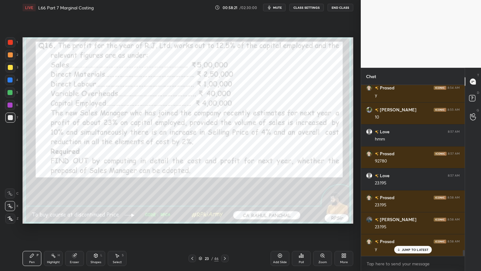
click at [226, 201] on icon at bounding box center [225, 258] width 5 height 5
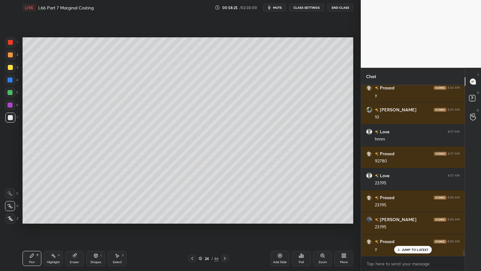
click at [13, 69] on div at bounding box center [10, 67] width 10 height 10
click at [10, 126] on div "1 2 3 4 5 6 7 C X Z C X Z E E Erase all H H" at bounding box center [10, 130] width 20 height 186
click at [16, 122] on div "7" at bounding box center [11, 118] width 13 height 10
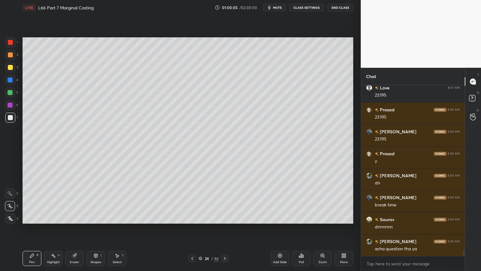
scroll to position [4723, 0]
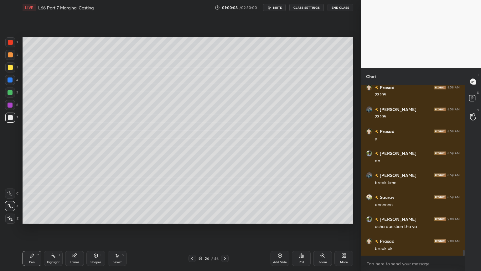
click at [195, 201] on div at bounding box center [193, 259] width 8 height 8
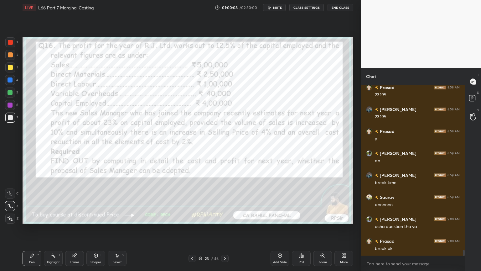
click at [196, 201] on div at bounding box center [193, 259] width 8 height 8
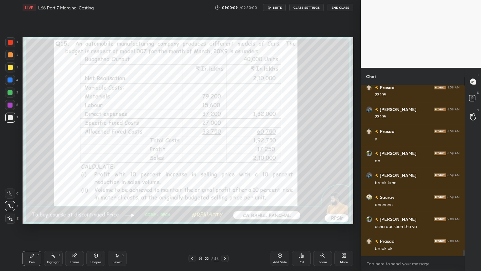
click at [193, 201] on icon at bounding box center [192, 258] width 5 height 5
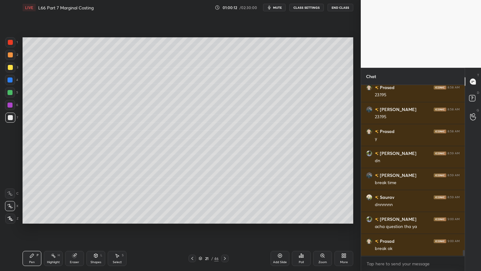
click at [225, 201] on icon at bounding box center [225, 258] width 2 height 3
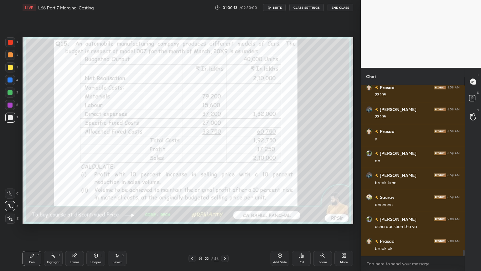
click at [224, 201] on icon at bounding box center [225, 258] width 2 height 3
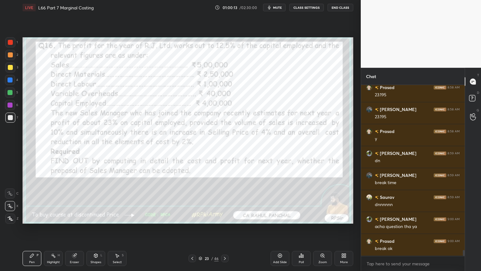
click at [223, 201] on icon at bounding box center [225, 258] width 5 height 5
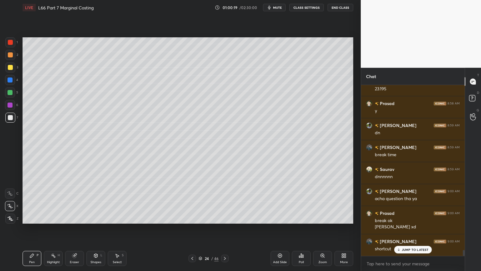
scroll to position [4773, 0]
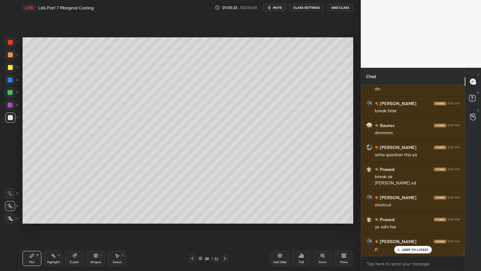
click at [74, 201] on div "Eraser" at bounding box center [74, 261] width 9 height 3
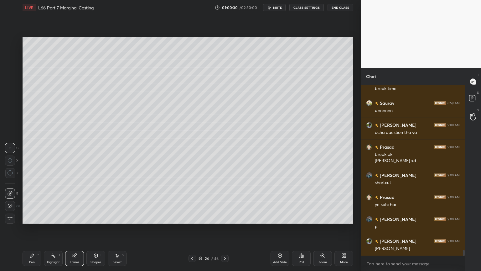
click at [191, 201] on icon at bounding box center [192, 258] width 5 height 5
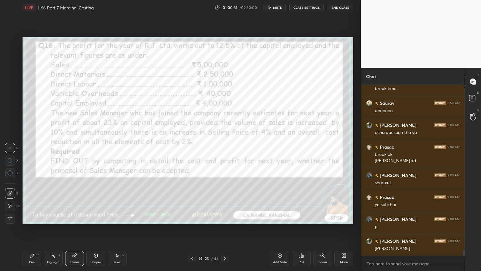
scroll to position [4838, 0]
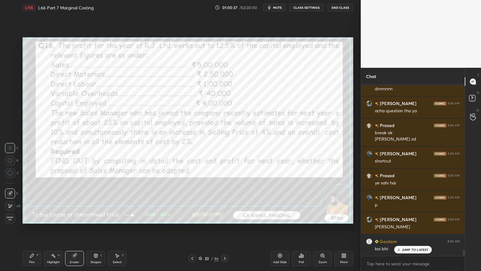
click at [225, 201] on div at bounding box center [225, 259] width 8 height 8
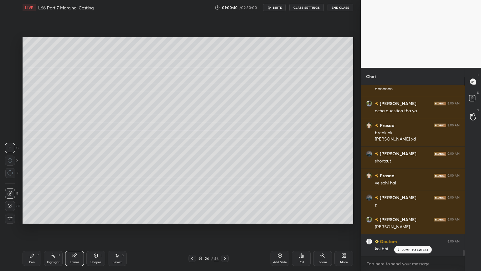
scroll to position [4861, 0]
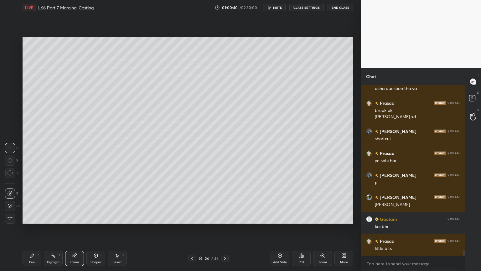
click at [300, 201] on icon at bounding box center [299, 257] width 1 height 2
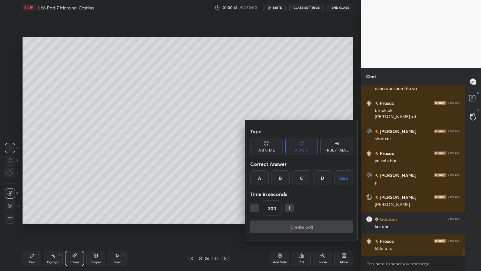
click at [297, 179] on div "C" at bounding box center [301, 177] width 18 height 15
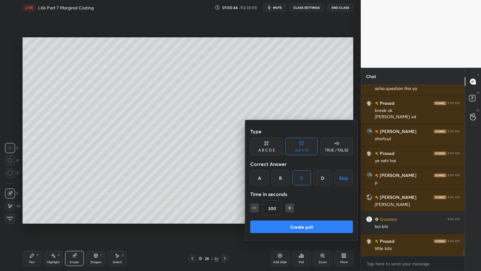
click at [255, 201] on icon "button" at bounding box center [255, 208] width 6 height 6
click at [254, 201] on icon "button" at bounding box center [255, 208] width 6 height 6
type input "240"
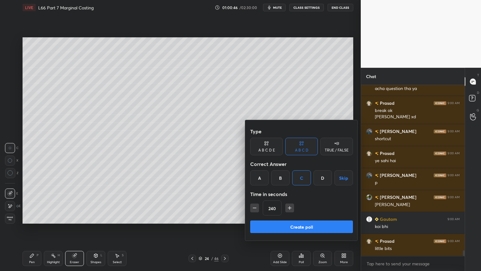
click at [273, 201] on button "Create poll" at bounding box center [301, 226] width 103 height 13
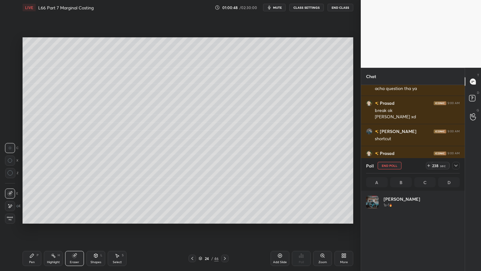
scroll to position [73, 92]
click at [456, 166] on icon at bounding box center [456, 165] width 5 height 5
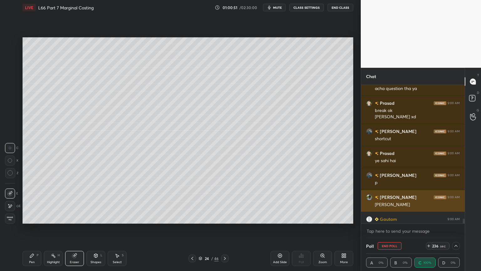
scroll to position [4893, 0]
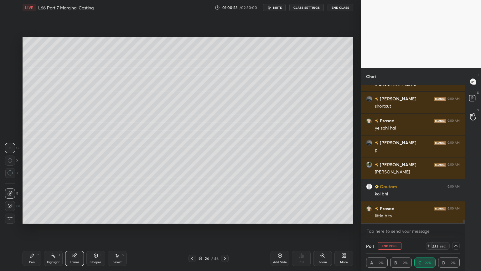
click at [273, 10] on button "mute" at bounding box center [274, 8] width 23 height 8
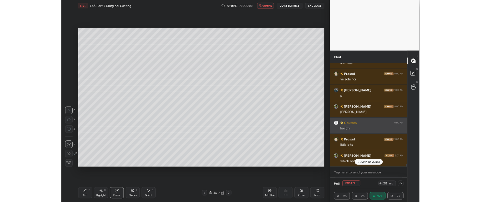
scroll to position [4937, 0]
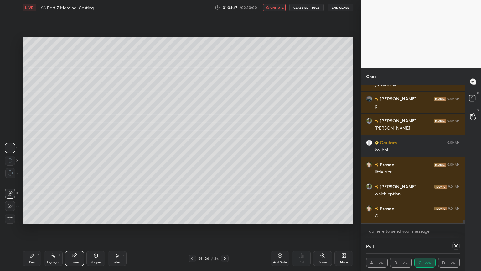
click at [272, 10] on button "unmute" at bounding box center [274, 8] width 23 height 8
click at [192, 201] on icon at bounding box center [193, 258] width 2 height 3
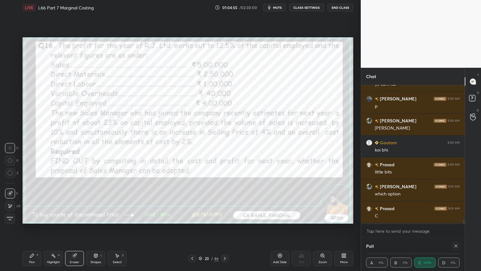
click at [192, 201] on icon at bounding box center [192, 258] width 5 height 5
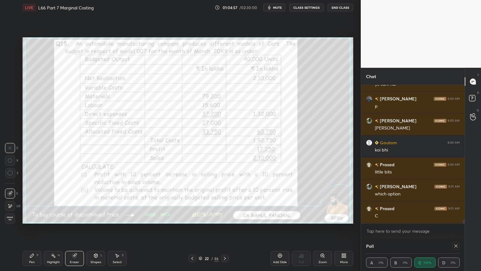
click at [193, 201] on icon at bounding box center [192, 258] width 5 height 5
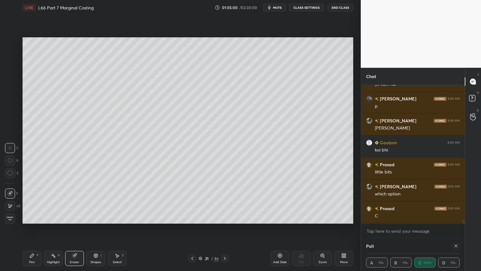
click at [226, 201] on icon at bounding box center [225, 258] width 2 height 3
click at [227, 201] on icon at bounding box center [225, 258] width 5 height 5
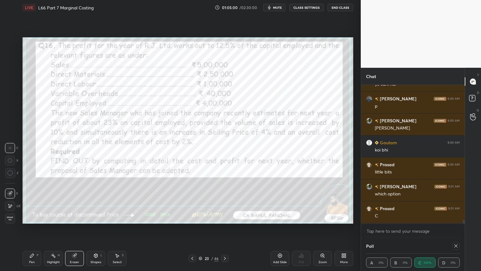
click at [226, 201] on icon at bounding box center [225, 258] width 5 height 5
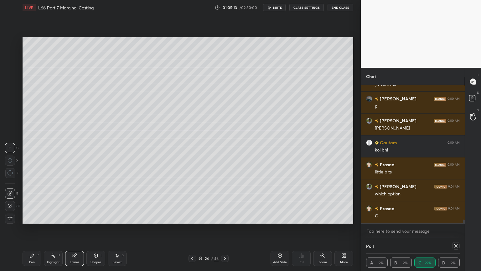
click at [342, 201] on icon at bounding box center [343, 257] width 2 height 2
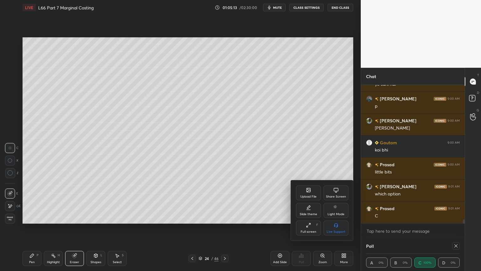
click at [305, 201] on div "Full screen" at bounding box center [309, 231] width 16 height 3
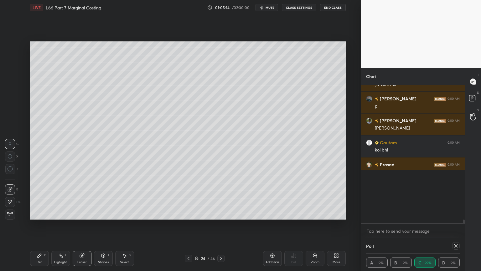
scroll to position [2, 2]
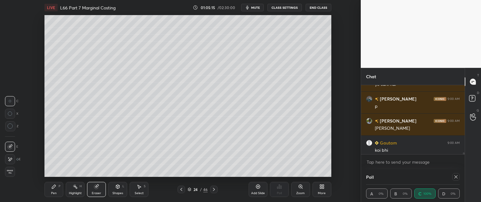
click at [322, 190] on div "More" at bounding box center [322, 188] width 19 height 15
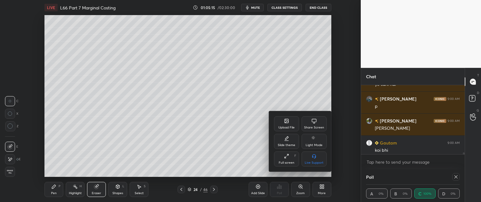
click at [285, 158] on icon at bounding box center [285, 156] width 1 height 1
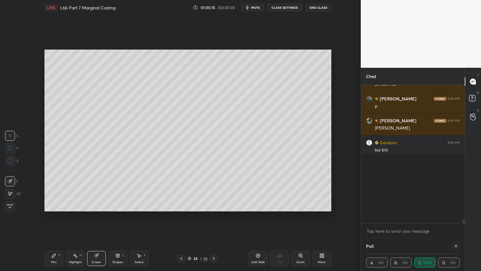
scroll to position [84, 102]
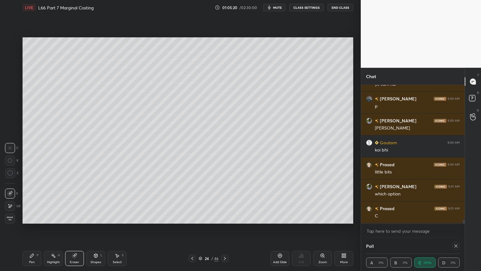
click at [457, 201] on icon at bounding box center [456, 245] width 5 height 5
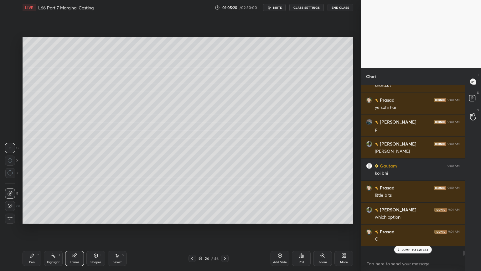
scroll to position [117, 102]
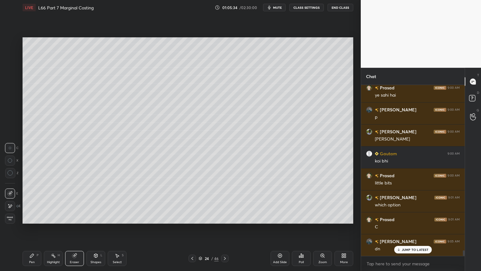
click at [192, 201] on div "Pen P Highlight H Eraser Shapes L Select S 24 / 46 Add Slide Poll Zoom More" at bounding box center [188, 258] width 331 height 25
click at [193, 201] on div "Pen P Highlight H Eraser Shapes L Select S 24 / 46 Add Slide Poll Zoom More" at bounding box center [188, 258] width 331 height 25
click at [192, 201] on icon at bounding box center [192, 258] width 5 height 5
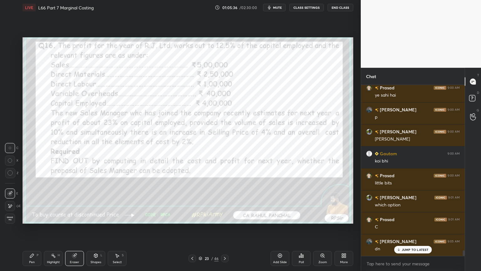
click at [191, 201] on icon at bounding box center [192, 258] width 5 height 5
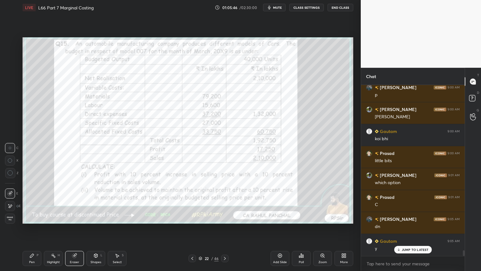
scroll to position [4970, 0]
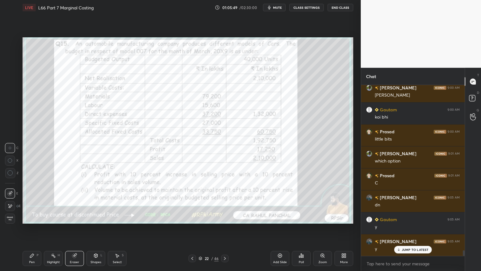
click at [225, 201] on icon at bounding box center [225, 258] width 5 height 5
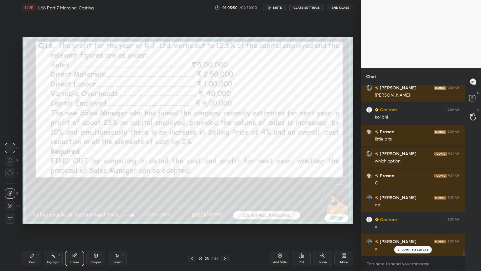
click at [193, 201] on icon at bounding box center [192, 258] width 5 height 5
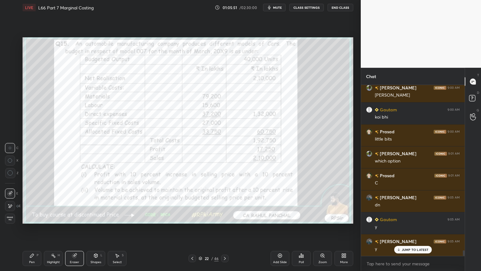
click at [278, 201] on icon at bounding box center [280, 255] width 5 height 5
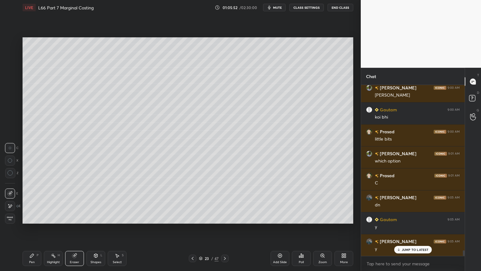
click at [27, 201] on div "Pen P" at bounding box center [32, 258] width 19 height 15
click at [93, 201] on icon at bounding box center [95, 255] width 5 height 5
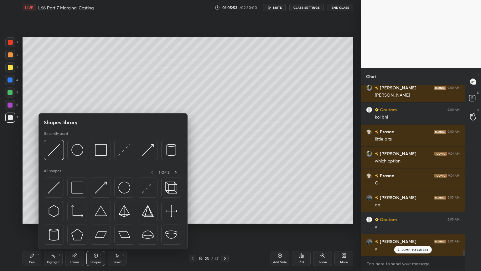
click at [97, 148] on img at bounding box center [101, 150] width 12 height 12
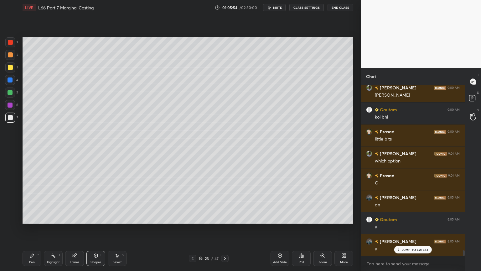
click at [6, 80] on div at bounding box center [10, 80] width 10 height 10
click at [89, 201] on div "Shapes L" at bounding box center [96, 258] width 19 height 15
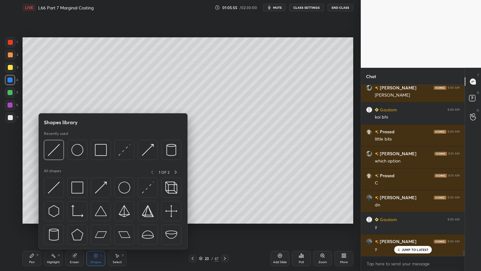
click at [102, 151] on img at bounding box center [101, 150] width 12 height 12
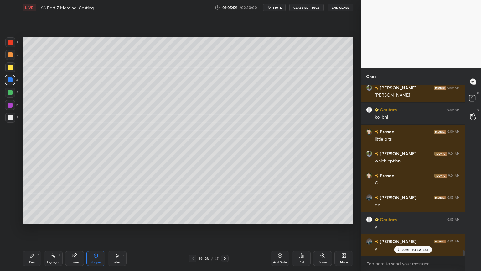
click at [34, 201] on icon at bounding box center [31, 255] width 5 height 5
click at [15, 192] on div "C" at bounding box center [11, 193] width 13 height 10
click at [192, 201] on icon at bounding box center [192, 258] width 5 height 5
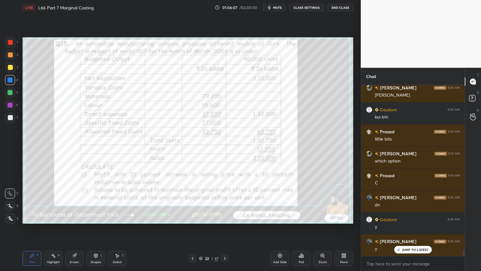
click at [14, 47] on div at bounding box center [10, 42] width 10 height 10
click at [55, 201] on div "Highlight" at bounding box center [53, 261] width 13 height 3
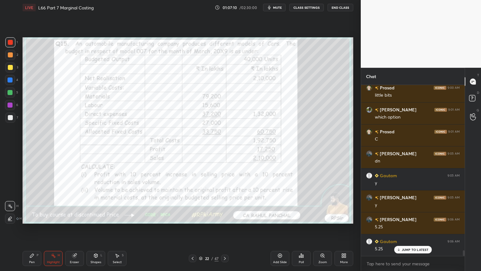
scroll to position [5036, 0]
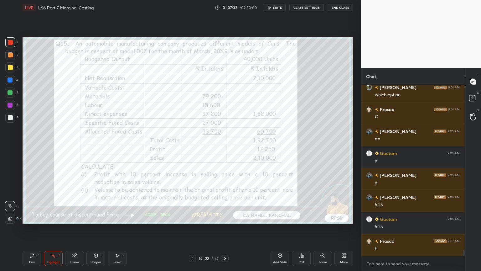
click at [30, 201] on div "Pen P" at bounding box center [32, 258] width 19 height 15
click at [9, 82] on div at bounding box center [10, 80] width 10 height 10
click at [11, 96] on div at bounding box center [10, 92] width 10 height 10
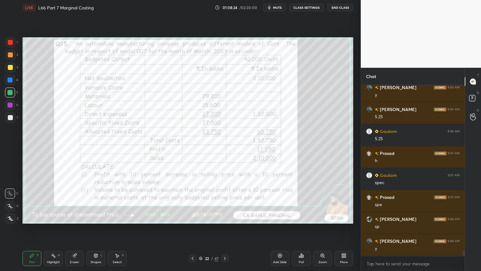
scroll to position [5145, 0]
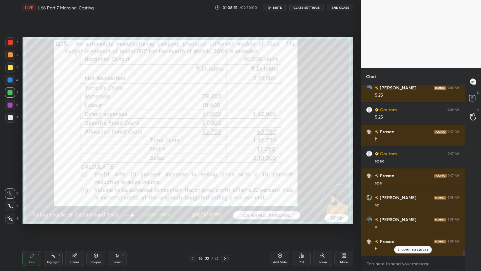
click at [70, 201] on div "Eraser" at bounding box center [74, 258] width 19 height 15
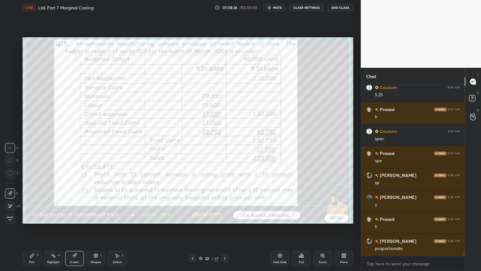
click at [10, 201] on span "Erase all" at bounding box center [9, 218] width 9 height 4
click at [35, 201] on div "Pen P Highlight H Eraser Shapes L Select S 22 / 47 Add Slide Poll Zoom More" at bounding box center [188, 258] width 331 height 25
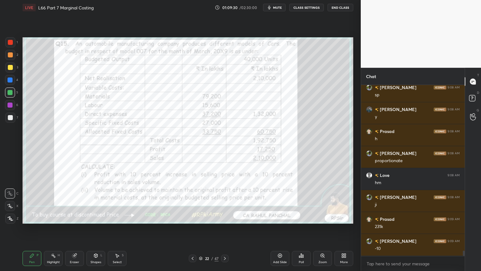
scroll to position [5277, 0]
click at [224, 201] on icon at bounding box center [225, 258] width 5 height 5
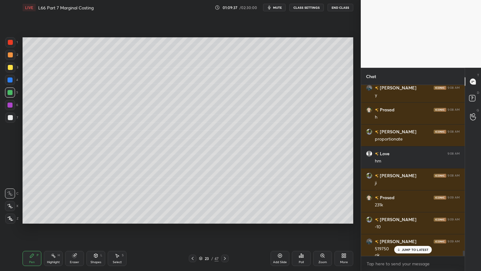
scroll to position [5283, 0]
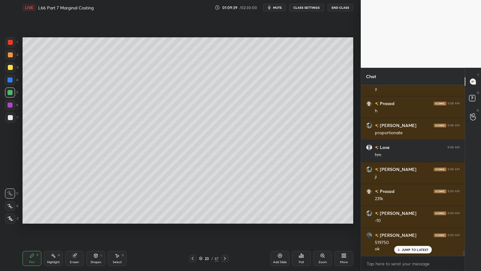
click at [191, 201] on icon at bounding box center [192, 258] width 5 height 5
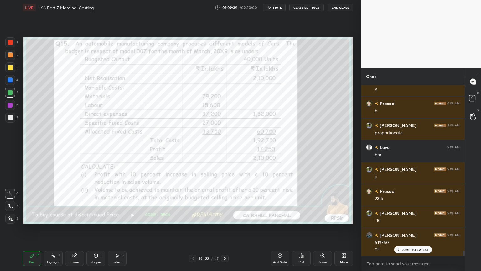
click at [74, 201] on div "Eraser" at bounding box center [74, 258] width 19 height 15
click at [12, 201] on span "Erase all" at bounding box center [9, 218] width 9 height 4
click at [29, 201] on div "Pen P" at bounding box center [32, 258] width 19 height 15
click at [9, 45] on div at bounding box center [10, 42] width 10 height 10
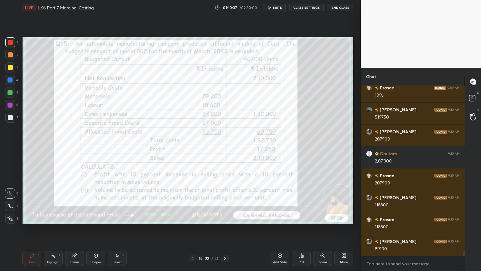
scroll to position [5487, 0]
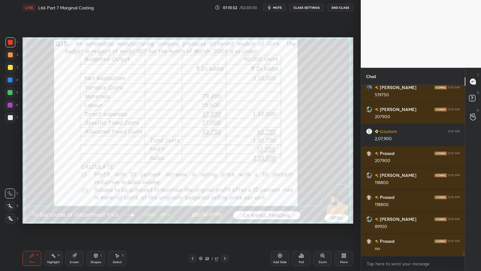
click at [225, 201] on icon at bounding box center [225, 258] width 2 height 3
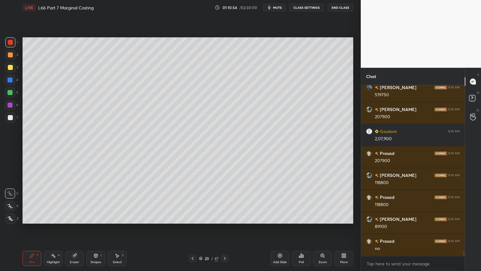
click at [190, 201] on icon at bounding box center [192, 258] width 5 height 5
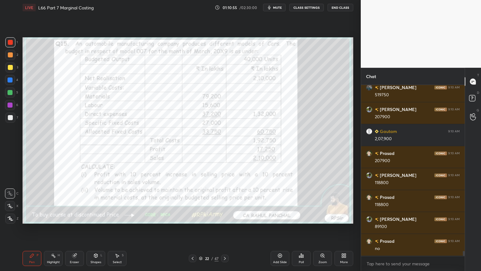
click at [223, 201] on icon at bounding box center [225, 258] width 5 height 5
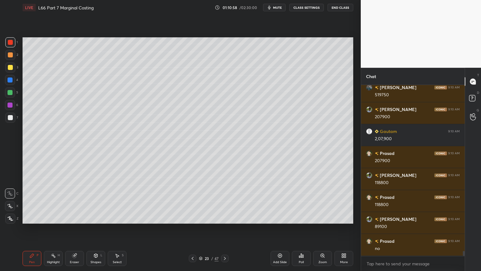
click at [7, 68] on div at bounding box center [10, 67] width 10 height 10
click at [8, 201] on icon at bounding box center [11, 218] width 6 height 4
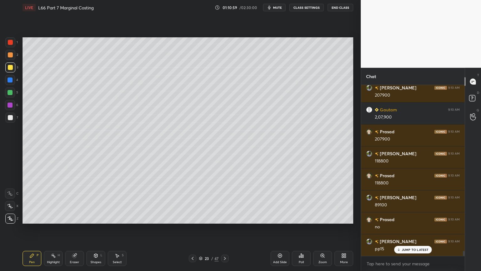
click at [26, 201] on div "Pen P" at bounding box center [32, 258] width 19 height 15
click at [10, 40] on div at bounding box center [10, 42] width 5 height 5
click at [92, 201] on div "Shapes" at bounding box center [96, 261] width 11 height 3
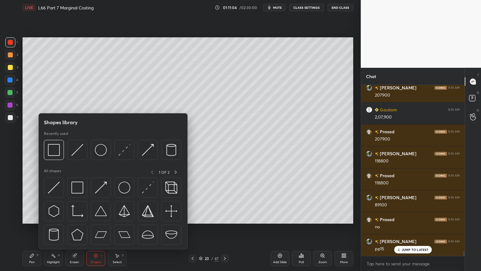
click at [58, 150] on img at bounding box center [54, 150] width 12 height 12
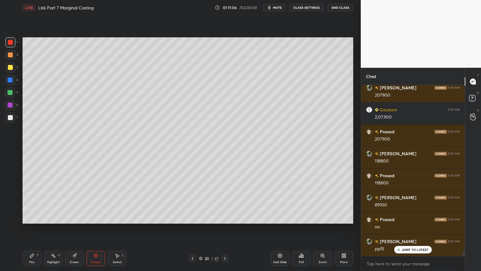
click at [32, 201] on icon at bounding box center [31, 255] width 5 height 5
click at [6, 197] on div at bounding box center [10, 193] width 10 height 10
click at [11, 68] on div at bounding box center [10, 67] width 5 height 5
click at [27, 201] on div "Pen P" at bounding box center [32, 258] width 19 height 15
click at [98, 201] on div "Shapes L" at bounding box center [96, 258] width 19 height 15
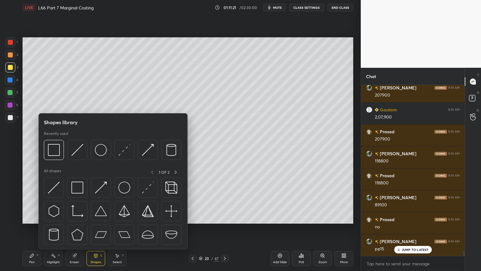
click at [77, 154] on img at bounding box center [77, 150] width 12 height 12
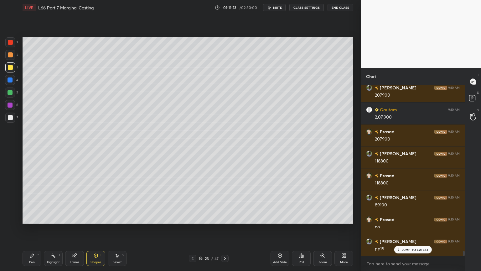
click at [35, 201] on div "Pen P" at bounding box center [32, 258] width 19 height 15
click at [13, 115] on div at bounding box center [10, 118] width 10 height 10
click at [11, 58] on div at bounding box center [10, 55] width 10 height 10
click at [95, 201] on div "Shapes" at bounding box center [96, 261] width 11 height 3
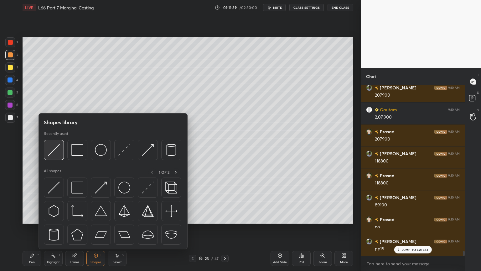
click at [54, 153] on img at bounding box center [54, 150] width 12 height 12
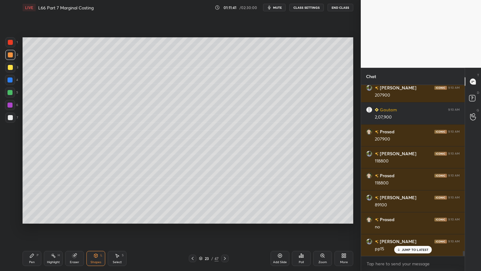
click at [9, 118] on div at bounding box center [10, 117] width 5 height 5
click at [31, 201] on div "Pen" at bounding box center [32, 261] width 6 height 3
click at [196, 201] on div at bounding box center [193, 259] width 8 height 8
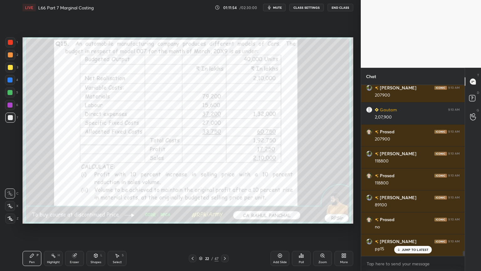
click at [224, 201] on icon at bounding box center [225, 258] width 2 height 3
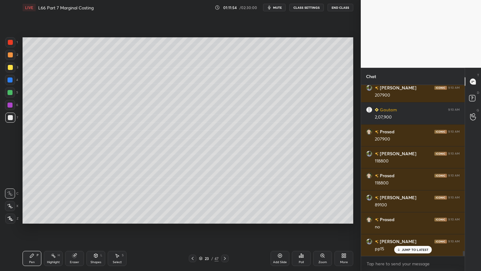
click at [99, 201] on div "Shapes L" at bounding box center [96, 258] width 19 height 15
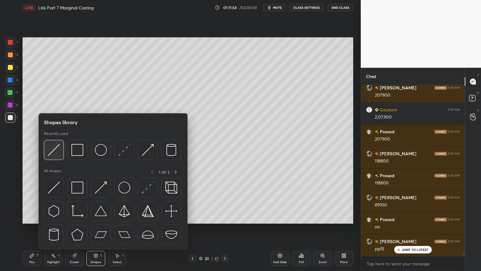
click at [53, 147] on img at bounding box center [54, 150] width 12 height 12
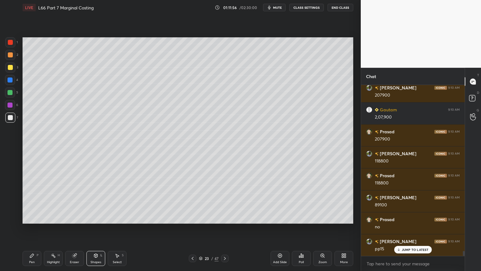
click at [28, 201] on div "Pen P Highlight H Eraser Shapes L Select S 23 / 47 Add Slide Poll Zoom More" at bounding box center [188, 258] width 331 height 25
click at [32, 201] on icon at bounding box center [32, 256] width 4 height 4
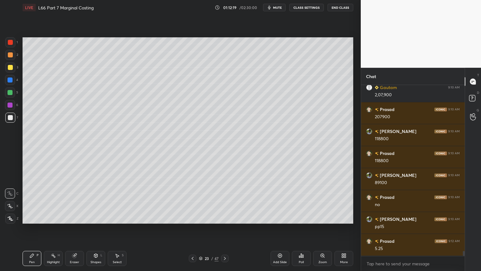
click at [11, 57] on div at bounding box center [10, 54] width 5 height 5
click at [92, 201] on div "Shapes L" at bounding box center [96, 258] width 19 height 15
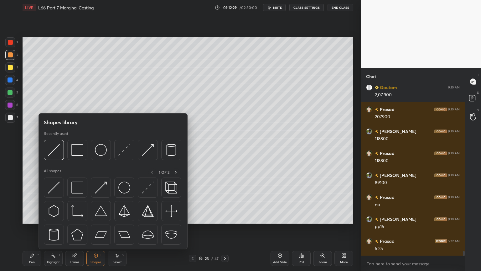
click at [57, 154] on img at bounding box center [54, 150] width 12 height 12
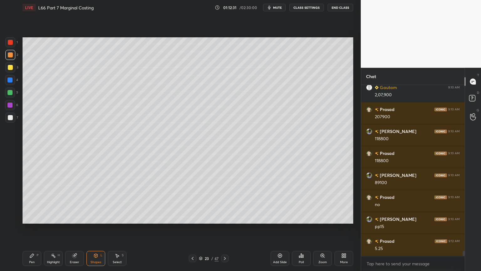
click at [8, 119] on div at bounding box center [10, 117] width 5 height 5
click at [34, 201] on icon at bounding box center [31, 255] width 5 height 5
click at [197, 201] on div "23 / 47" at bounding box center [209, 259] width 40 height 8
click at [193, 201] on icon at bounding box center [192, 258] width 5 height 5
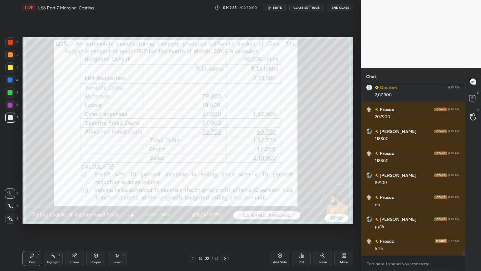
click at [226, 201] on icon at bounding box center [225, 258] width 2 height 3
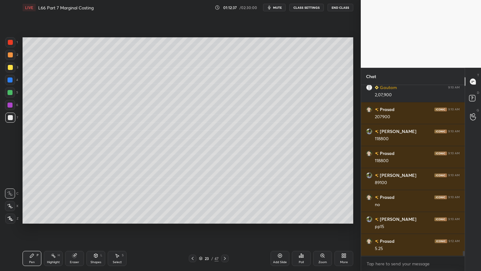
scroll to position [5538, 0]
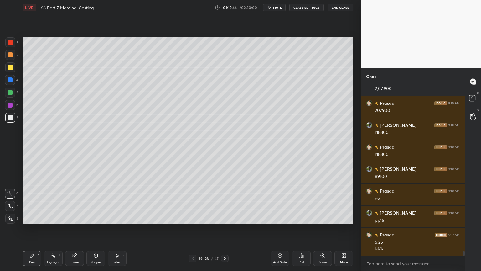
click at [98, 201] on icon at bounding box center [95, 255] width 5 height 5
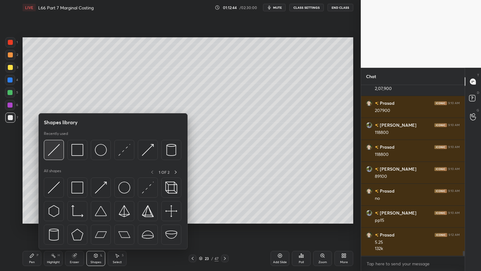
click at [55, 152] on img at bounding box center [54, 150] width 12 height 12
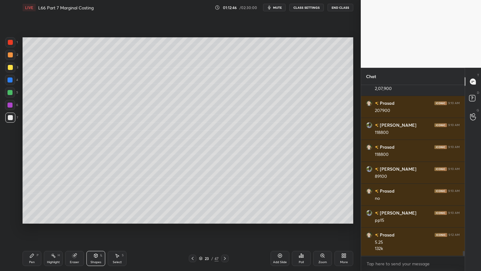
click at [35, 201] on div "Pen P" at bounding box center [32, 258] width 19 height 15
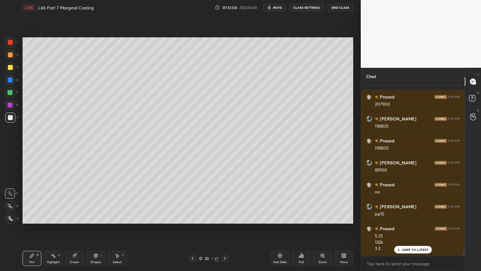
scroll to position [5565, 0]
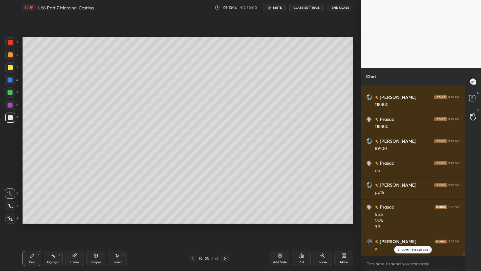
click at [10, 66] on div at bounding box center [10, 67] width 5 height 5
click at [10, 52] on div at bounding box center [10, 55] width 10 height 10
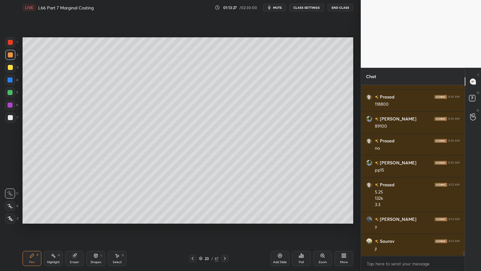
click at [97, 201] on icon at bounding box center [95, 255] width 5 height 5
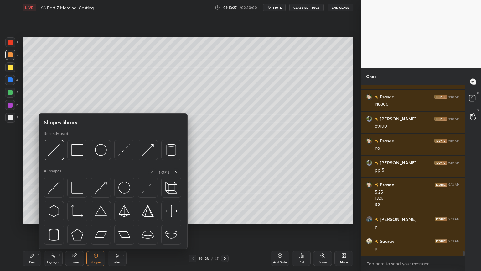
click at [58, 153] on img at bounding box center [54, 150] width 12 height 12
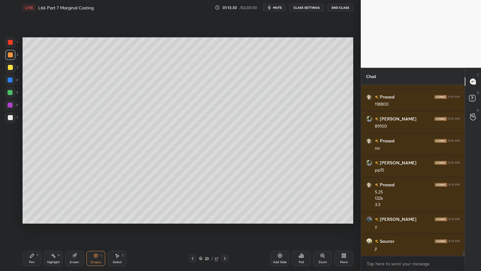
click at [27, 201] on div "Pen P" at bounding box center [32, 258] width 19 height 15
click at [7, 119] on div at bounding box center [10, 118] width 10 height 10
click at [9, 84] on div at bounding box center [10, 80] width 10 height 10
click at [100, 201] on div "Shapes" at bounding box center [96, 261] width 11 height 3
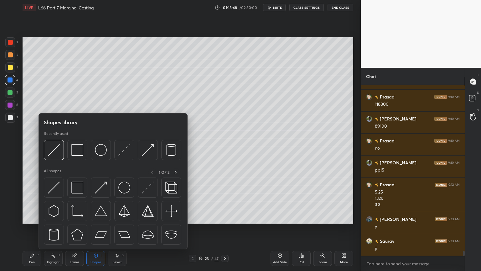
click at [55, 154] on img at bounding box center [54, 150] width 12 height 12
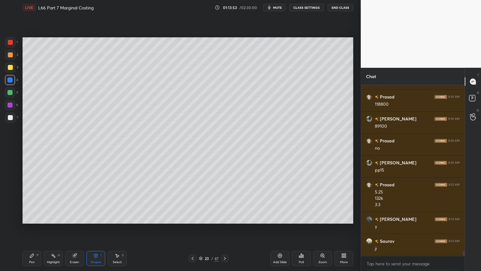
click at [10, 120] on div at bounding box center [10, 118] width 10 height 10
click at [31, 201] on icon at bounding box center [31, 255] width 5 height 5
click at [10, 107] on div at bounding box center [10, 104] width 5 height 5
click at [13, 95] on div at bounding box center [10, 92] width 10 height 10
click at [192, 201] on icon at bounding box center [192, 258] width 5 height 5
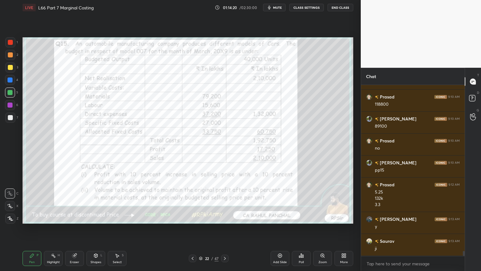
click at [226, 201] on icon at bounding box center [225, 258] width 5 height 5
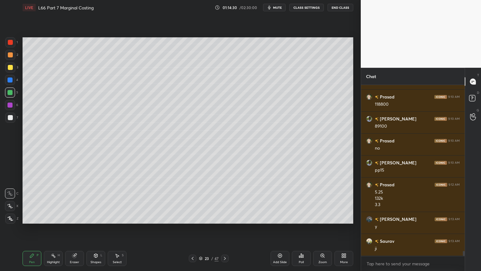
click at [191, 201] on icon at bounding box center [192, 258] width 5 height 5
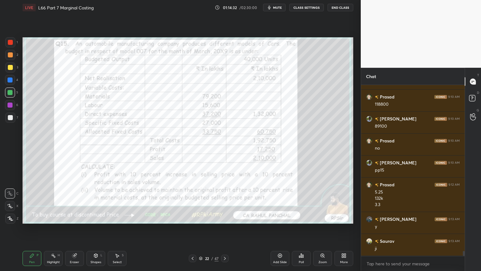
click at [222, 201] on div at bounding box center [225, 259] width 8 height 8
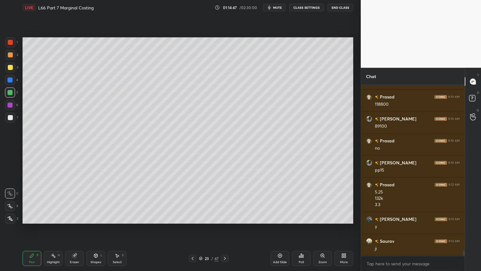
click at [10, 117] on div at bounding box center [10, 117] width 5 height 5
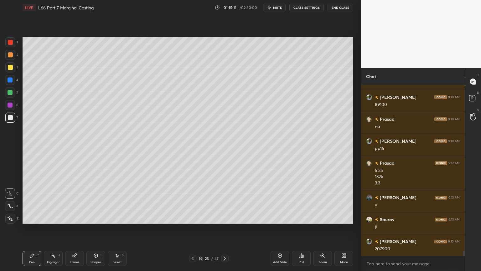
click at [10, 96] on div at bounding box center [10, 92] width 10 height 10
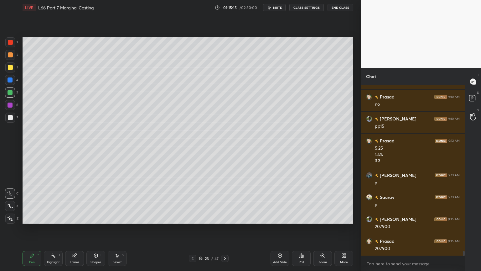
click at [191, 201] on icon at bounding box center [192, 258] width 5 height 5
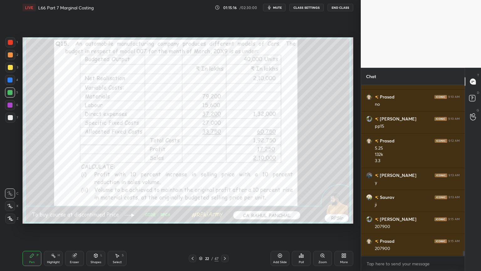
scroll to position [5653, 0]
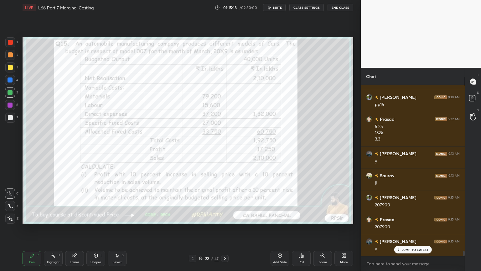
click at [227, 201] on icon at bounding box center [225, 258] width 5 height 5
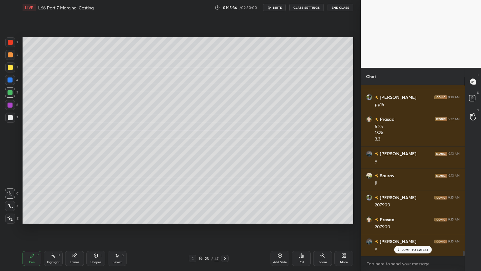
click at [190, 201] on icon at bounding box center [192, 258] width 5 height 5
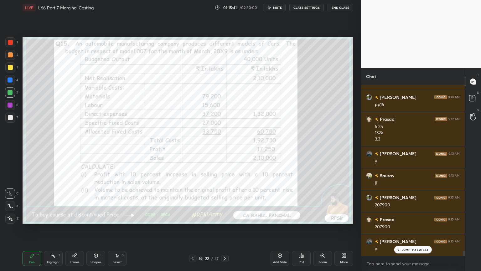
click at [226, 201] on icon at bounding box center [225, 258] width 5 height 5
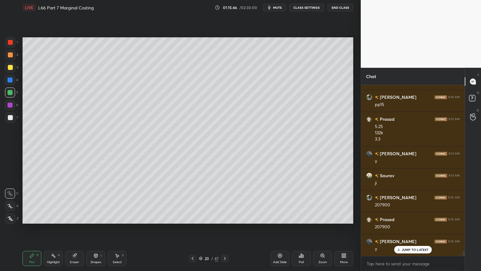
click at [9, 117] on div at bounding box center [10, 117] width 5 height 5
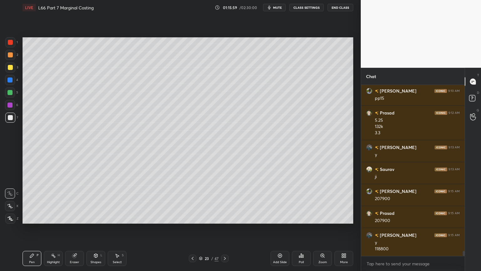
scroll to position [5682, 0]
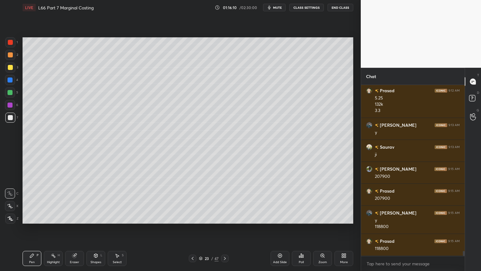
click at [192, 201] on icon at bounding box center [192, 258] width 5 height 5
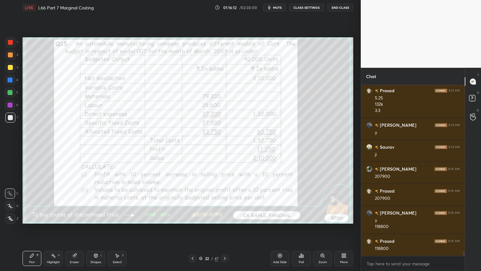
click at [223, 201] on icon at bounding box center [225, 258] width 5 height 5
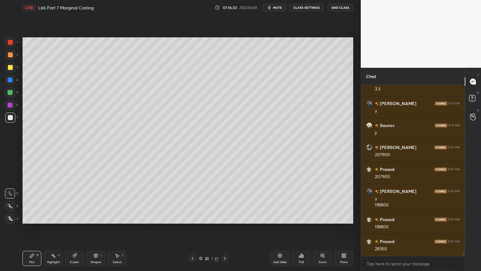
scroll to position [5726, 0]
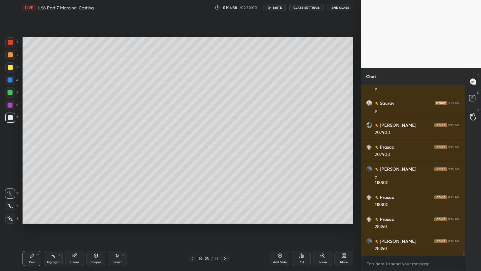
click at [192, 201] on icon at bounding box center [192, 258] width 5 height 5
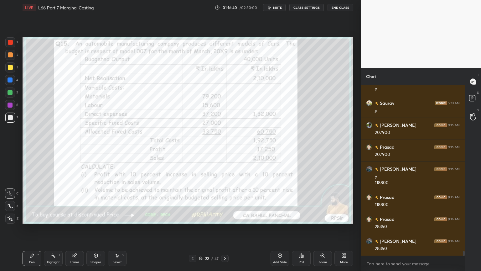
click at [14, 41] on div at bounding box center [10, 42] width 10 height 10
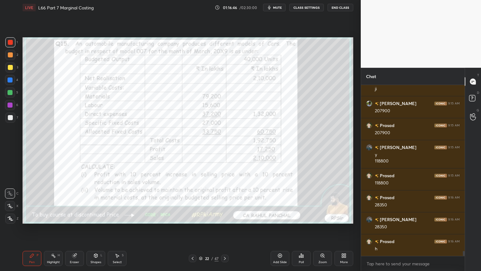
scroll to position [5769, 0]
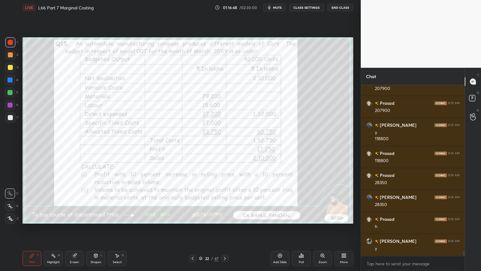
click at [228, 201] on div "Pen P Highlight H Eraser Shapes L Select S 22 / 47 Add Slide Poll Zoom More" at bounding box center [188, 258] width 331 height 25
click at [225, 201] on icon at bounding box center [225, 258] width 5 height 5
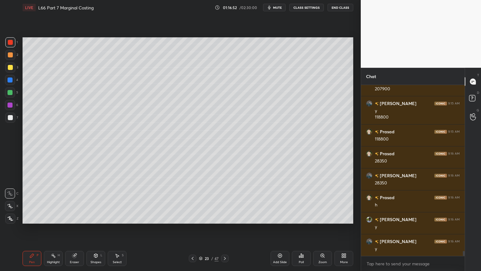
scroll to position [5813, 0]
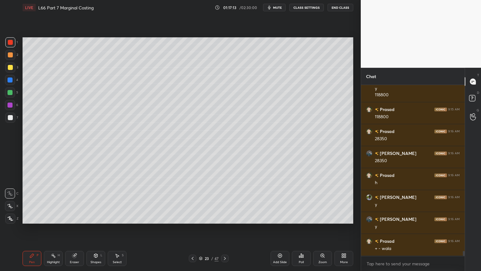
click at [192, 201] on icon at bounding box center [193, 258] width 2 height 3
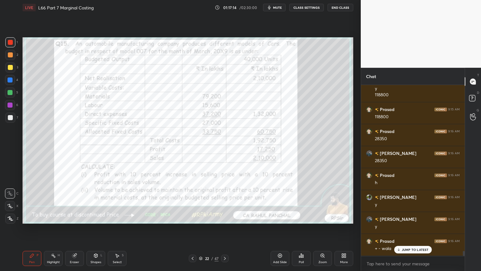
scroll to position [5835, 0]
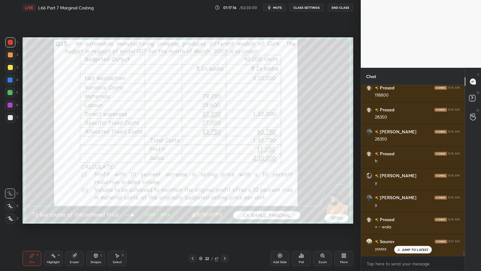
click at [75, 201] on icon at bounding box center [74, 256] width 4 height 4
click at [11, 201] on span "Erase all" at bounding box center [9, 218] width 9 height 4
click at [23, 201] on div "Pen P" at bounding box center [32, 258] width 19 height 15
click at [5, 43] on div at bounding box center [10, 42] width 10 height 10
click at [72, 201] on icon at bounding box center [74, 256] width 4 height 4
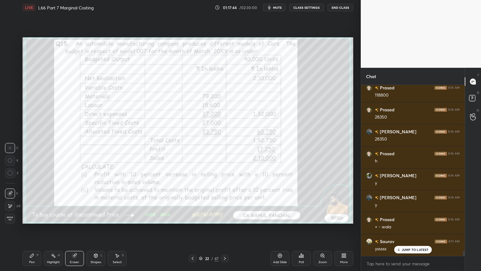
click at [8, 201] on span "Erase all" at bounding box center [9, 218] width 9 height 4
click at [26, 201] on div "Setting up your live class Poll for secs No correct answer Start poll" at bounding box center [188, 130] width 336 height 231
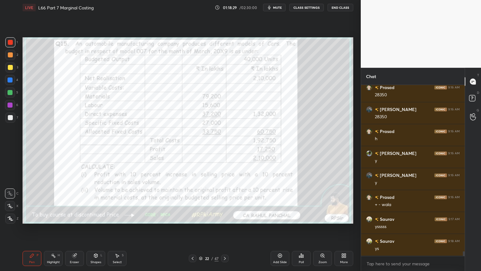
click at [224, 201] on icon at bounding box center [225, 258] width 5 height 5
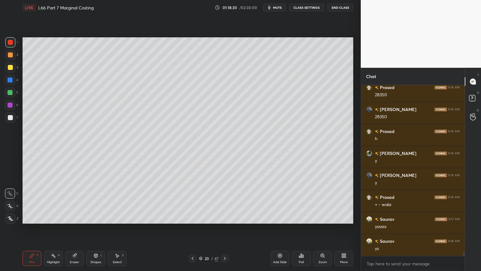
click at [276, 201] on div "Add Slide" at bounding box center [280, 258] width 19 height 15
click at [12, 83] on div at bounding box center [10, 80] width 10 height 10
click at [100, 201] on div "Shapes L" at bounding box center [96, 258] width 19 height 15
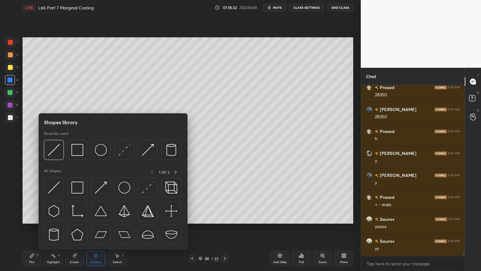
click at [80, 152] on img at bounding box center [77, 150] width 12 height 12
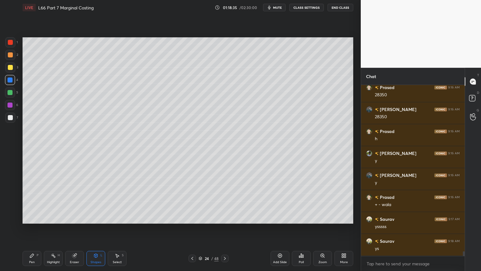
click at [28, 201] on div "Pen P" at bounding box center [32, 258] width 19 height 15
click at [12, 68] on div at bounding box center [10, 67] width 5 height 5
click at [188, 201] on div "24 / 48" at bounding box center [209, 259] width 124 height 8
click at [192, 201] on icon at bounding box center [192, 258] width 5 height 5
click at [223, 201] on icon at bounding box center [225, 258] width 5 height 5
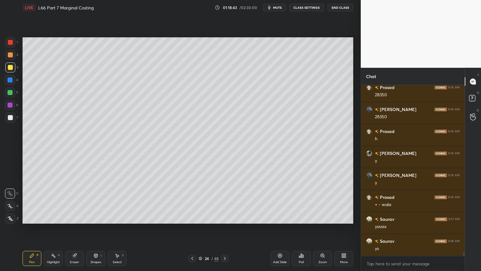
click at [33, 201] on div "Pen P" at bounding box center [32, 258] width 19 height 15
click at [96, 201] on div "Shapes" at bounding box center [96, 261] width 11 height 3
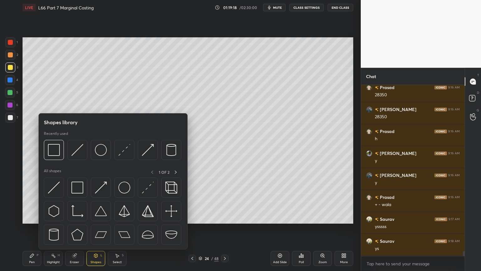
click at [76, 152] on img at bounding box center [77, 150] width 12 height 12
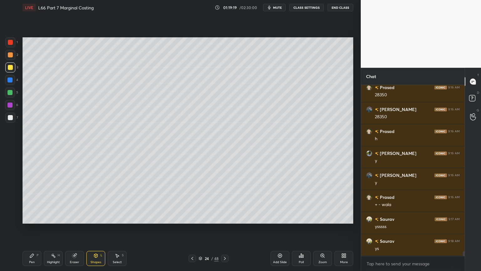
click at [93, 201] on icon at bounding box center [95, 255] width 5 height 5
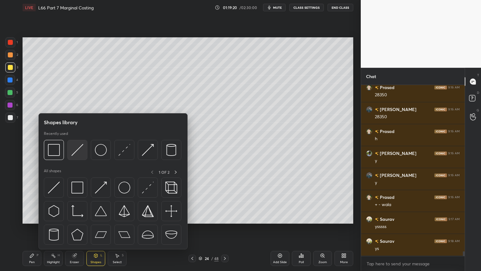
click at [80, 150] on img at bounding box center [77, 150] width 12 height 12
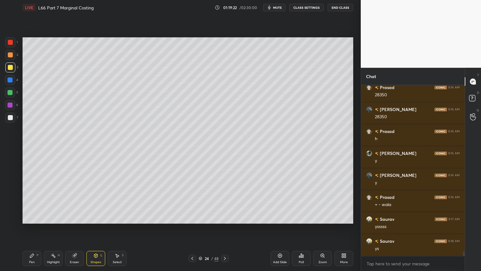
click at [11, 118] on div at bounding box center [10, 117] width 5 height 5
click at [30, 201] on icon at bounding box center [31, 255] width 5 height 5
click at [7, 58] on div at bounding box center [10, 55] width 10 height 10
click at [97, 201] on icon at bounding box center [95, 256] width 3 height 4
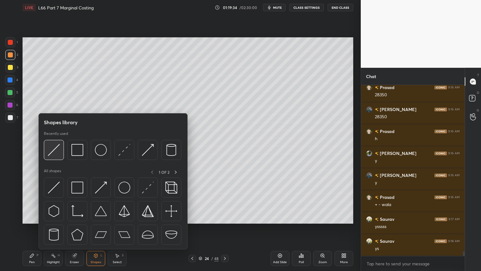
click at [56, 152] on img at bounding box center [54, 150] width 12 height 12
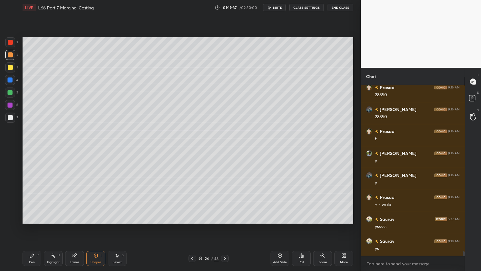
click at [9, 118] on div at bounding box center [10, 117] width 5 height 5
click at [34, 201] on div "Pen" at bounding box center [32, 261] width 6 height 3
click at [192, 201] on icon at bounding box center [192, 258] width 5 height 5
click at [225, 201] on icon at bounding box center [225, 258] width 2 height 3
click at [194, 201] on icon at bounding box center [192, 258] width 5 height 5
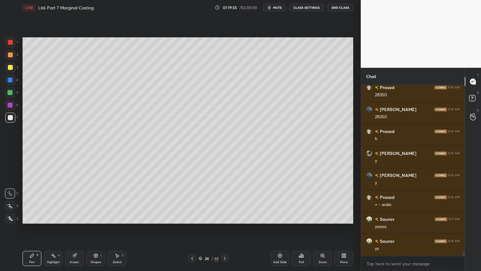
click at [193, 201] on icon at bounding box center [193, 258] width 2 height 3
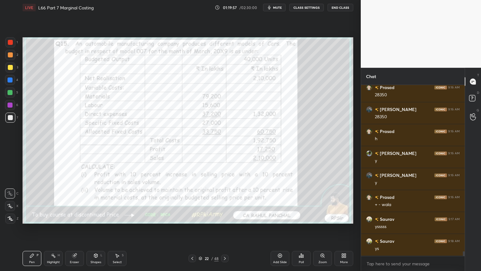
click at [54, 201] on div "Highlight H" at bounding box center [53, 258] width 19 height 15
click at [10, 201] on icon at bounding box center [9, 218] width 1 height 1
click at [27, 201] on div "Pen P" at bounding box center [32, 258] width 19 height 15
click at [78, 201] on div "Eraser" at bounding box center [74, 261] width 9 height 3
click at [9, 201] on span "Erase all" at bounding box center [9, 218] width 9 height 4
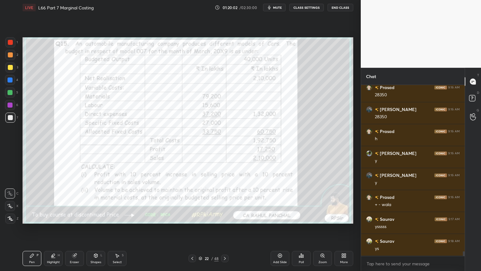
click at [25, 201] on div "Pen P" at bounding box center [32, 258] width 19 height 15
click at [11, 44] on div at bounding box center [10, 42] width 5 height 5
click at [217, 201] on div "Pen P Highlight H Eraser Shapes L Select S 22 / 48 Add Slide Poll Zoom More" at bounding box center [188, 258] width 331 height 25
click at [226, 201] on icon at bounding box center [225, 258] width 5 height 5
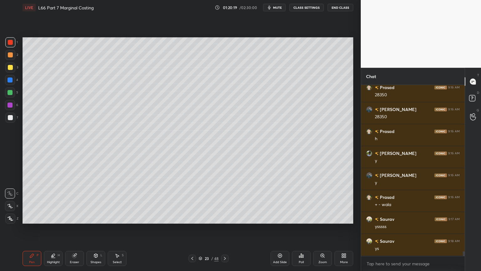
click at [223, 201] on icon at bounding box center [225, 258] width 5 height 5
click at [9, 116] on div at bounding box center [10, 117] width 5 height 5
click at [29, 201] on div "Pen P" at bounding box center [32, 258] width 19 height 15
click at [97, 201] on icon at bounding box center [95, 256] width 3 height 4
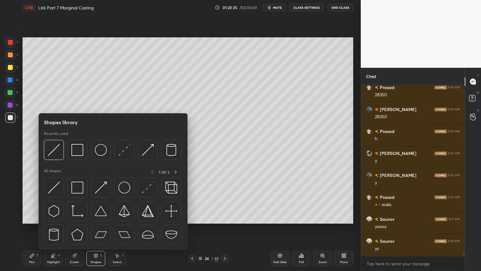
click at [55, 148] on img at bounding box center [54, 150] width 12 height 12
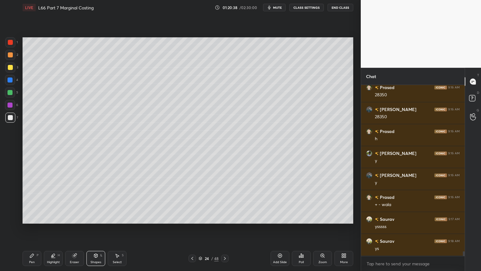
click at [30, 201] on icon at bounding box center [31, 255] width 5 height 5
click at [11, 105] on div at bounding box center [10, 104] width 5 height 5
click at [191, 201] on icon at bounding box center [192, 258] width 5 height 5
click at [196, 201] on div at bounding box center [193, 259] width 8 height 8
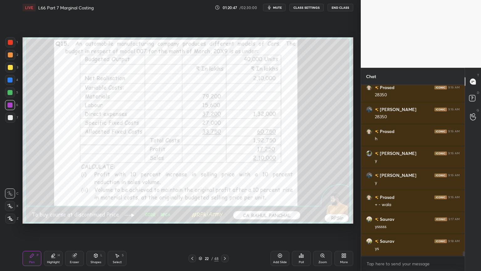
click at [224, 201] on icon at bounding box center [225, 258] width 5 height 5
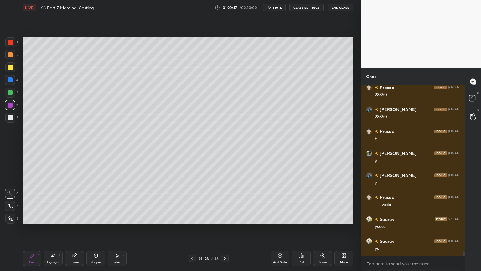
click at [225, 201] on icon at bounding box center [225, 258] width 5 height 5
click at [33, 201] on icon at bounding box center [31, 255] width 5 height 5
click at [8, 92] on div at bounding box center [10, 92] width 5 height 5
click at [97, 201] on div "Shapes L" at bounding box center [96, 258] width 19 height 15
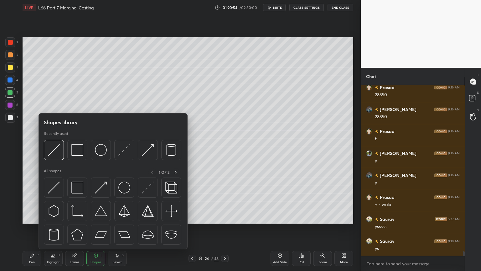
click at [56, 141] on div at bounding box center [54, 150] width 20 height 20
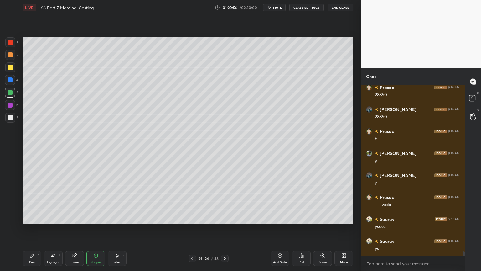
click at [29, 201] on div "Pen P" at bounding box center [32, 258] width 19 height 15
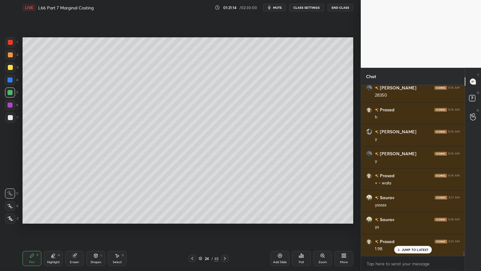
click at [192, 201] on icon at bounding box center [192, 258] width 5 height 5
click at [193, 201] on icon at bounding box center [192, 258] width 5 height 5
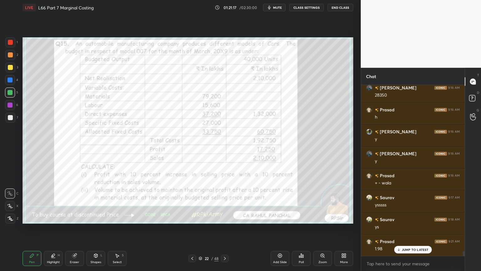
click at [223, 201] on icon at bounding box center [225, 258] width 5 height 5
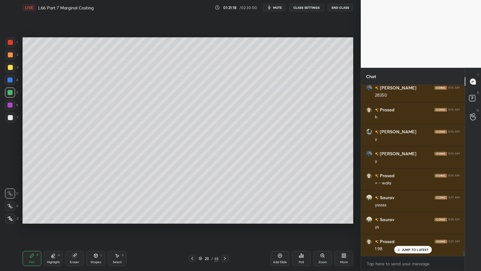
click at [225, 201] on icon at bounding box center [225, 258] width 2 height 3
click at [6, 119] on div at bounding box center [10, 118] width 10 height 10
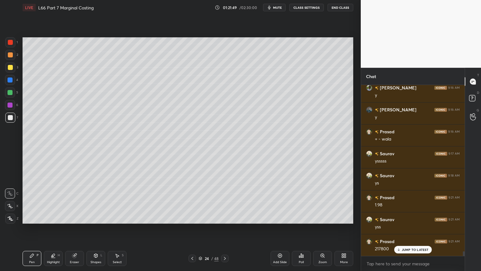
click at [12, 95] on div at bounding box center [10, 92] width 10 height 10
click at [190, 201] on icon at bounding box center [192, 258] width 5 height 5
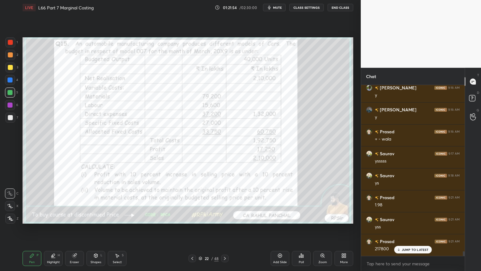
click at [226, 201] on icon at bounding box center [225, 258] width 5 height 5
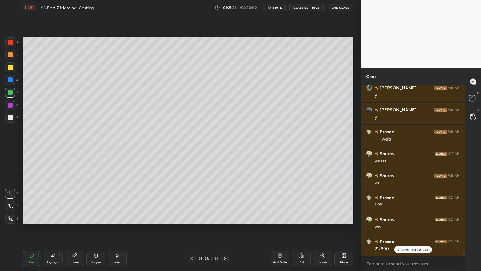
click at [226, 201] on icon at bounding box center [225, 258] width 5 height 5
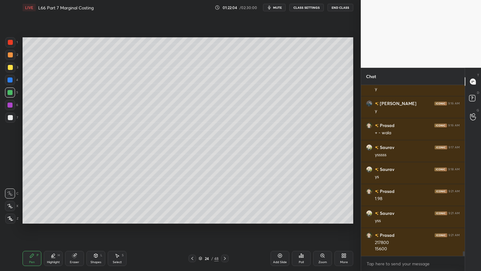
click at [7, 118] on div at bounding box center [10, 118] width 10 height 10
click at [117, 201] on div "Select" at bounding box center [117, 261] width 9 height 3
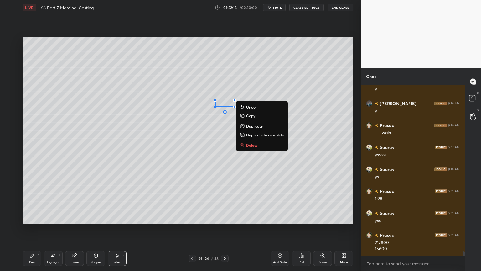
click at [117, 181] on div "0 ° Undo Copy Duplicate Duplicate to new slide Delete" at bounding box center [188, 130] width 331 height 186
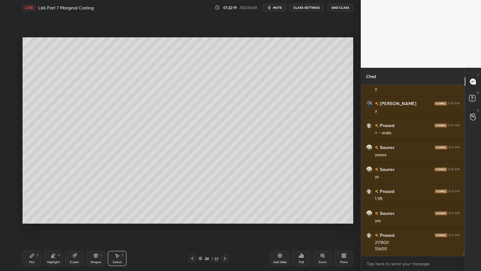
click at [34, 201] on div "Pen P" at bounding box center [32, 258] width 19 height 15
click at [10, 91] on div at bounding box center [10, 92] width 5 height 5
click at [196, 201] on div at bounding box center [193, 259] width 8 height 8
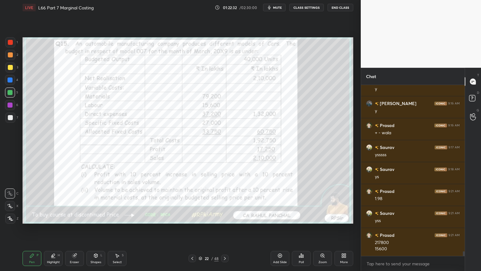
click at [226, 201] on icon at bounding box center [225, 258] width 5 height 5
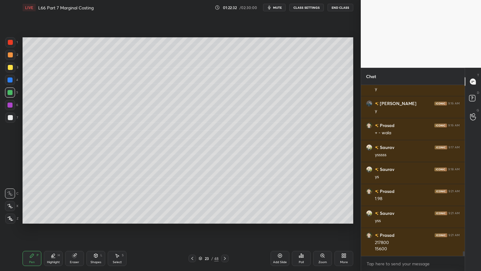
click at [226, 201] on icon at bounding box center [225, 258] width 5 height 5
click at [76, 201] on div "Eraser" at bounding box center [74, 258] width 19 height 15
click at [29, 201] on div "Pen P" at bounding box center [32, 258] width 19 height 15
click at [9, 119] on div at bounding box center [10, 117] width 5 height 5
click at [6, 80] on div at bounding box center [10, 80] width 10 height 10
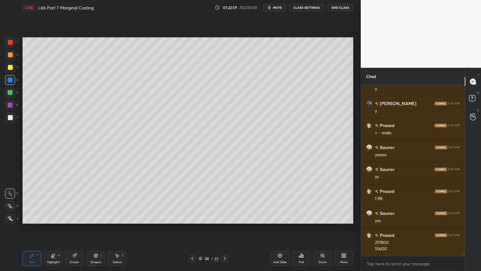
click at [83, 201] on div "Eraser" at bounding box center [74, 258] width 19 height 15
click at [99, 201] on div "Shapes L" at bounding box center [96, 258] width 19 height 15
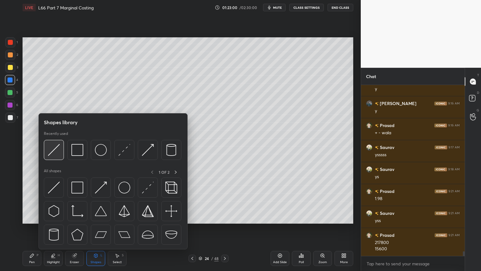
click at [56, 156] on div at bounding box center [54, 150] width 20 height 20
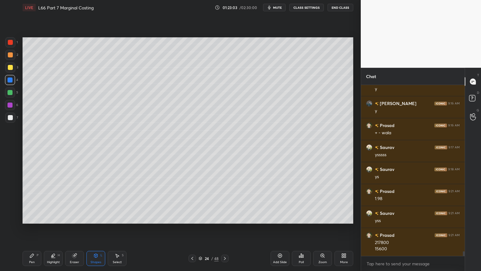
click at [10, 116] on div at bounding box center [10, 117] width 5 height 5
click at [33, 201] on div "Pen" at bounding box center [32, 261] width 6 height 3
click at [11, 40] on div at bounding box center [10, 42] width 5 height 5
click at [11, 117] on div at bounding box center [10, 117] width 5 height 5
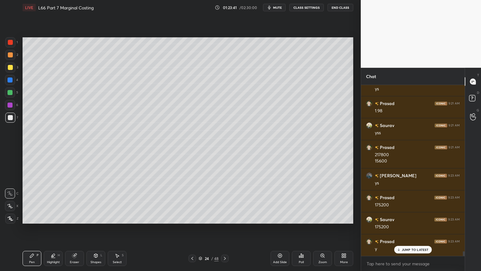
scroll to position [6039, 0]
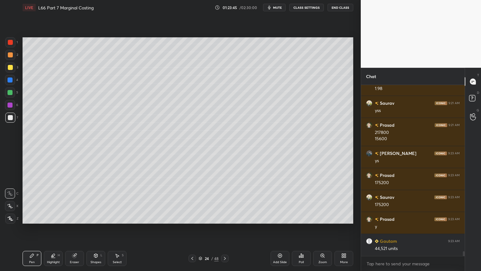
click at [81, 201] on div "Eraser" at bounding box center [74, 258] width 19 height 15
click at [30, 201] on icon at bounding box center [32, 256] width 4 height 4
click at [9, 67] on div at bounding box center [10, 67] width 5 height 5
click at [193, 201] on icon at bounding box center [192, 258] width 5 height 5
click at [226, 201] on icon at bounding box center [225, 258] width 5 height 5
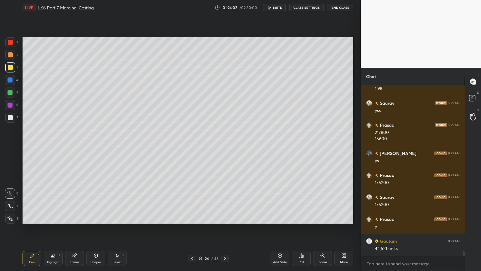
click at [13, 123] on div "7" at bounding box center [11, 119] width 13 height 13
click at [14, 55] on div at bounding box center [10, 55] width 10 height 10
click at [97, 201] on icon at bounding box center [95, 256] width 3 height 4
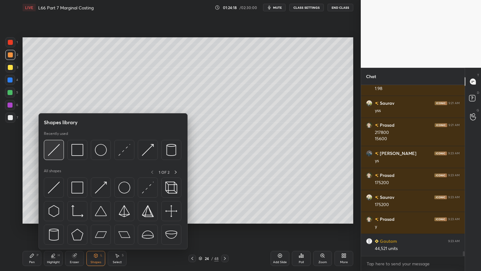
click at [57, 150] on img at bounding box center [54, 150] width 12 height 12
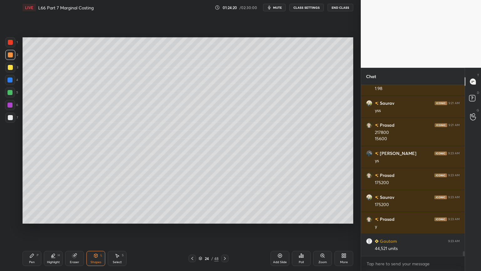
click at [14, 122] on div at bounding box center [10, 118] width 10 height 10
click at [30, 201] on icon at bounding box center [31, 255] width 5 height 5
click at [193, 201] on icon at bounding box center [192, 258] width 5 height 5
click at [193, 201] on icon at bounding box center [193, 258] width 2 height 3
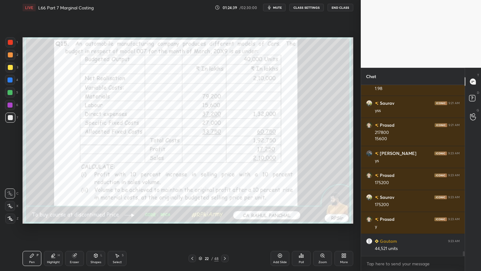
click at [227, 201] on icon at bounding box center [225, 258] width 5 height 5
click at [228, 201] on div at bounding box center [225, 259] width 8 height 8
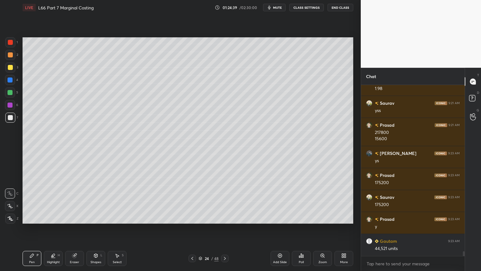
click at [227, 201] on icon at bounding box center [225, 258] width 5 height 5
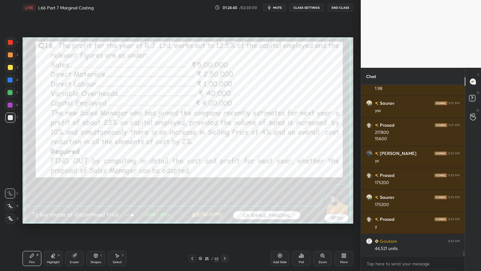
click at [192, 201] on icon at bounding box center [193, 258] width 2 height 3
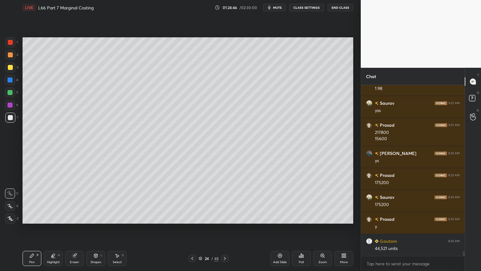
click at [196, 201] on div at bounding box center [193, 259] width 8 height 8
click at [195, 201] on div at bounding box center [193, 259] width 8 height 8
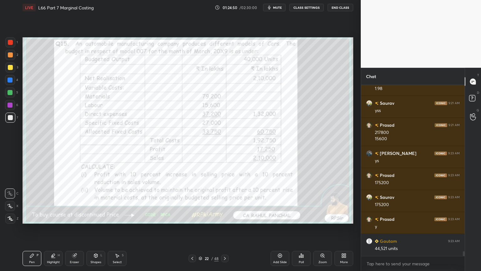
click at [225, 201] on icon at bounding box center [225, 258] width 2 height 3
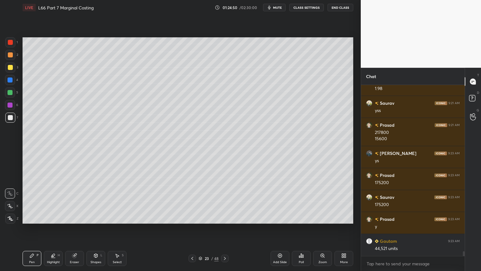
click at [225, 201] on icon at bounding box center [225, 258] width 5 height 5
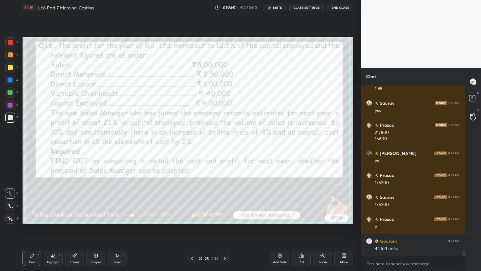
click at [224, 201] on icon at bounding box center [225, 258] width 5 height 5
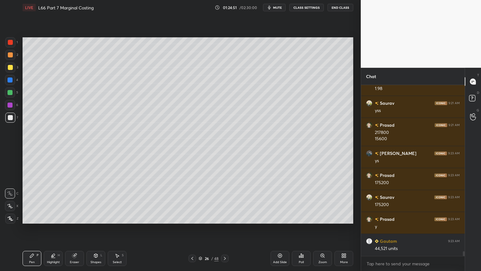
click at [196, 201] on div at bounding box center [193, 259] width 8 height 8
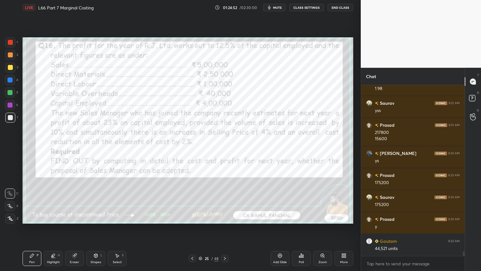
click at [195, 201] on icon at bounding box center [192, 258] width 5 height 5
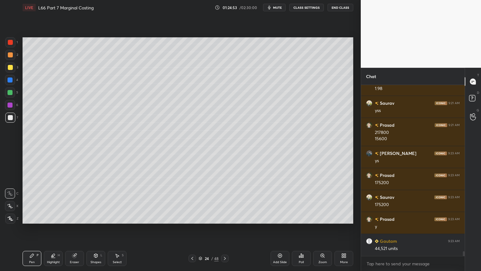
click at [75, 201] on icon at bounding box center [74, 256] width 4 height 4
click at [30, 201] on div "Pen" at bounding box center [32, 261] width 6 height 3
click at [193, 201] on icon at bounding box center [192, 258] width 5 height 5
click at [194, 201] on icon at bounding box center [192, 258] width 5 height 5
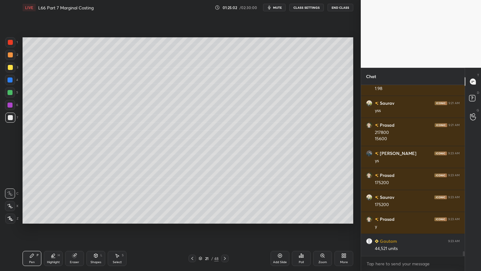
click at [222, 201] on div at bounding box center [225, 259] width 8 height 8
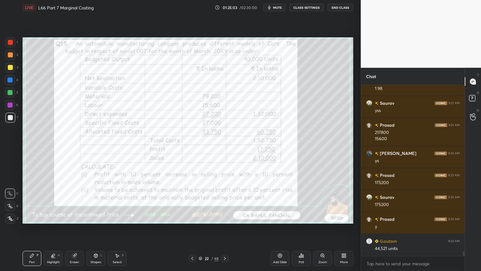
click at [227, 201] on icon at bounding box center [225, 258] width 5 height 5
click at [225, 201] on icon at bounding box center [225, 258] width 5 height 5
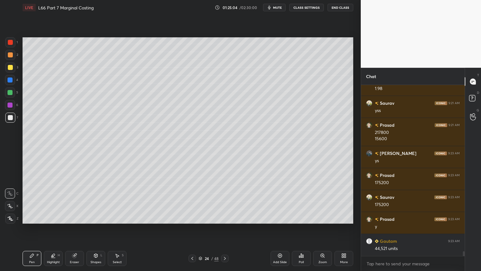
click at [225, 201] on icon at bounding box center [225, 258] width 5 height 5
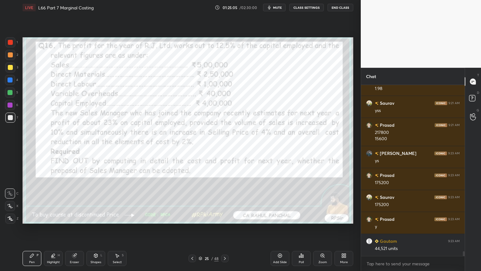
click at [194, 201] on icon at bounding box center [192, 258] width 5 height 5
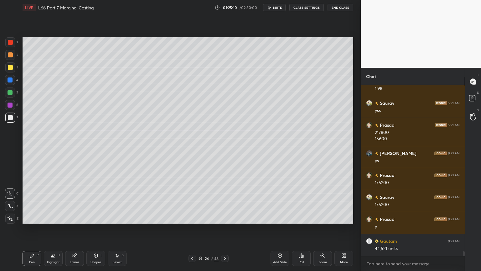
click at [94, 201] on div "Shapes" at bounding box center [96, 261] width 11 height 3
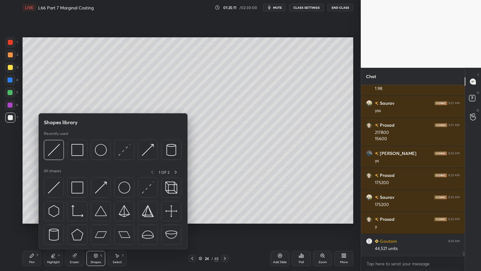
click at [57, 154] on img at bounding box center [54, 150] width 12 height 12
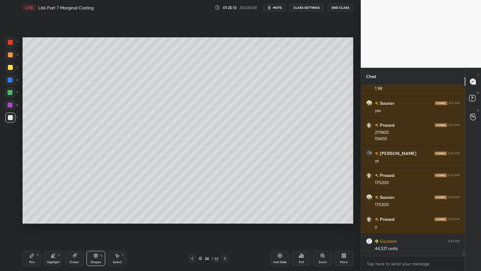
click at [29, 201] on div "Pen P" at bounding box center [32, 258] width 19 height 15
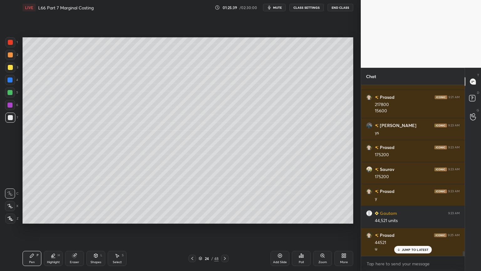
scroll to position [6089, 0]
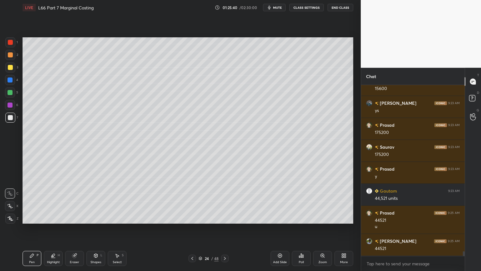
click at [5, 40] on div at bounding box center [10, 42] width 10 height 10
click at [92, 201] on div "Shapes L" at bounding box center [96, 258] width 19 height 15
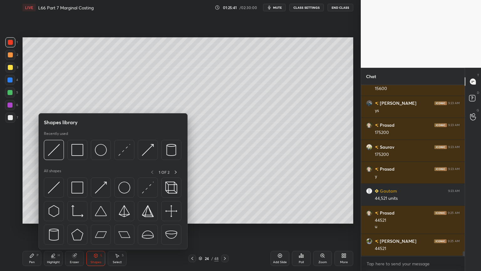
click at [81, 148] on img at bounding box center [77, 150] width 12 height 12
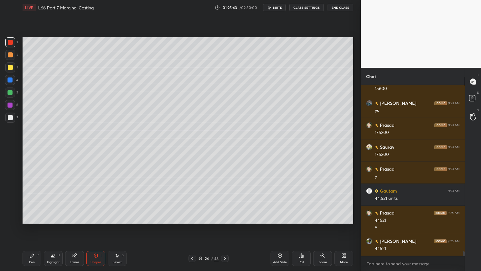
click at [11, 119] on div at bounding box center [10, 117] width 5 height 5
click at [27, 201] on div "Pen P" at bounding box center [32, 258] width 19 height 15
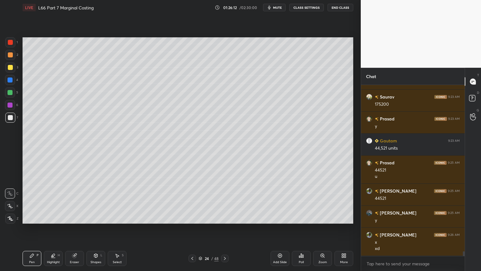
scroll to position [6161, 0]
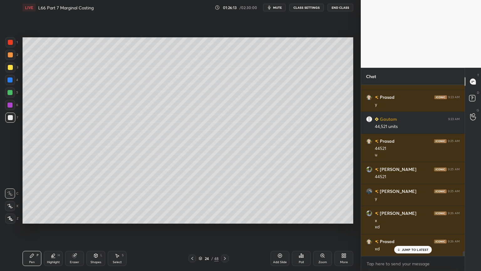
click at [195, 201] on icon at bounding box center [192, 258] width 5 height 5
click at [194, 201] on icon at bounding box center [192, 258] width 5 height 5
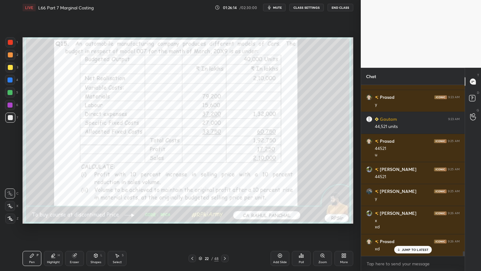
scroll to position [6183, 0]
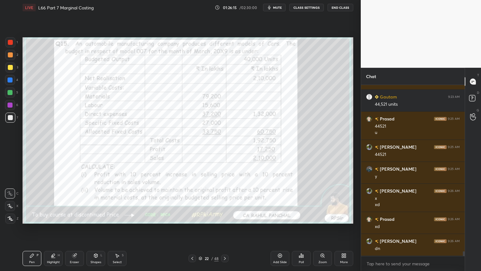
click at [57, 201] on div "Highlight H" at bounding box center [53, 258] width 19 height 15
click at [74, 201] on div "Eraser" at bounding box center [74, 258] width 19 height 15
click at [14, 201] on span "Erase all" at bounding box center [9, 218] width 9 height 4
click at [225, 201] on icon at bounding box center [225, 258] width 5 height 5
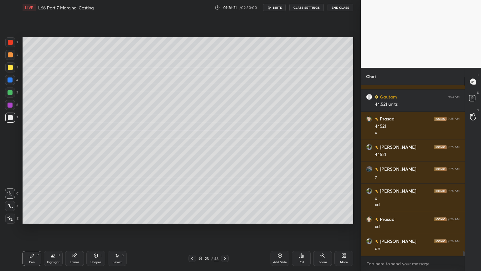
click at [227, 201] on icon at bounding box center [225, 258] width 5 height 5
click at [34, 201] on icon at bounding box center [32, 256] width 4 height 4
click at [13, 46] on div at bounding box center [10, 42] width 10 height 10
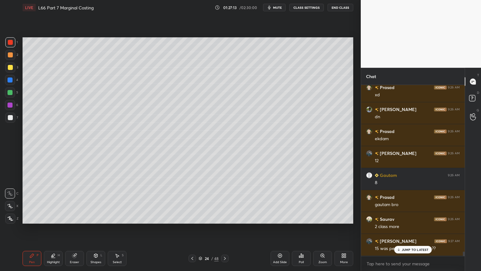
scroll to position [6337, 0]
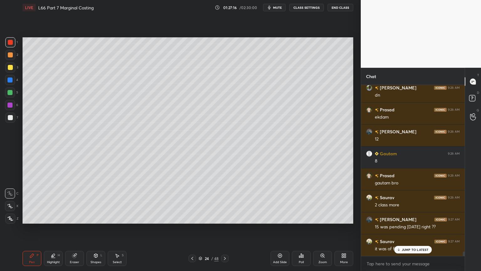
click at [406, 201] on p "JUMP TO LATEST" at bounding box center [415, 250] width 27 height 4
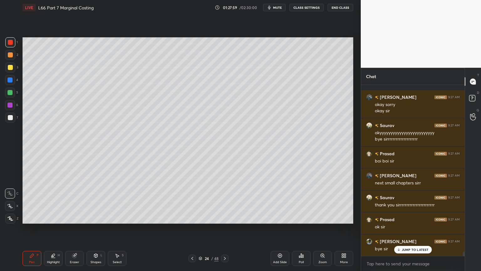
scroll to position [6547, 0]
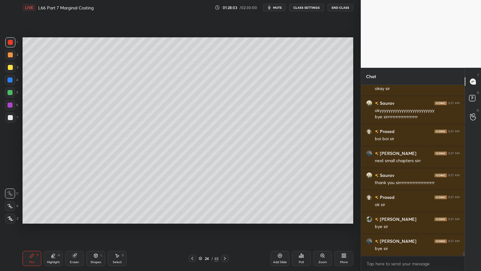
click at [335, 4] on button "End Class" at bounding box center [341, 8] width 26 height 8
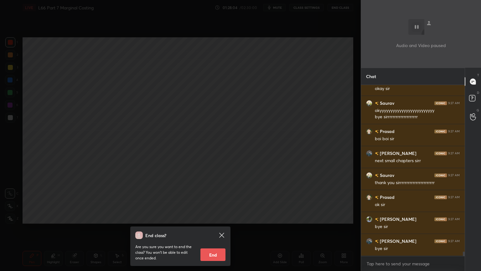
click at [221, 201] on button "End" at bounding box center [213, 254] width 25 height 13
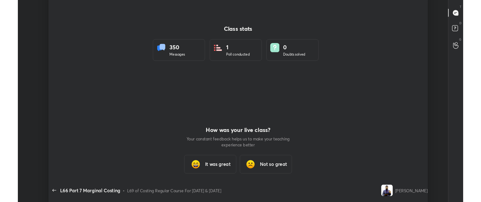
scroll to position [31182, 30868]
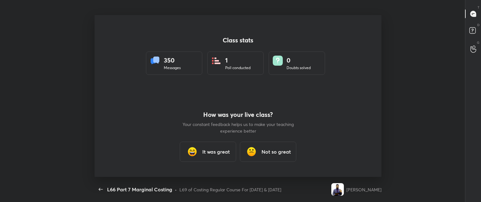
type textarea "x"
